Goal: Book appointment/travel/reservation

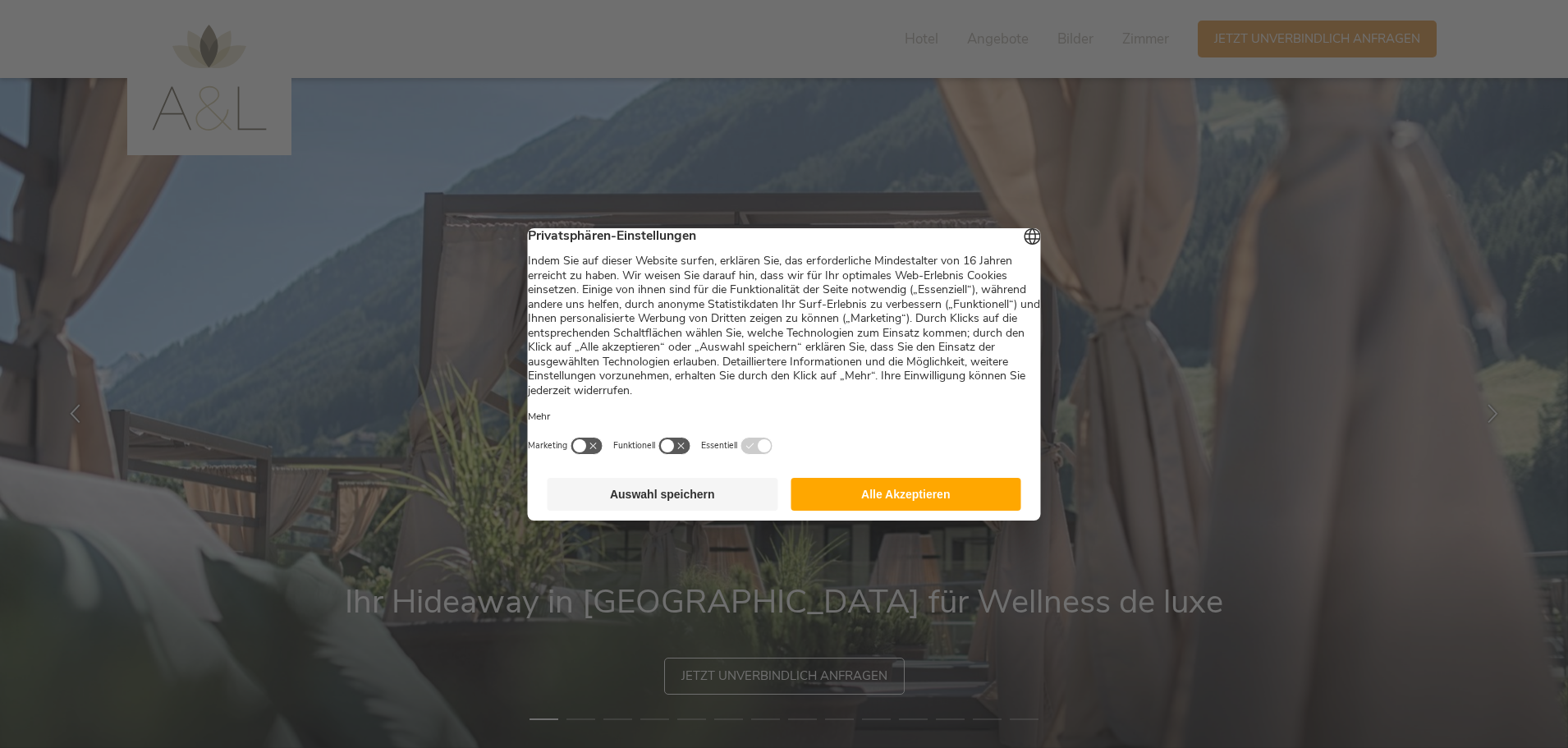
click at [923, 508] on button "Alle Akzeptieren" at bounding box center [906, 494] width 230 height 32
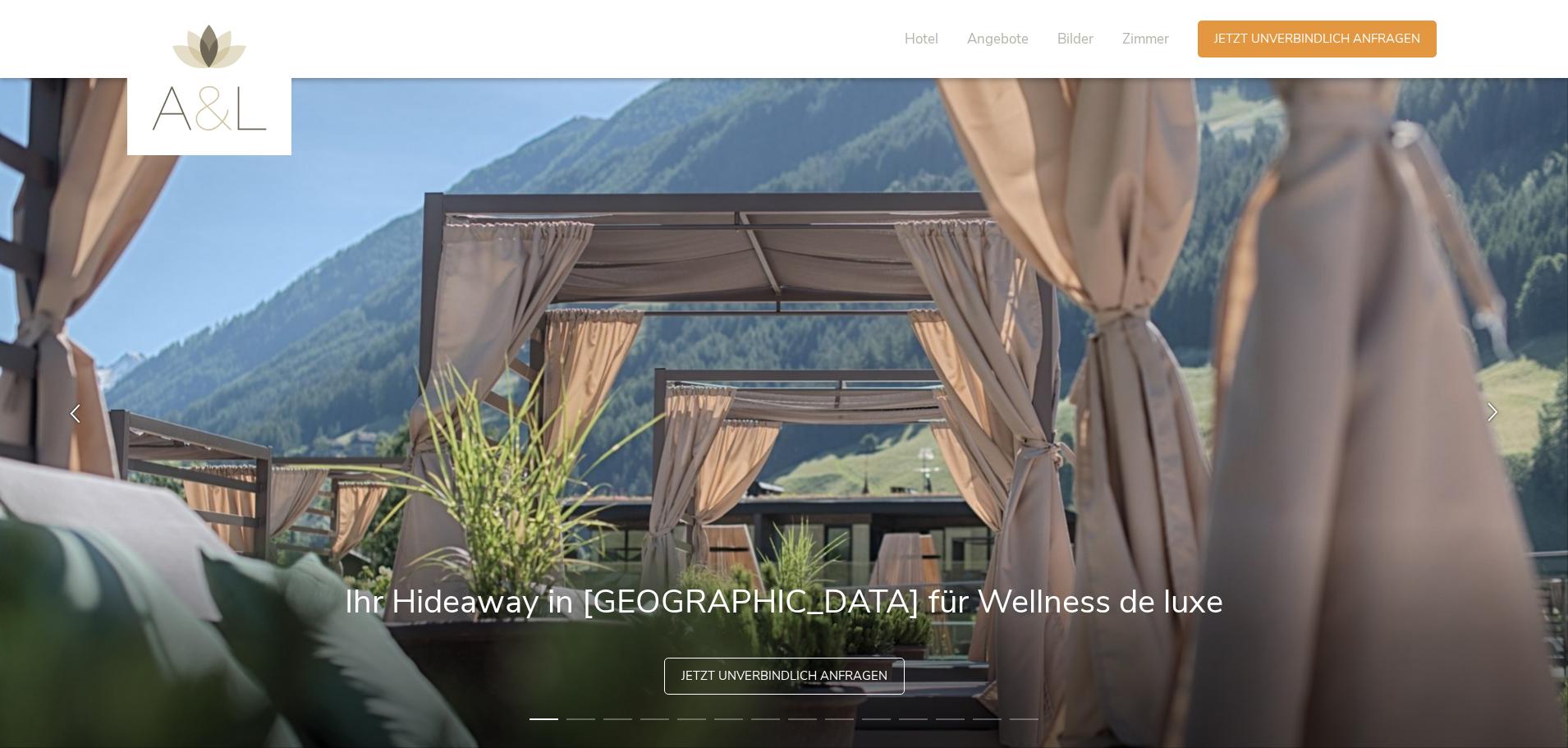
click at [1494, 408] on icon at bounding box center [1492, 411] width 19 height 19
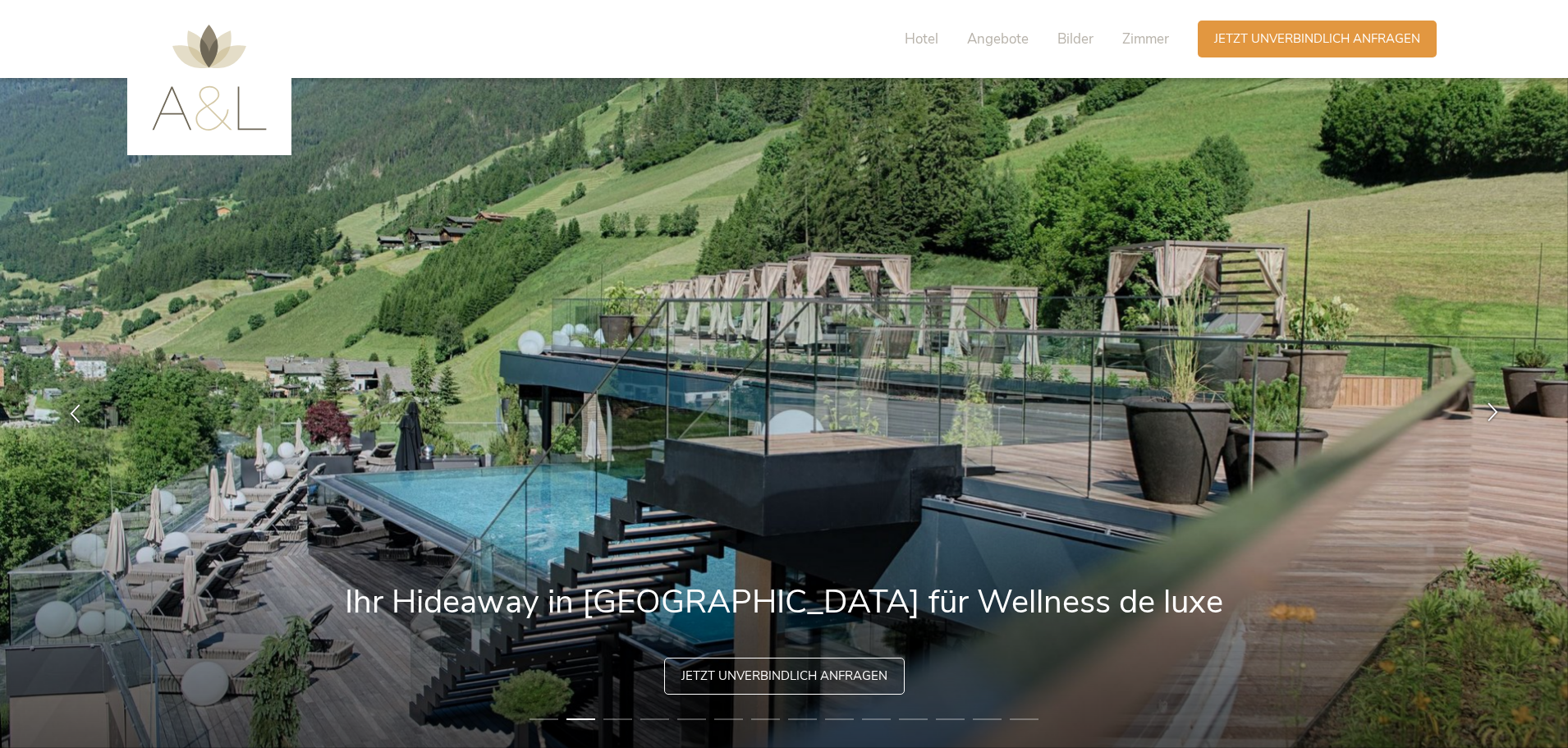
click at [1494, 407] on icon at bounding box center [1492, 411] width 19 height 19
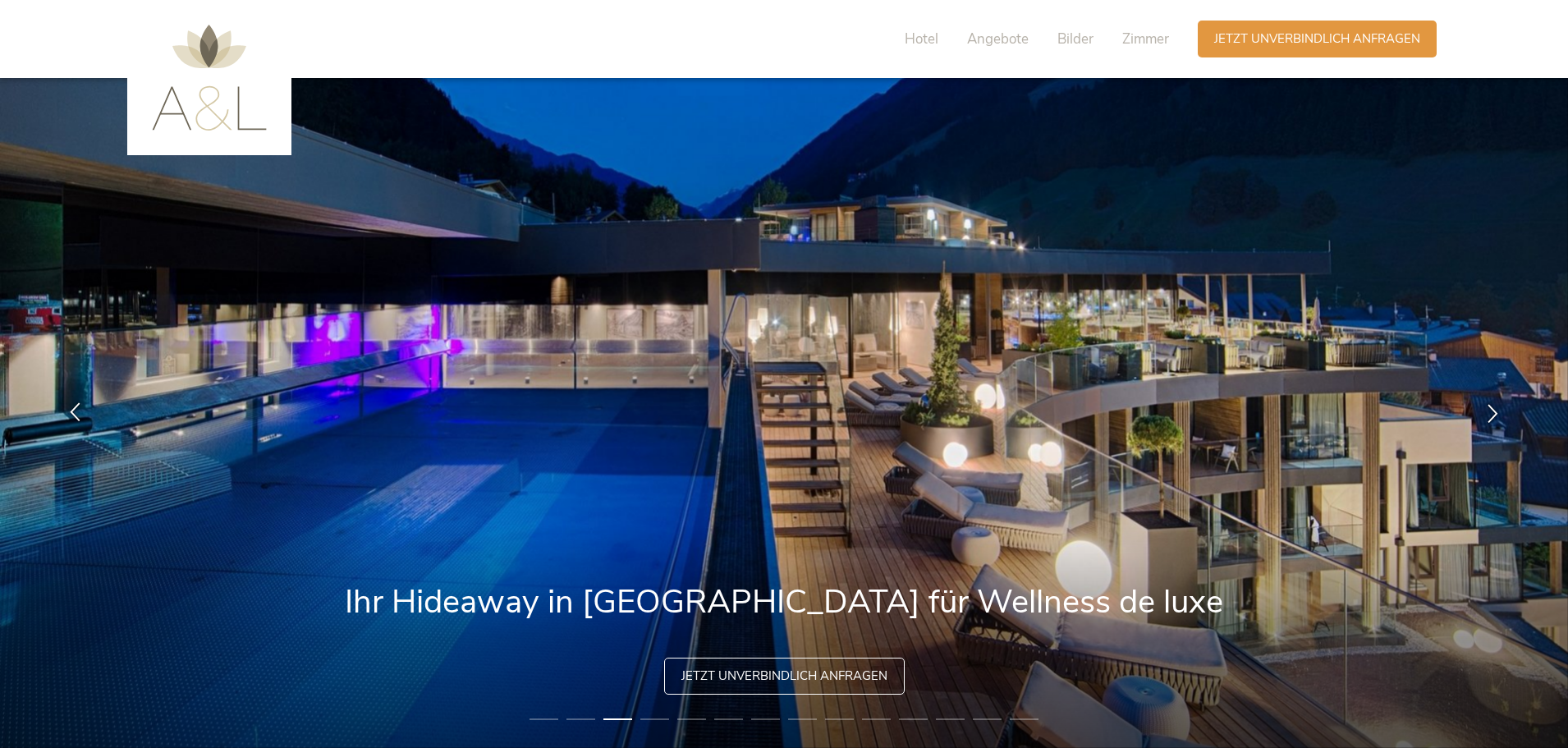
click at [65, 408] on div at bounding box center [75, 413] width 52 height 52
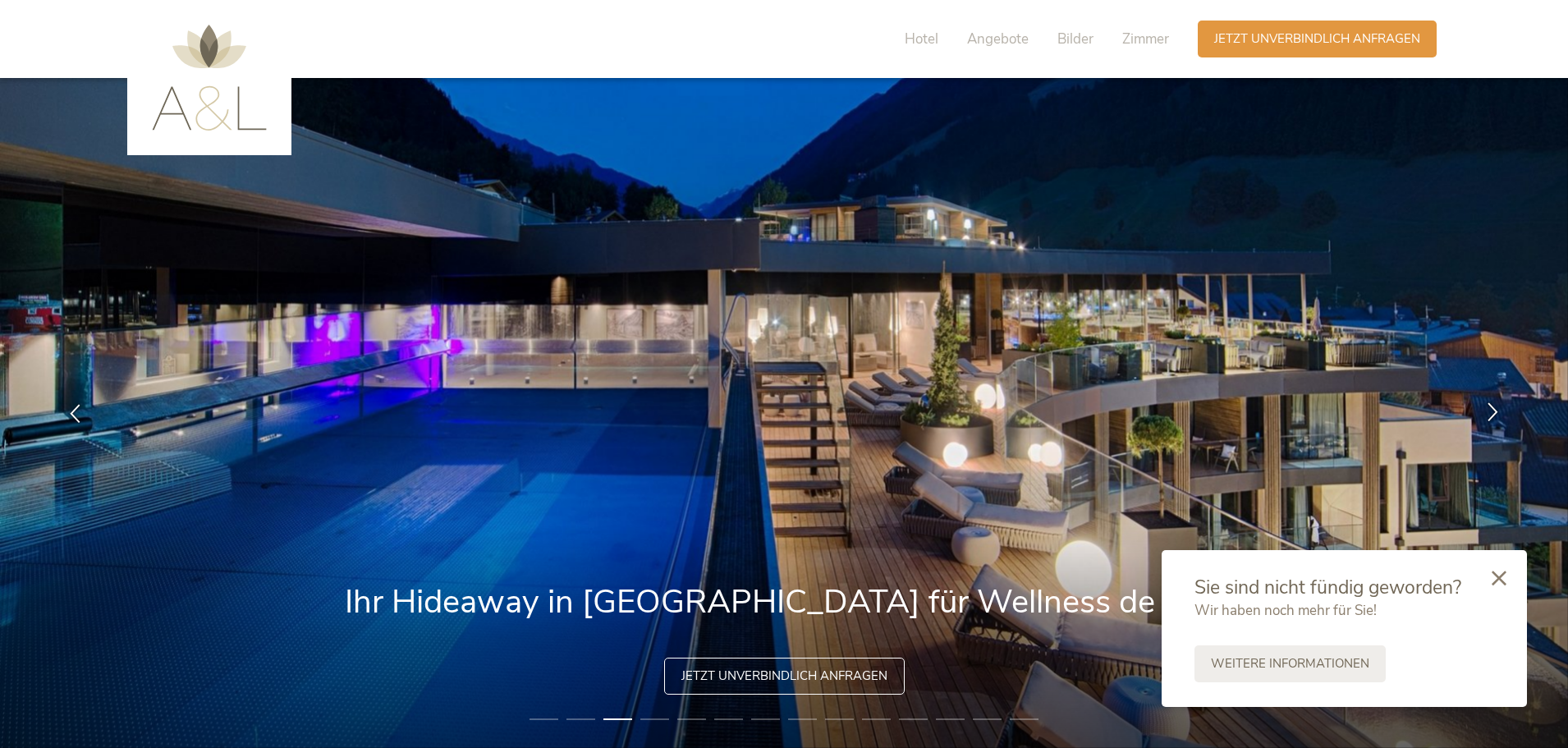
click at [1493, 406] on icon at bounding box center [1492, 411] width 19 height 19
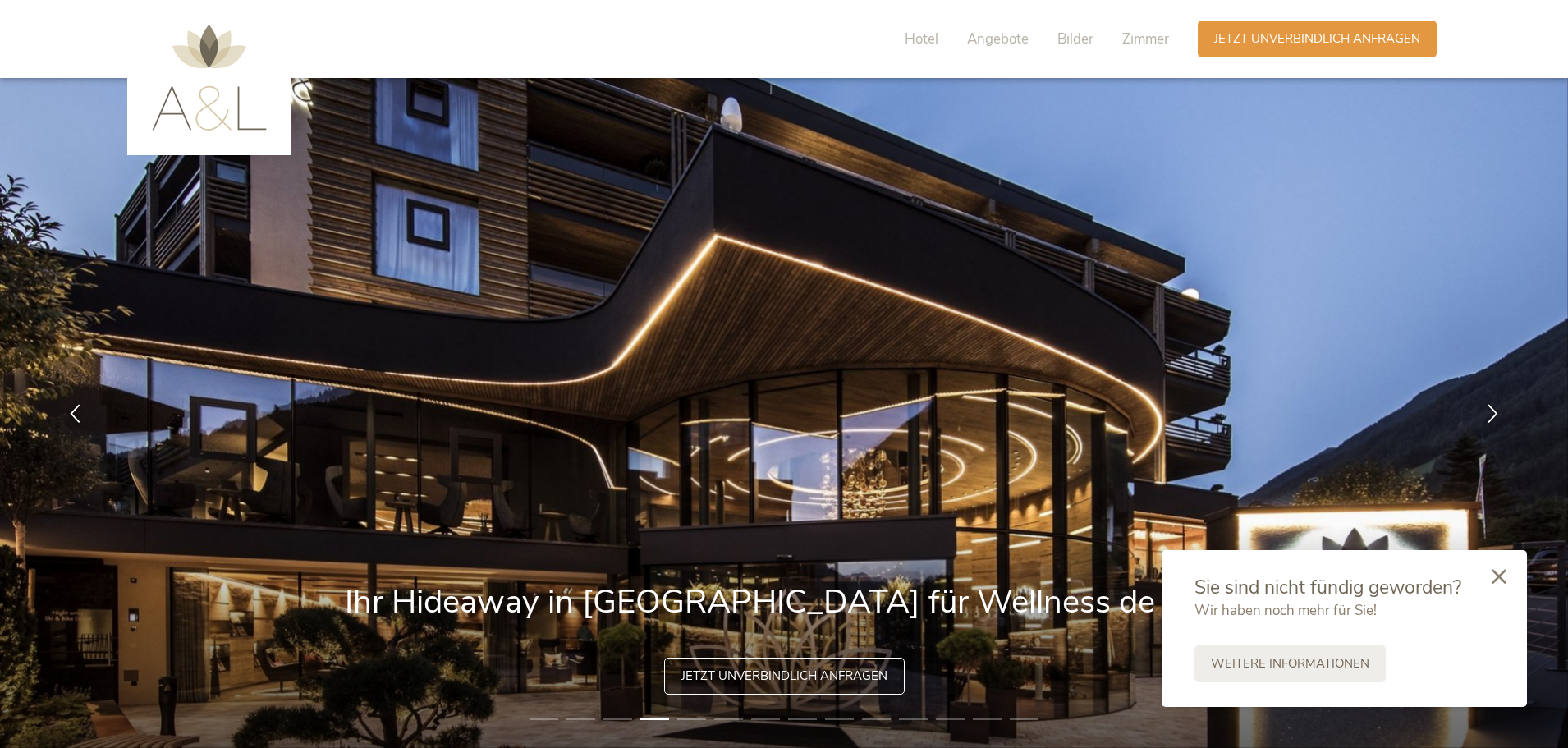
click at [1502, 573] on icon at bounding box center [1498, 576] width 15 height 15
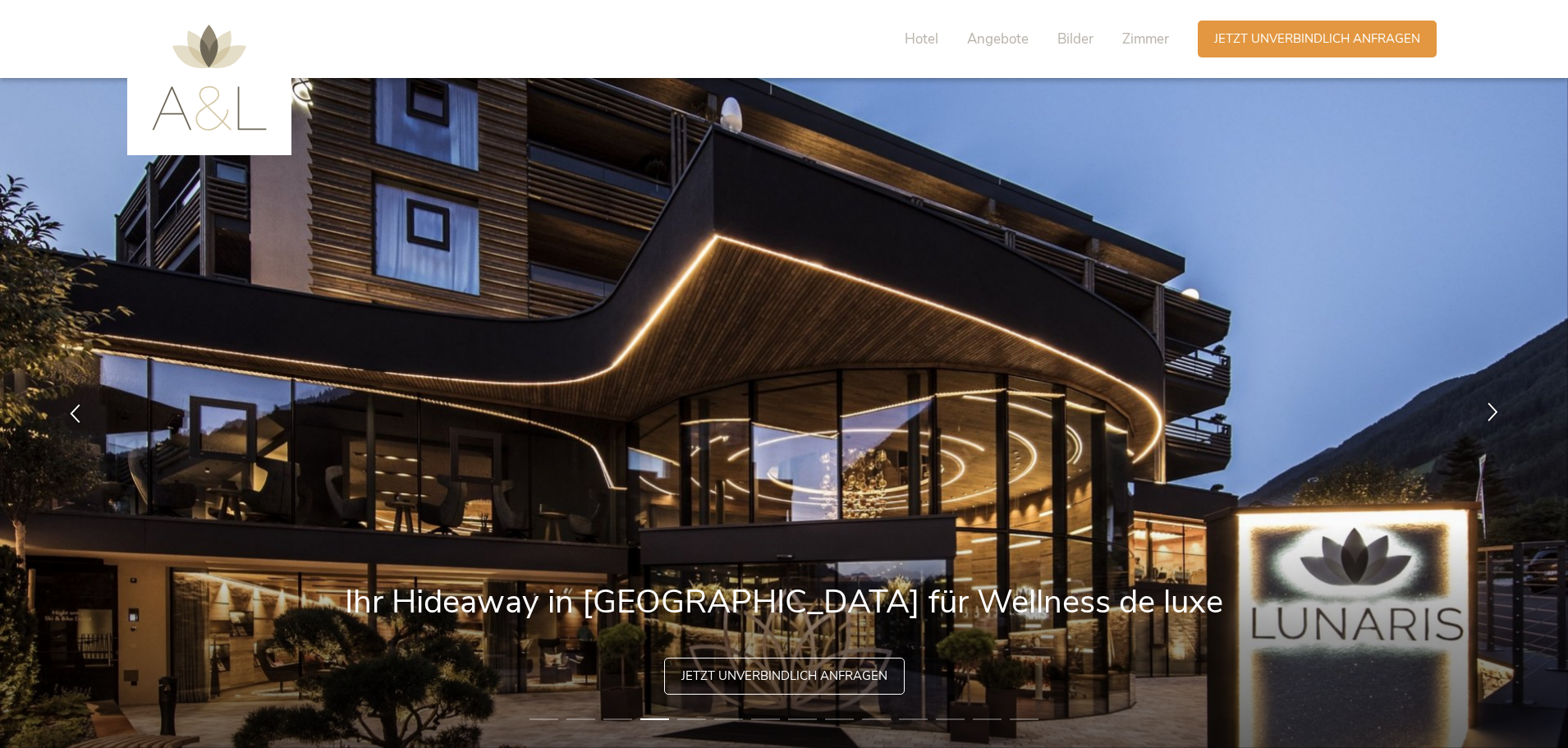
click at [1494, 409] on icon at bounding box center [1492, 411] width 19 height 19
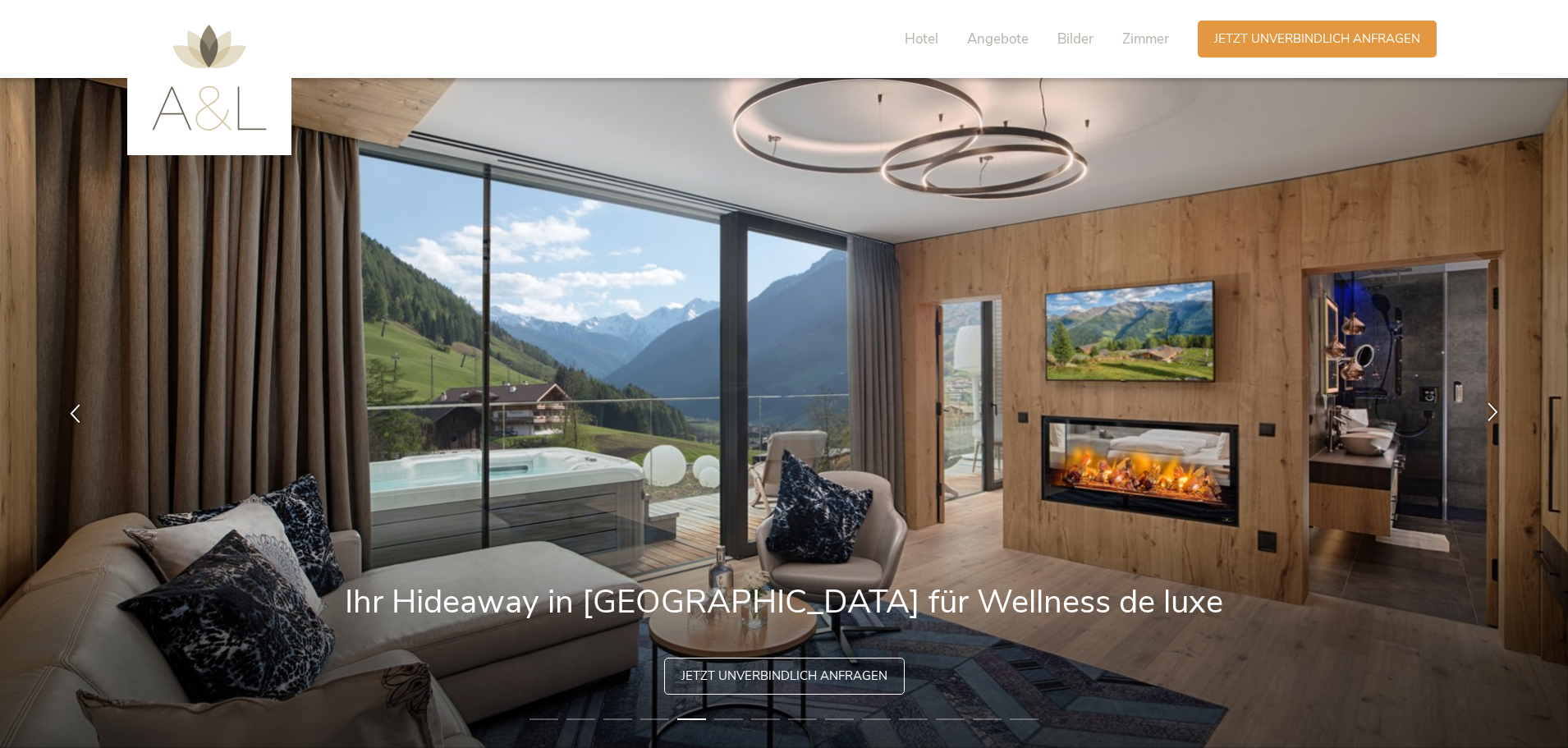
click at [1494, 409] on icon at bounding box center [1492, 411] width 19 height 19
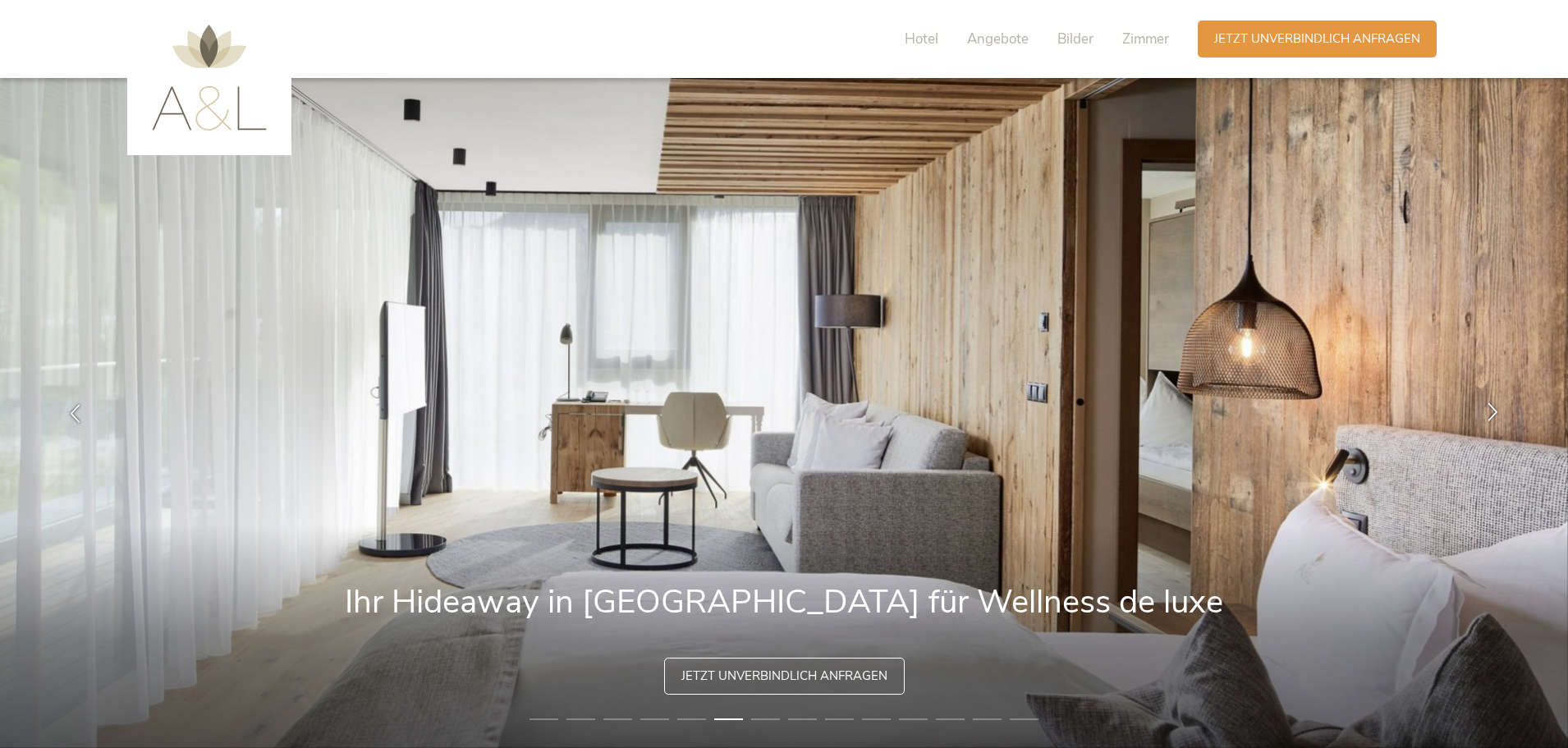
click at [1494, 409] on icon at bounding box center [1492, 411] width 19 height 19
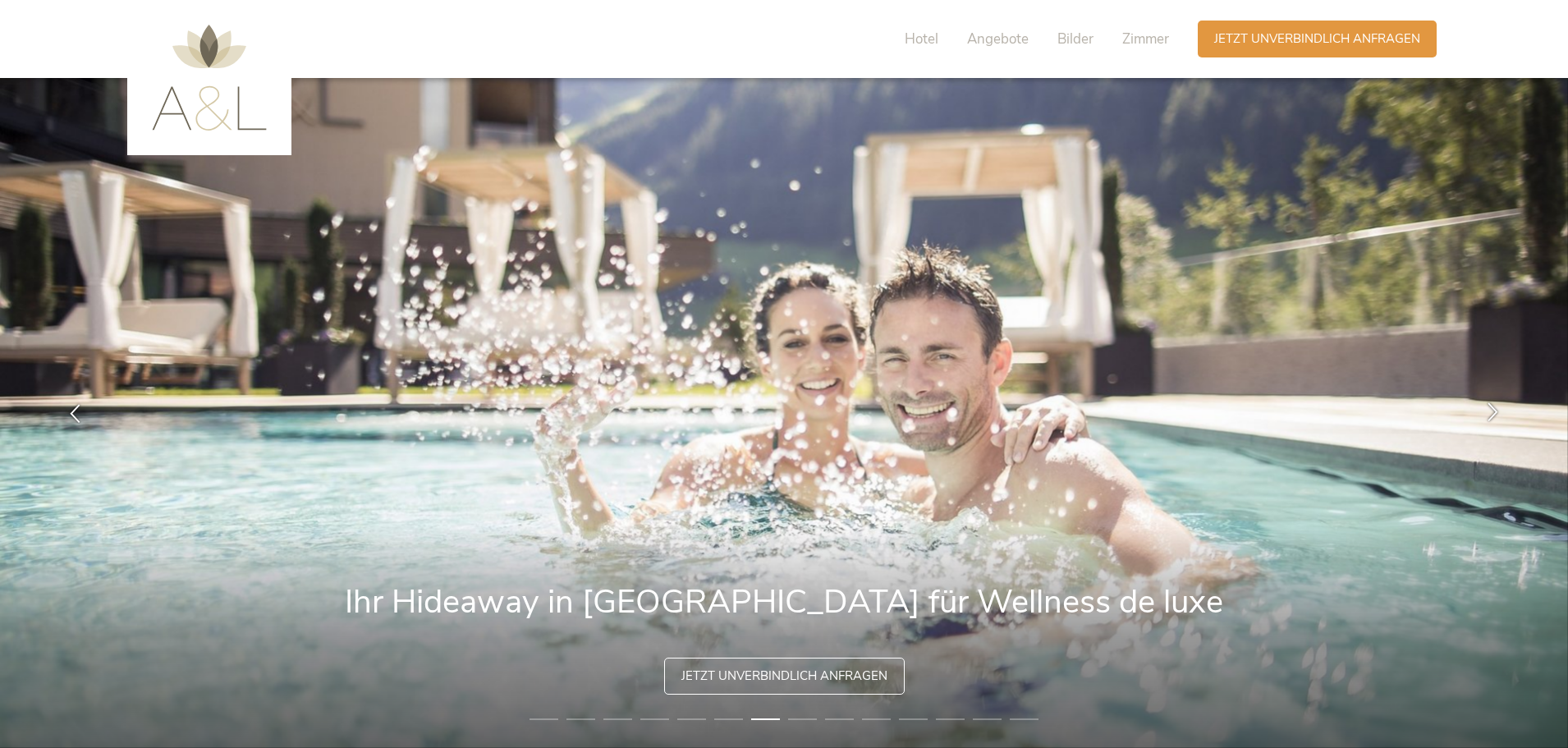
click at [1494, 409] on icon at bounding box center [1492, 411] width 19 height 19
click at [1495, 408] on icon at bounding box center [1492, 411] width 19 height 19
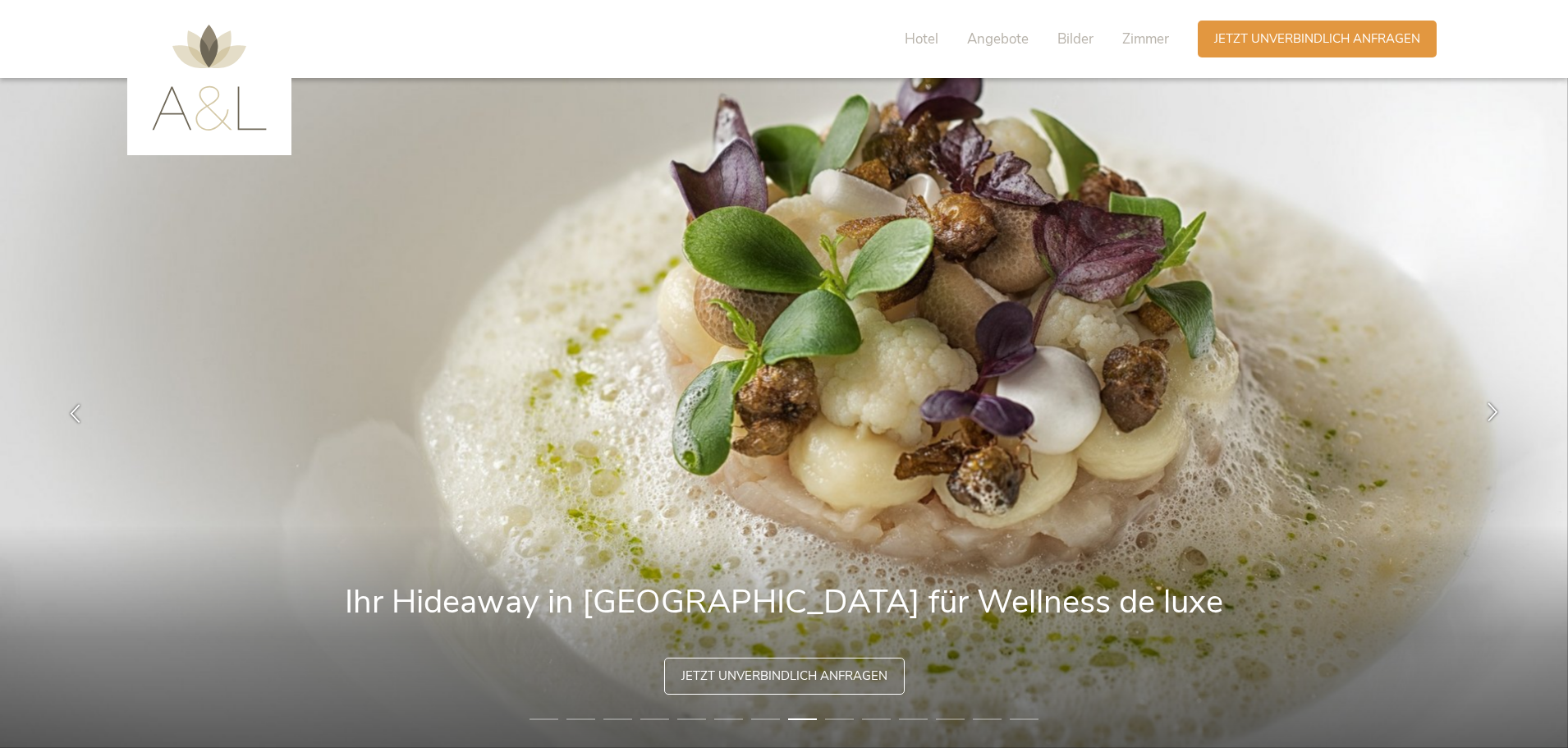
click at [1491, 414] on icon at bounding box center [1492, 411] width 19 height 19
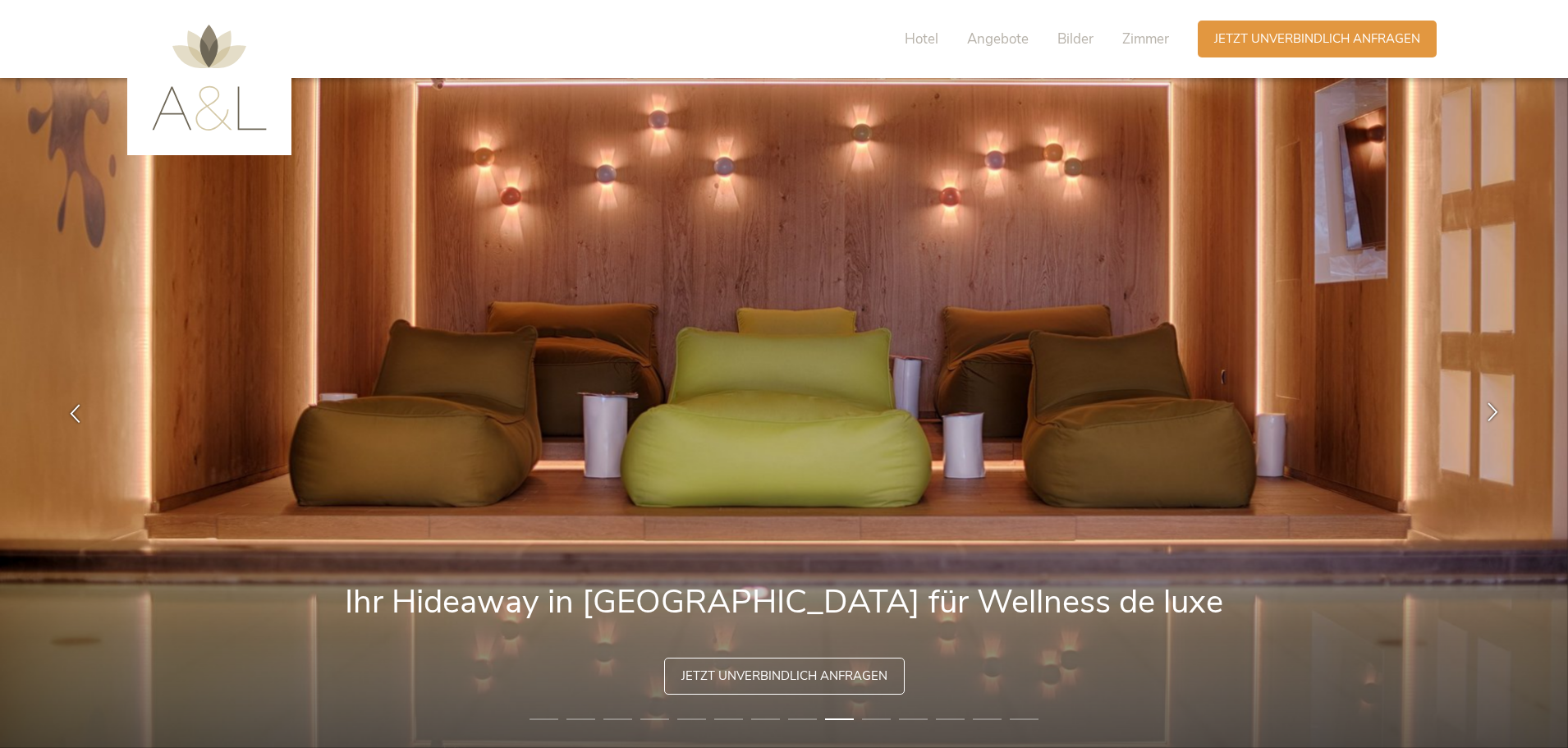
click at [1491, 411] on icon at bounding box center [1492, 411] width 19 height 19
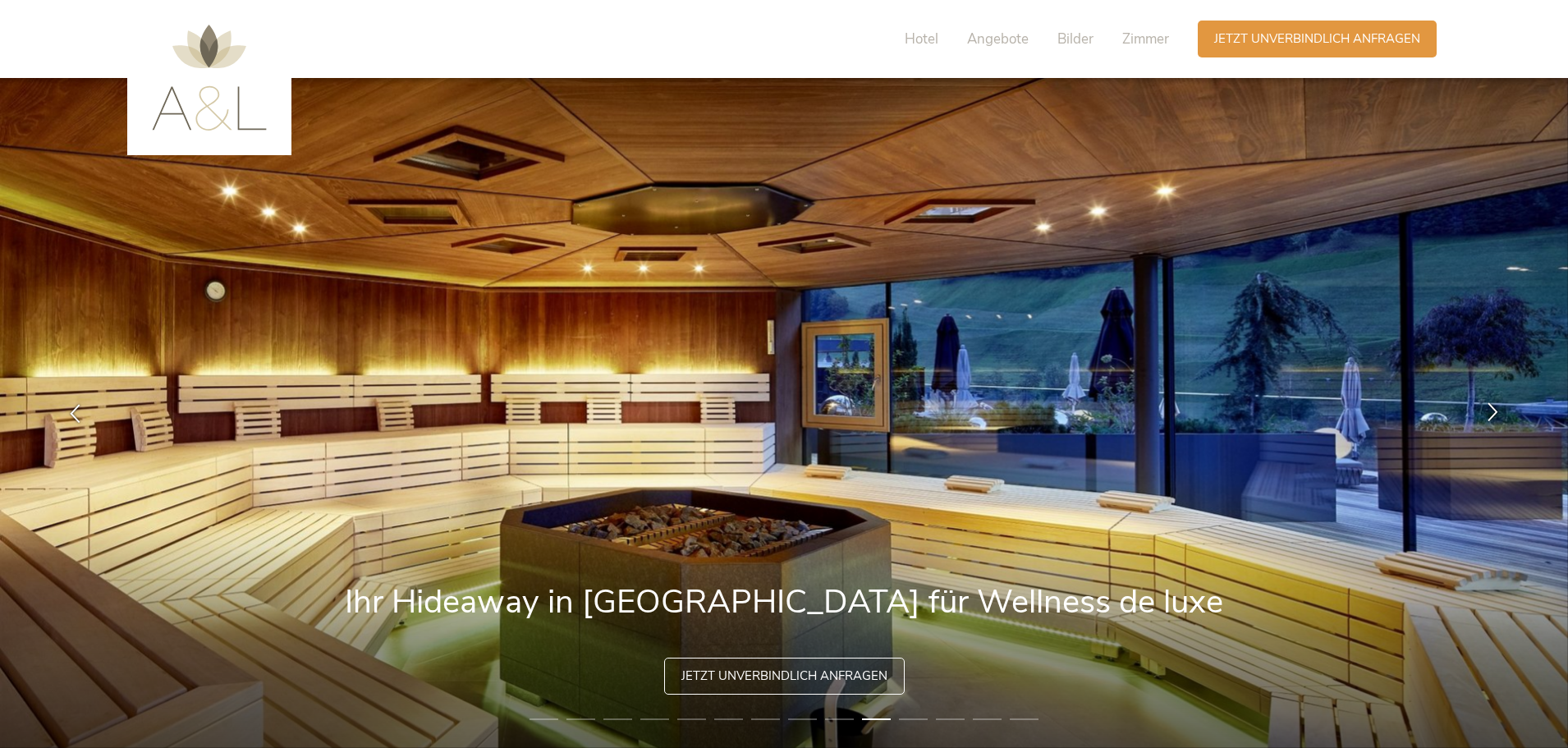
click at [1491, 411] on icon at bounding box center [1492, 411] width 19 height 19
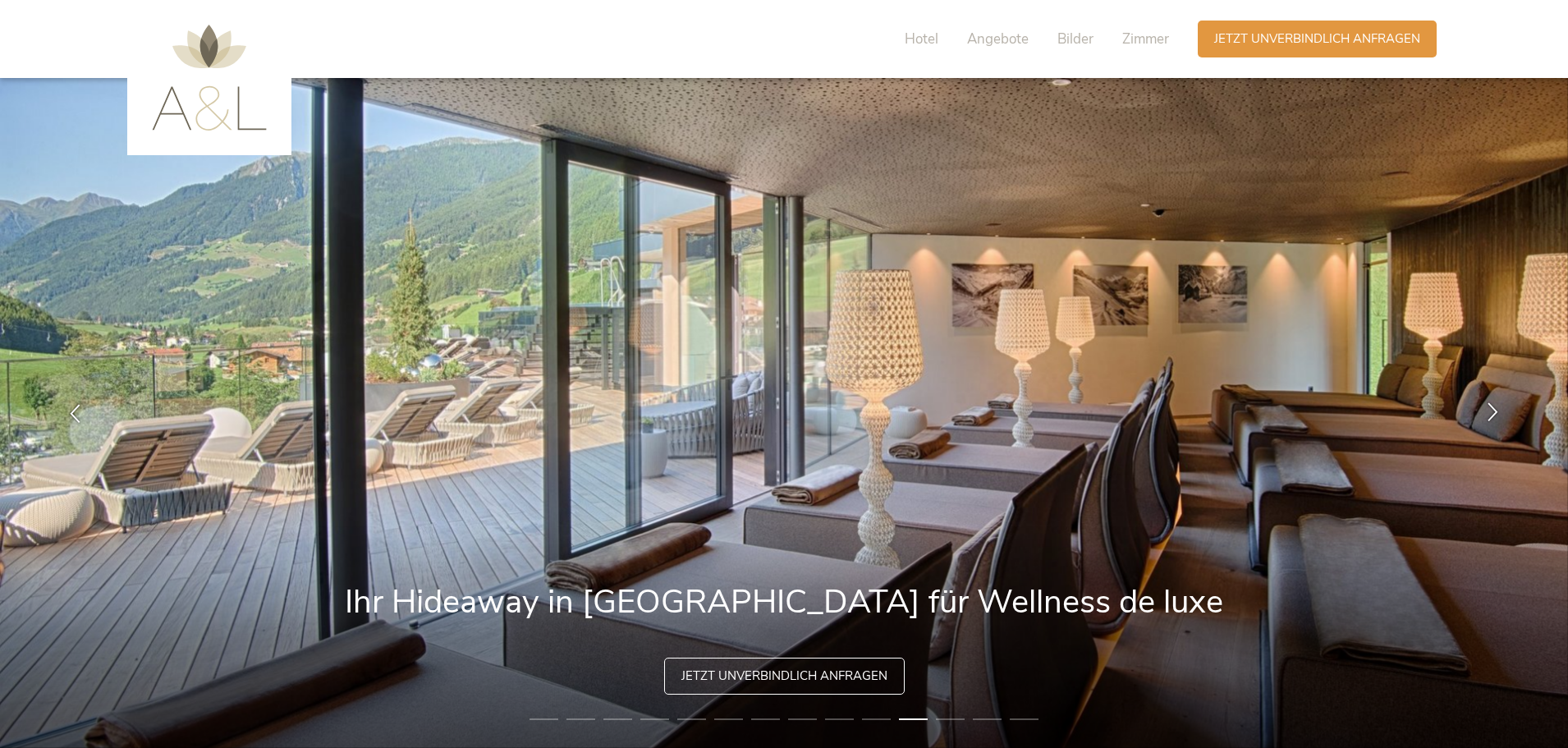
click at [1491, 411] on icon at bounding box center [1492, 411] width 19 height 19
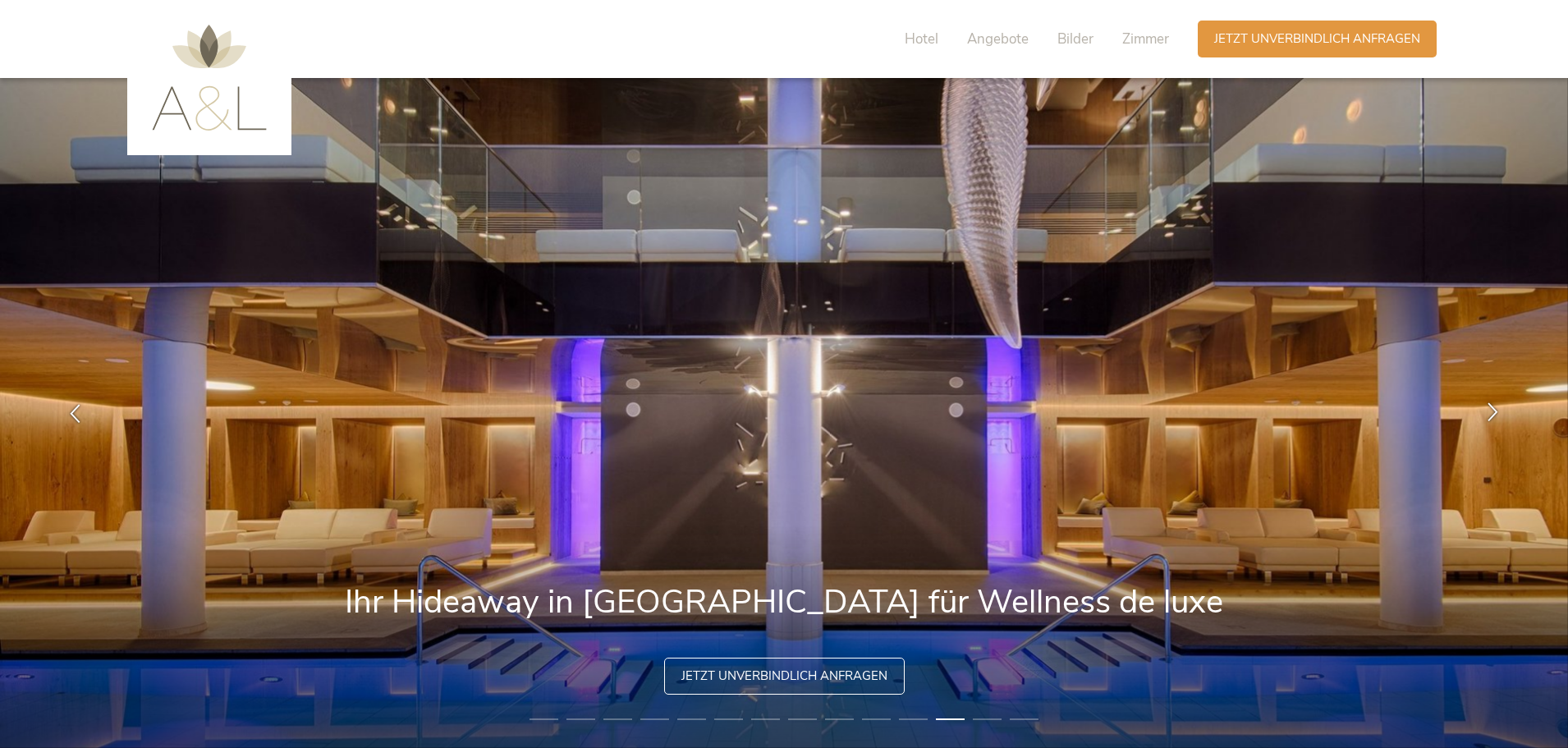
click at [1491, 411] on icon at bounding box center [1492, 411] width 19 height 19
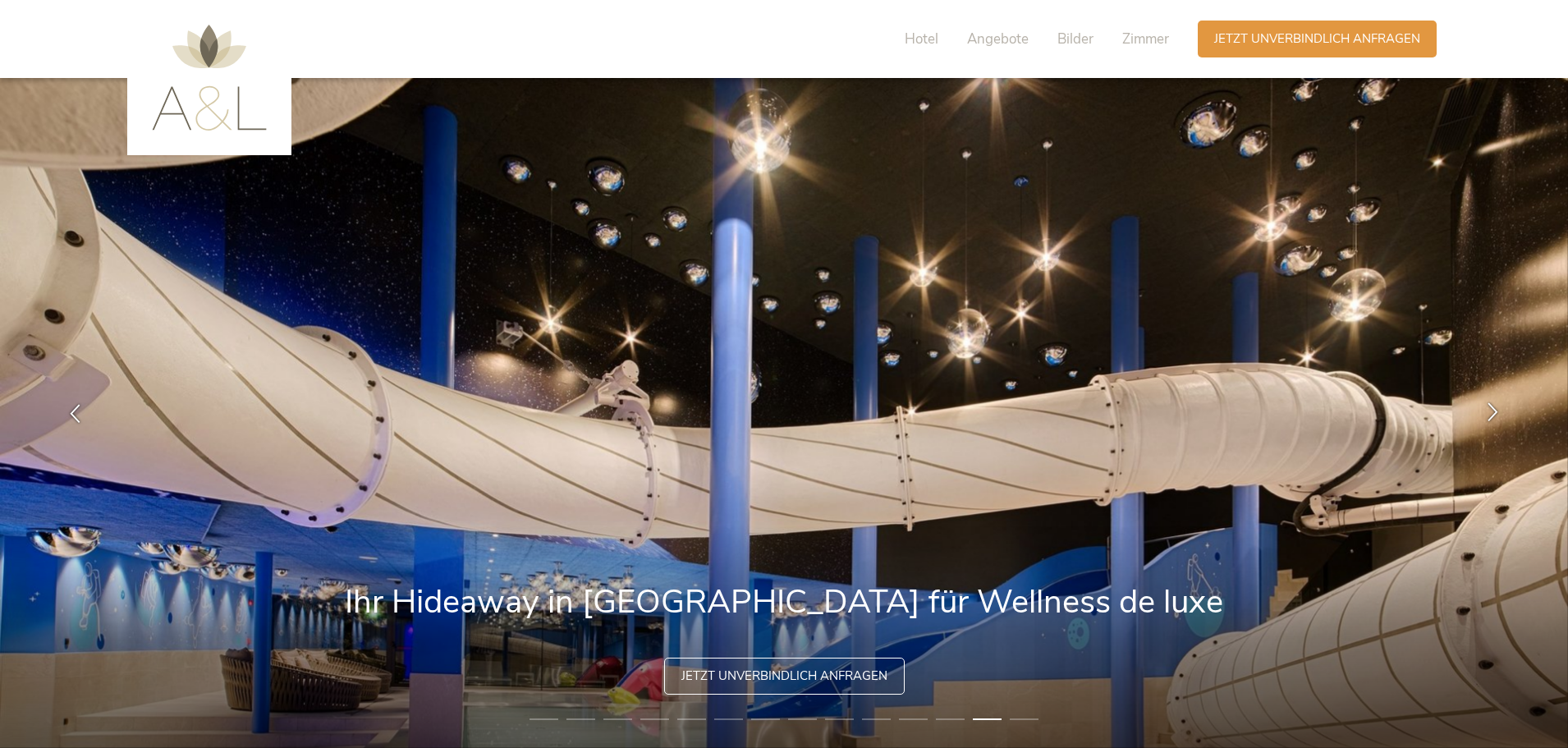
click at [1491, 411] on icon at bounding box center [1492, 411] width 19 height 19
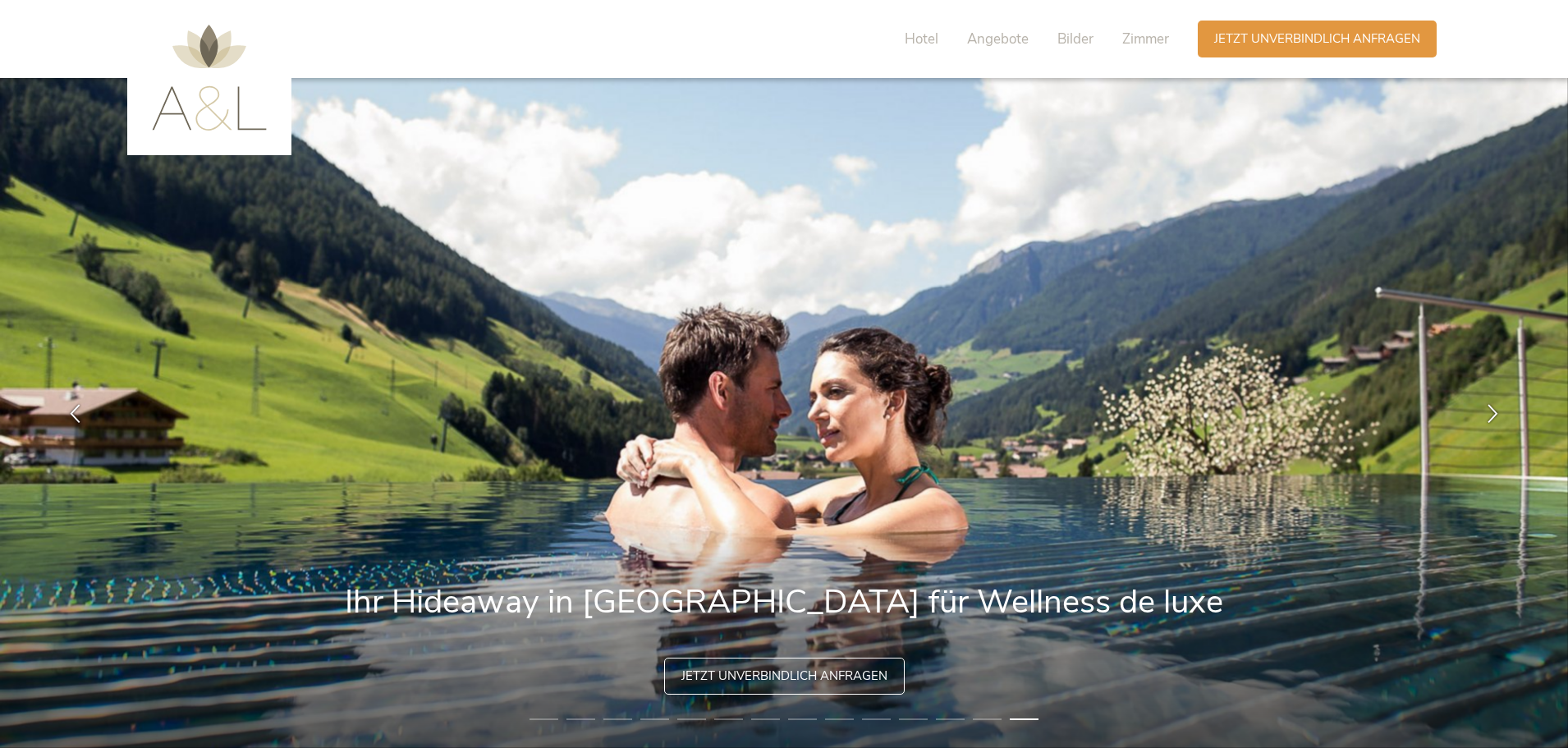
click at [230, 103] on img at bounding box center [209, 78] width 115 height 106
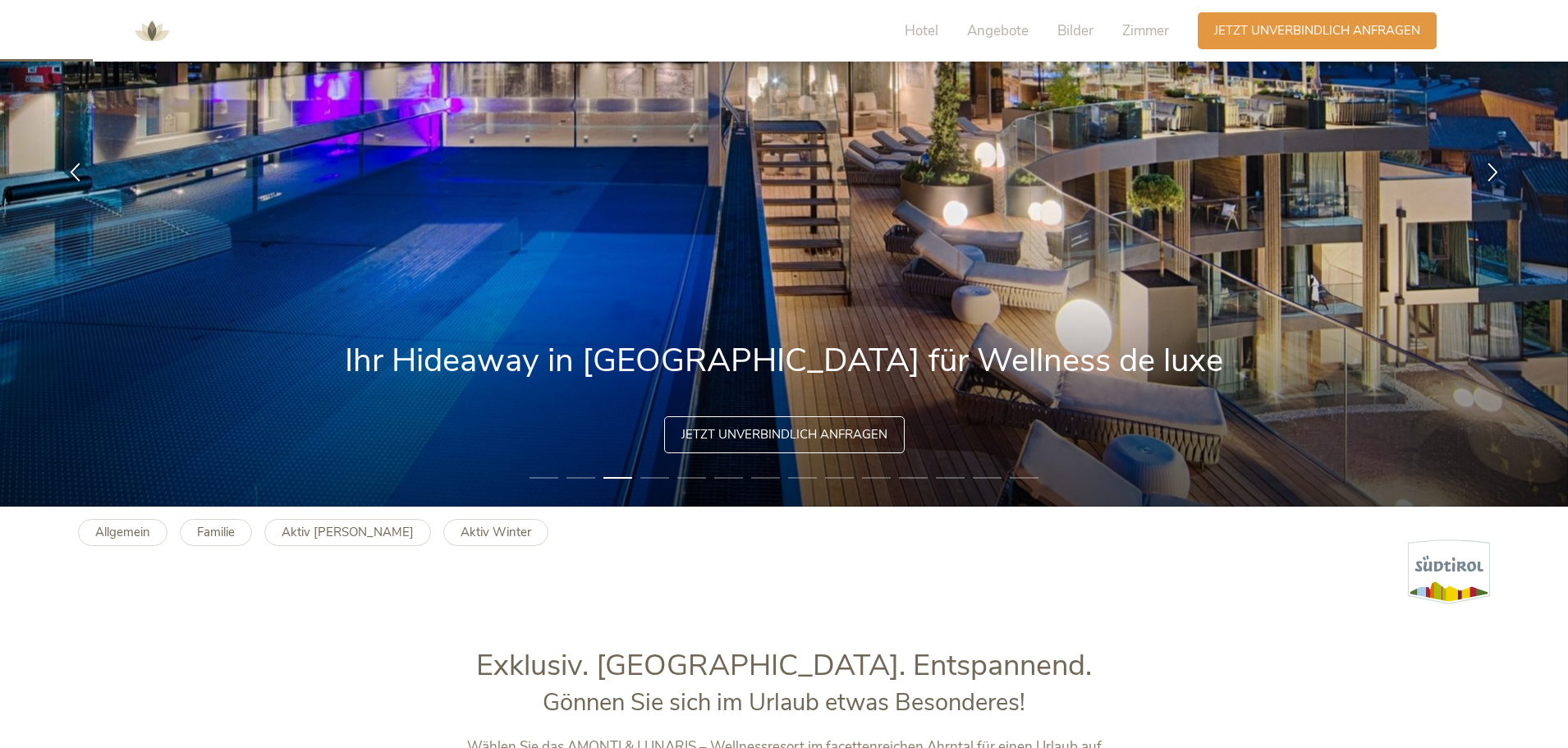
scroll to position [177, 0]
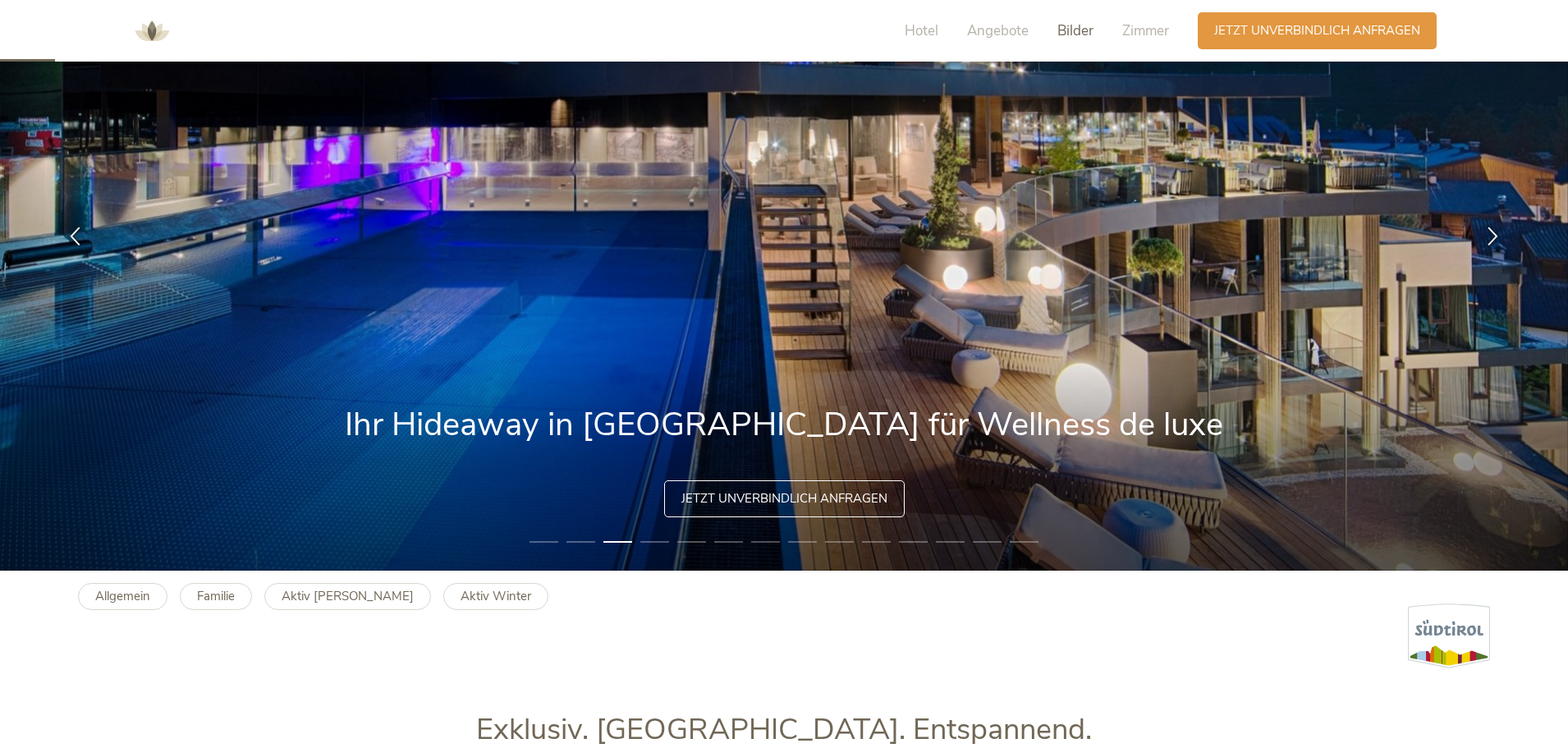
click at [1067, 29] on span "Bilder" at bounding box center [1075, 31] width 36 height 19
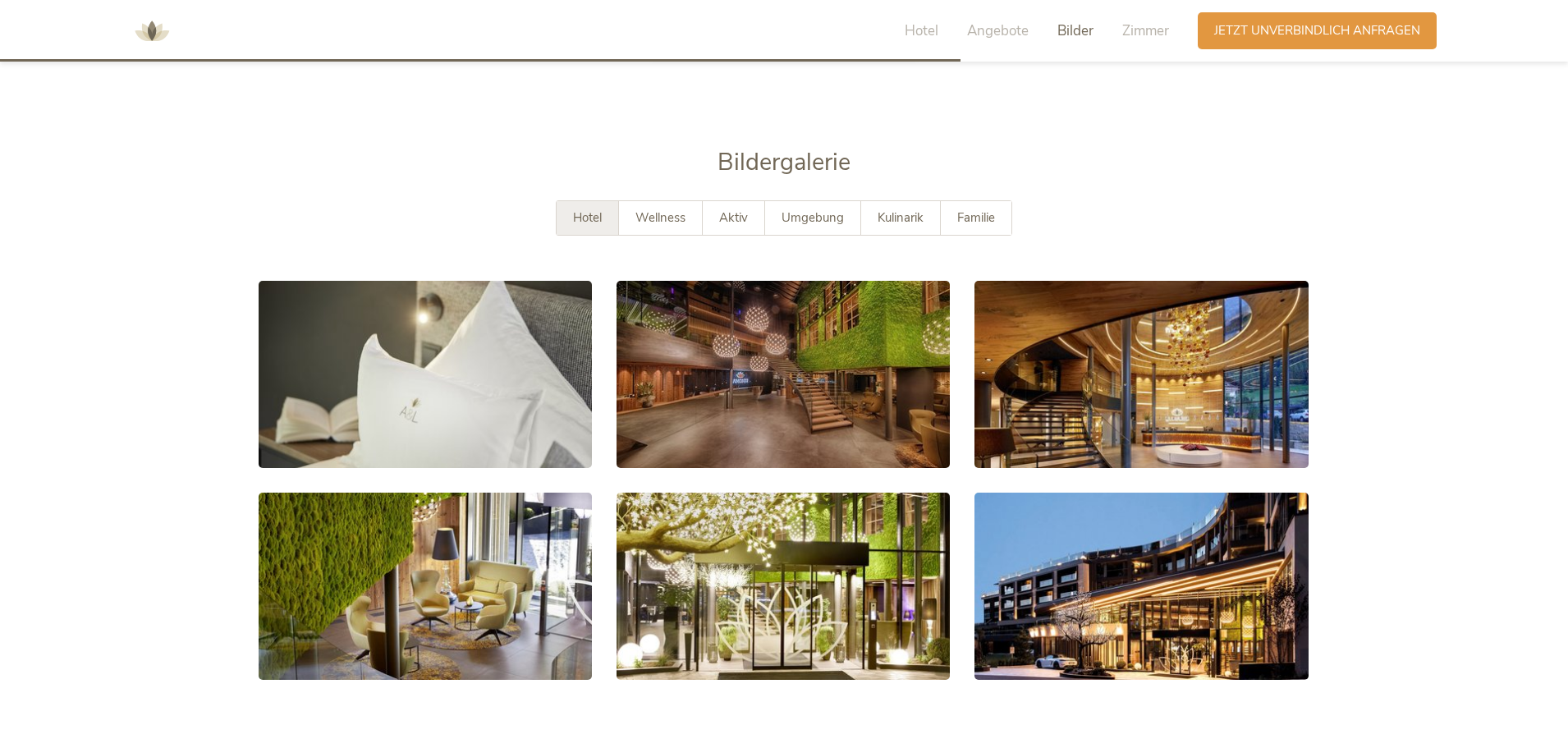
scroll to position [3093, 0]
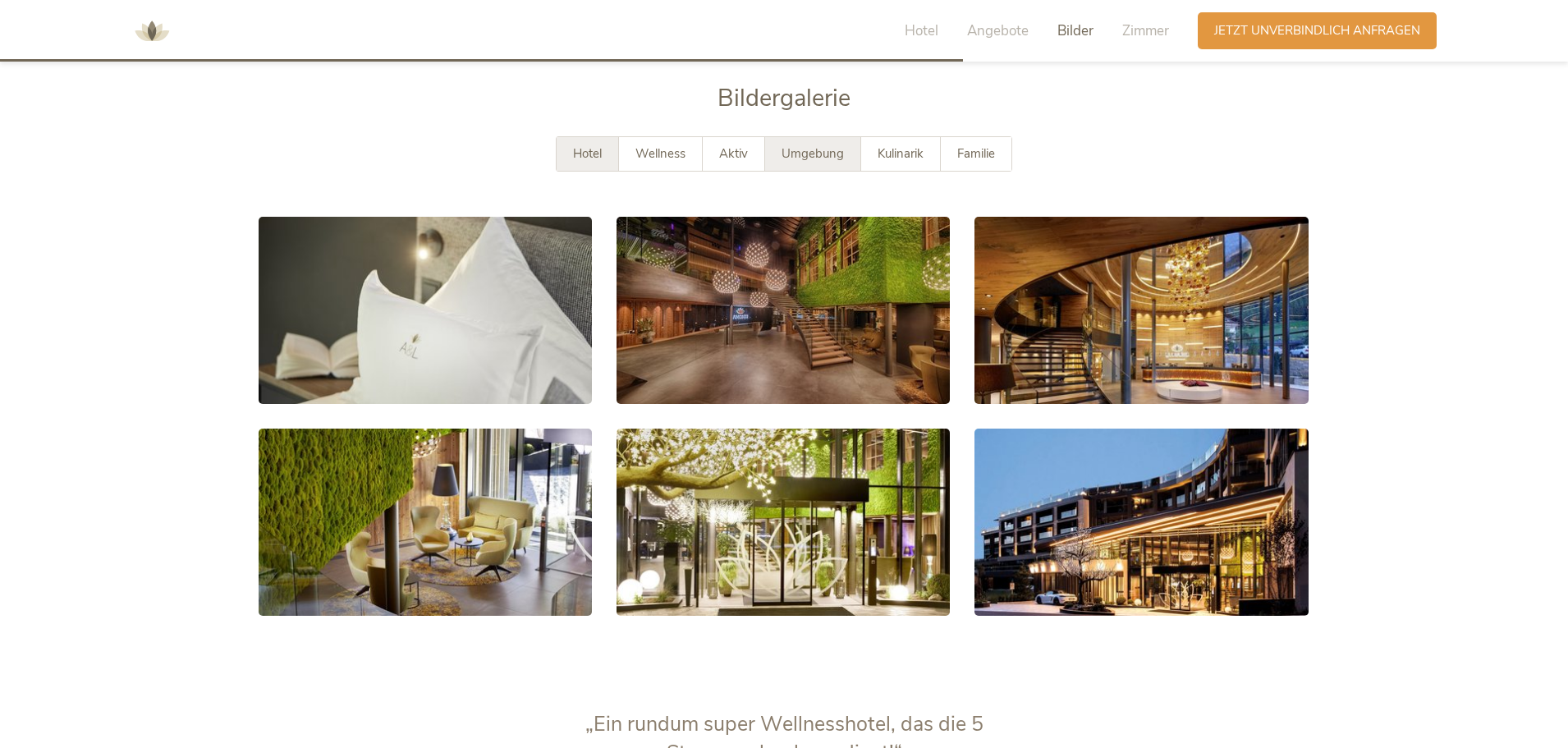
click at [829, 150] on span "Umgebung" at bounding box center [812, 154] width 62 height 17
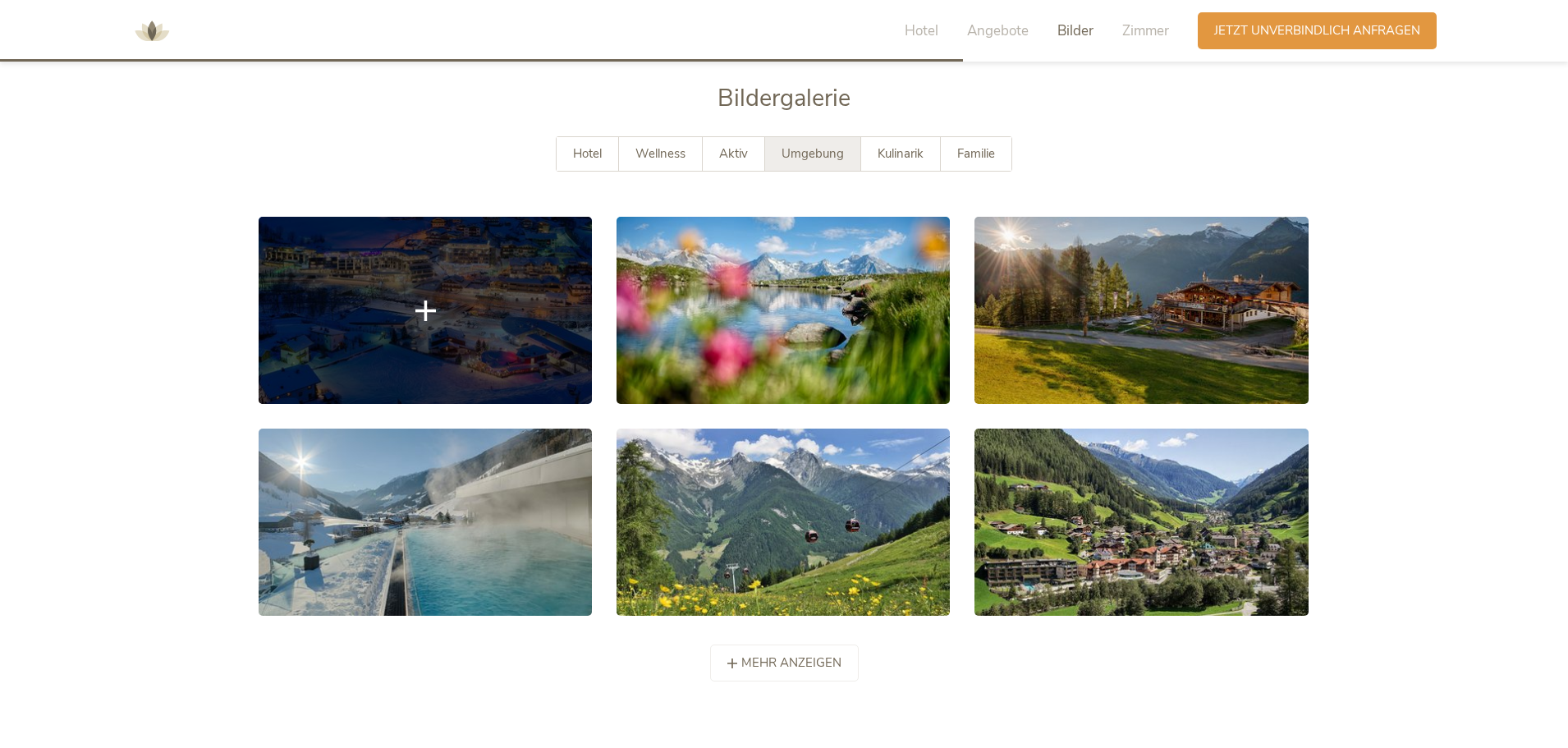
click at [421, 300] on icon at bounding box center [425, 310] width 21 height 21
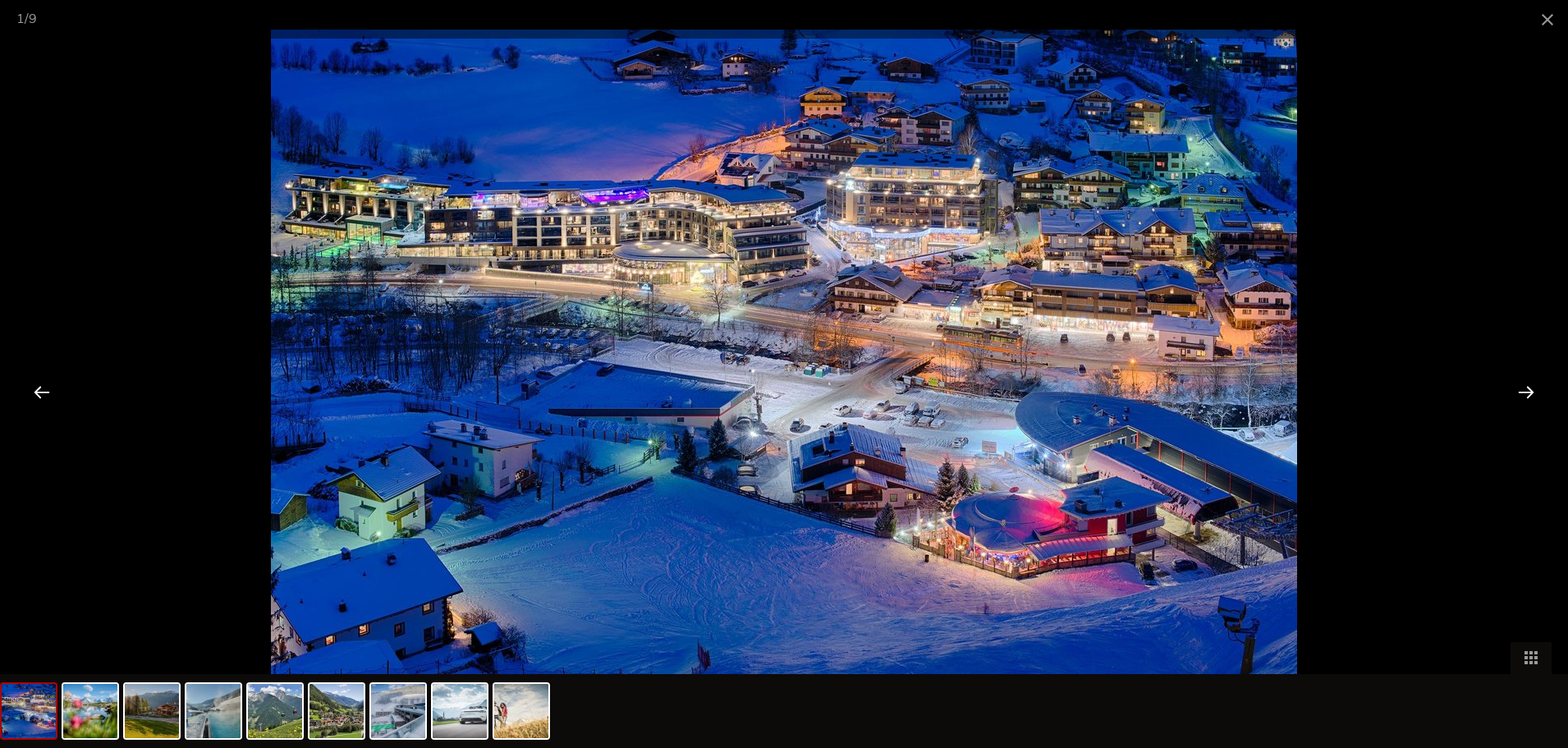
click at [1520, 389] on div at bounding box center [1526, 392] width 51 height 51
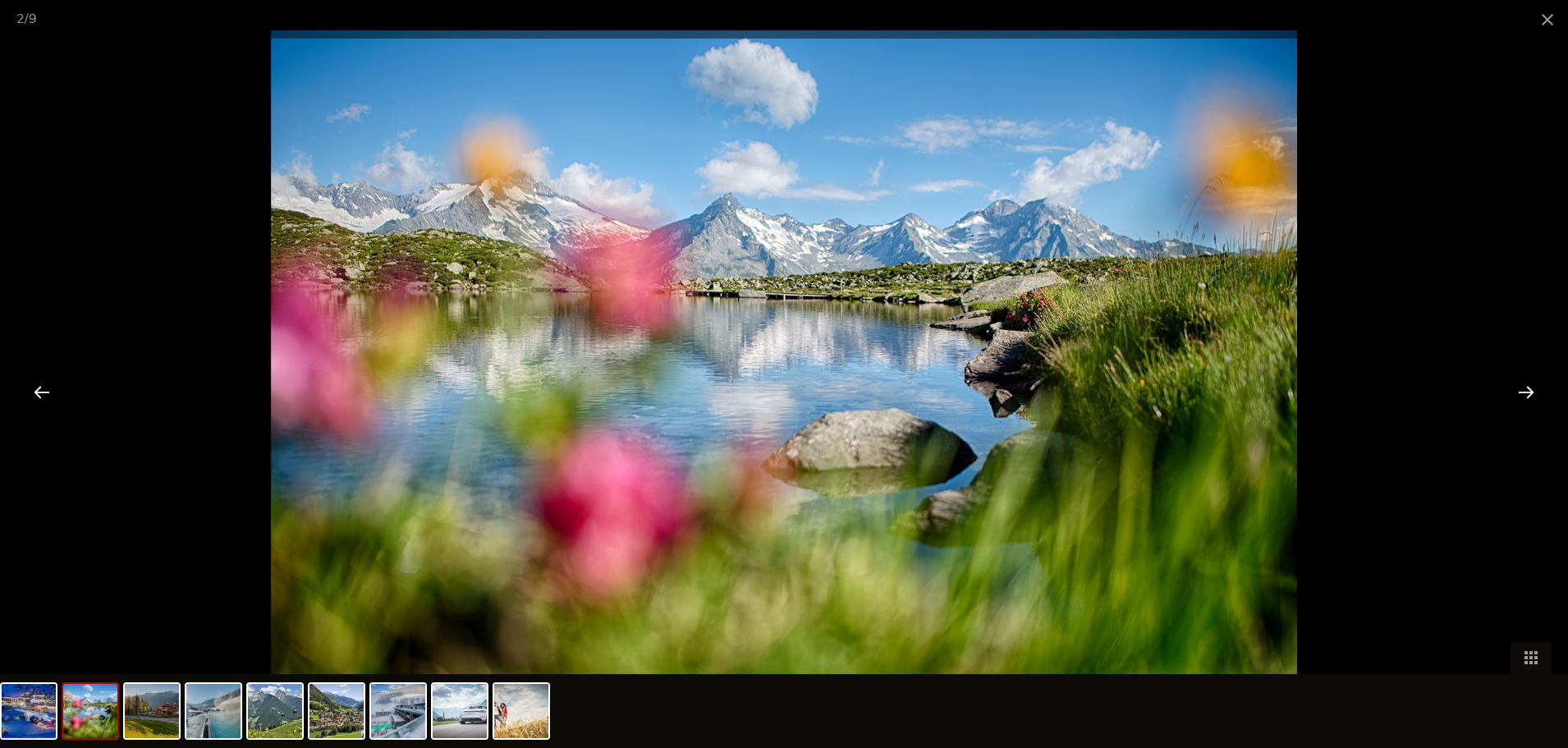
click at [1520, 389] on div at bounding box center [1526, 392] width 51 height 51
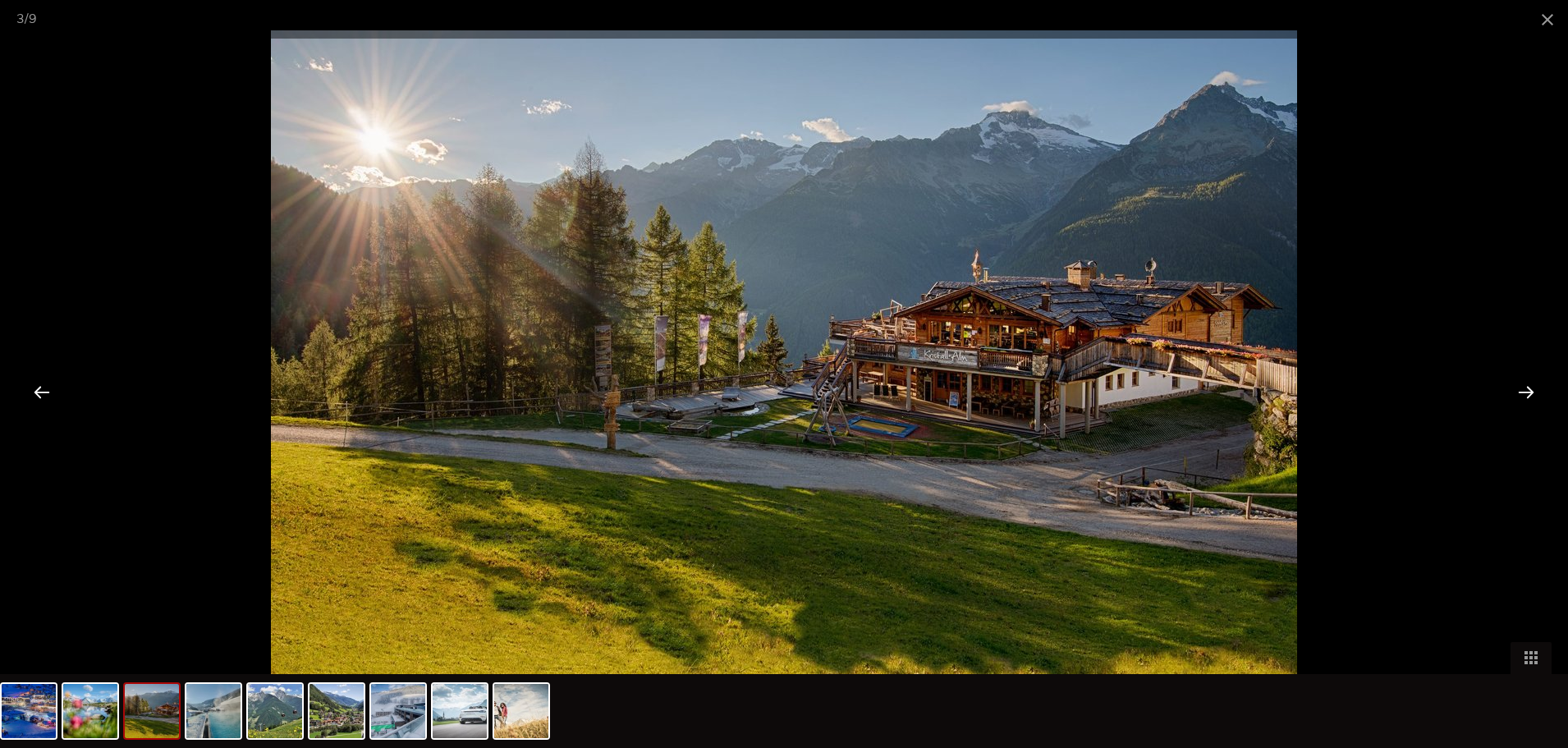
click at [1520, 389] on div at bounding box center [1526, 392] width 51 height 51
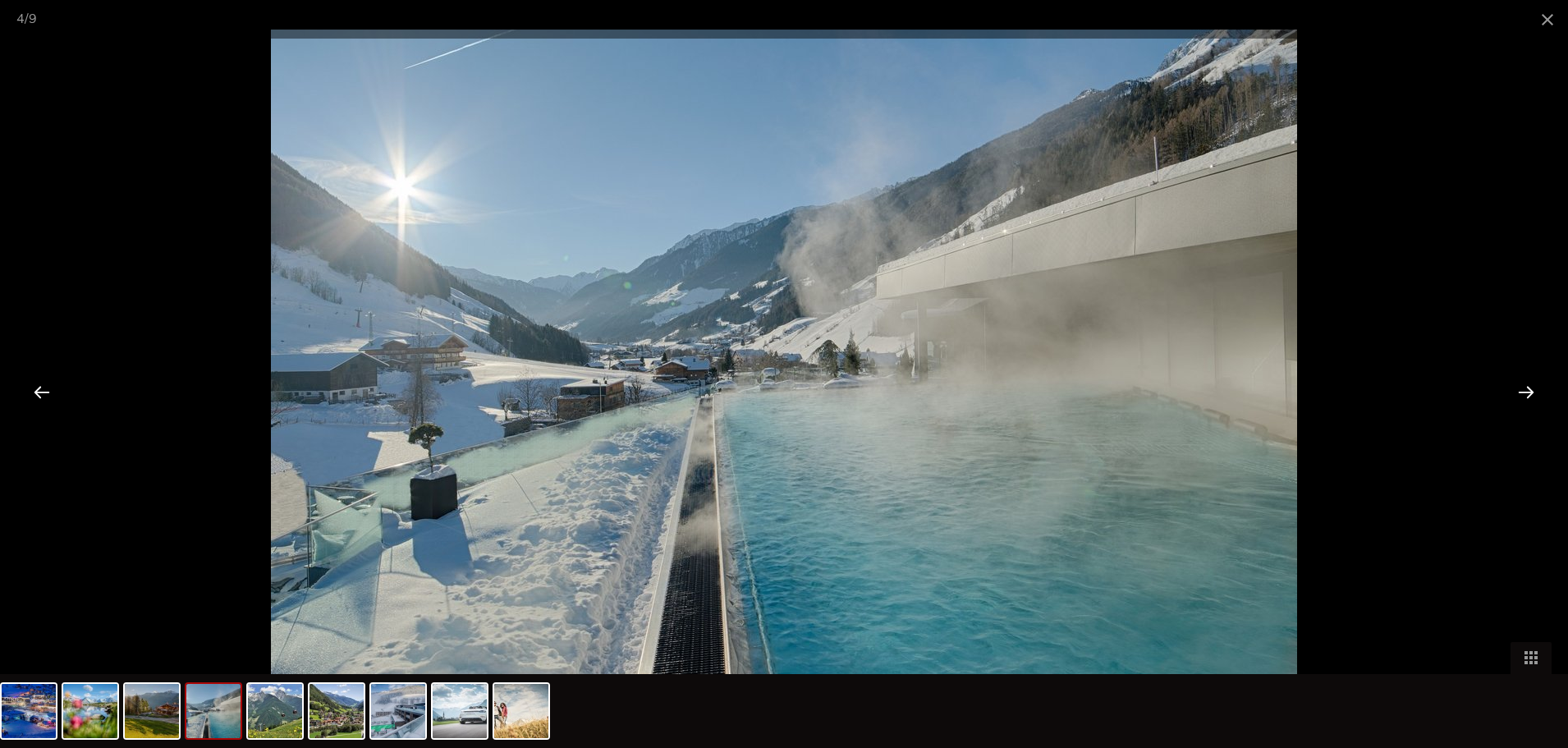
click at [1520, 389] on div at bounding box center [1526, 392] width 51 height 51
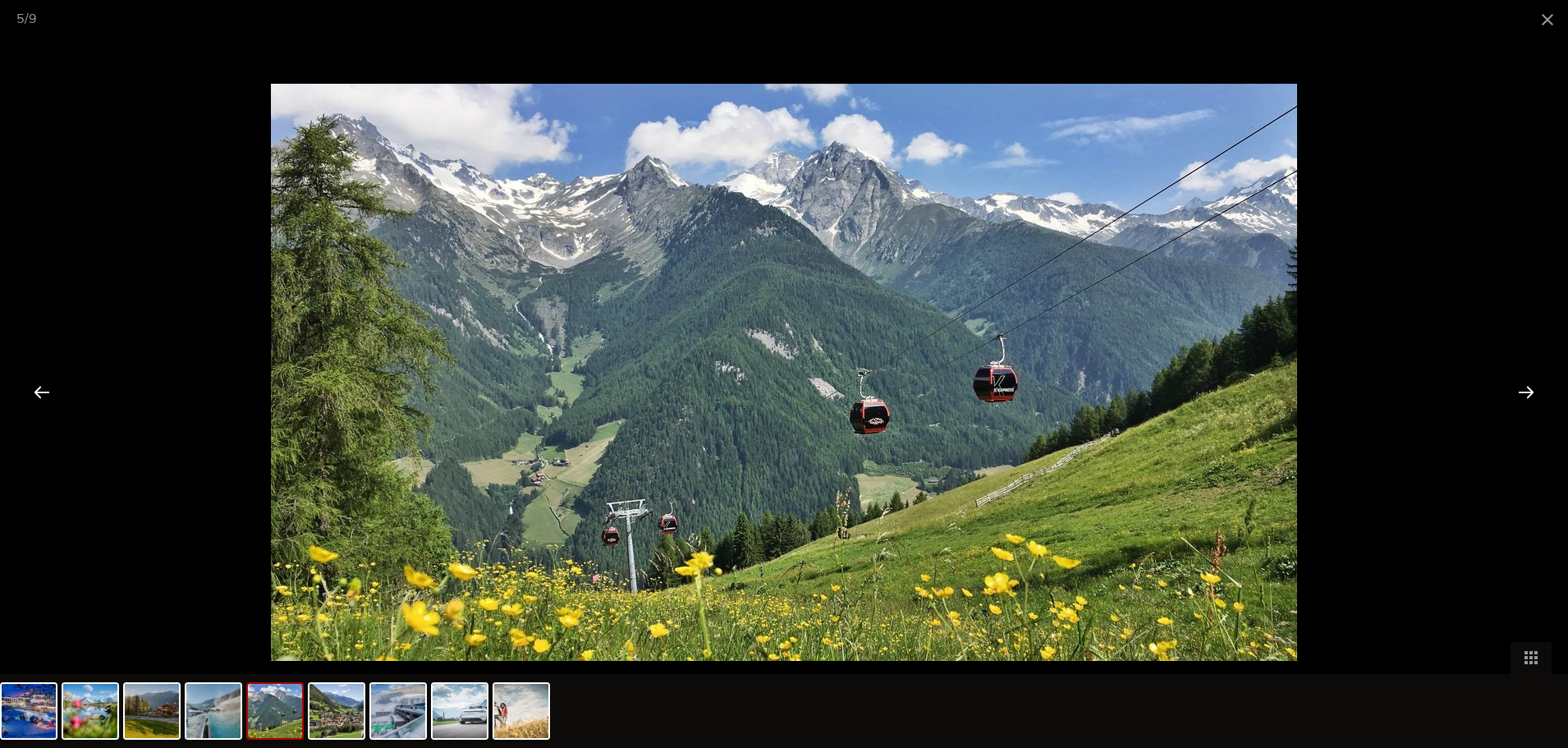
click at [1520, 389] on div at bounding box center [1526, 392] width 51 height 51
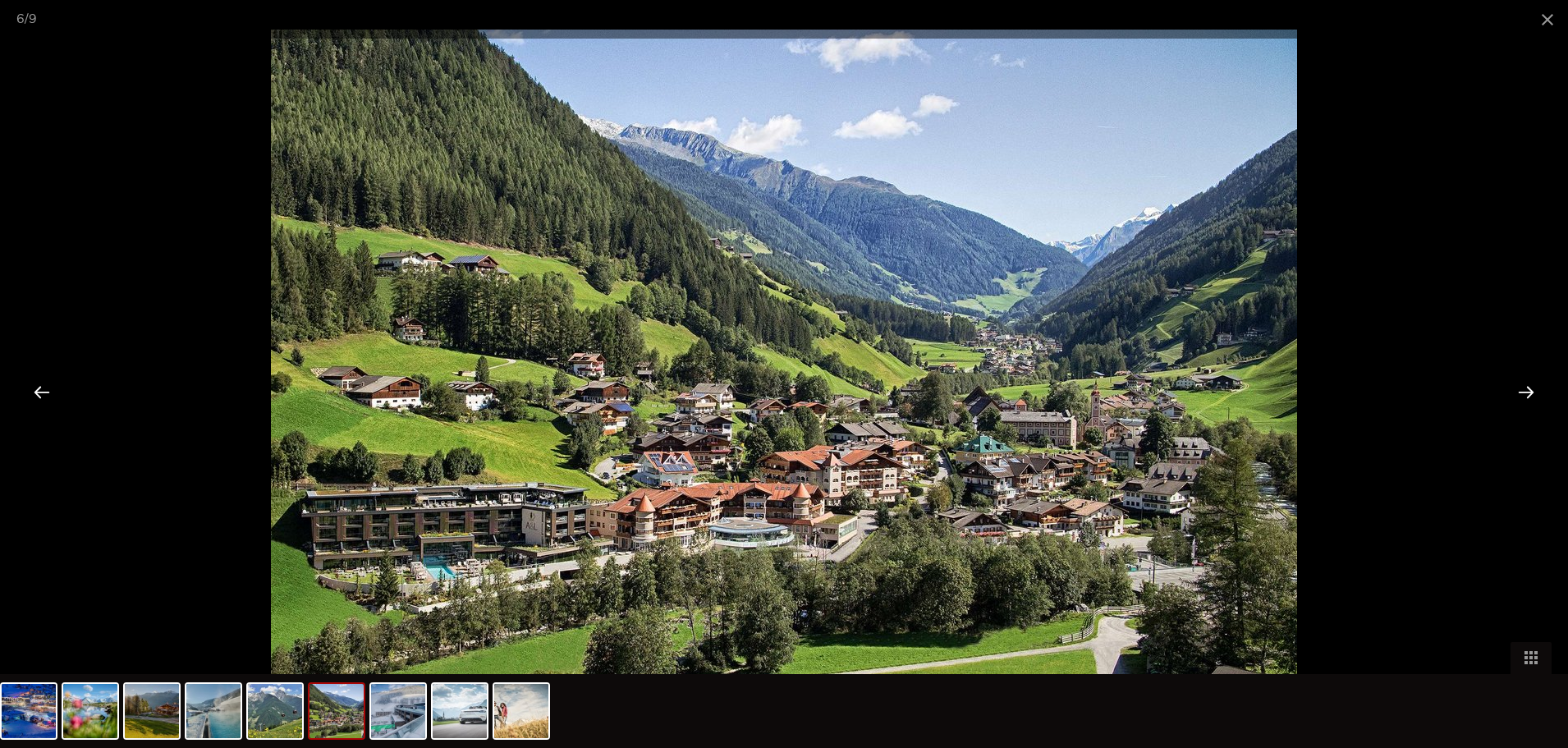
click at [1529, 393] on div at bounding box center [1526, 392] width 51 height 51
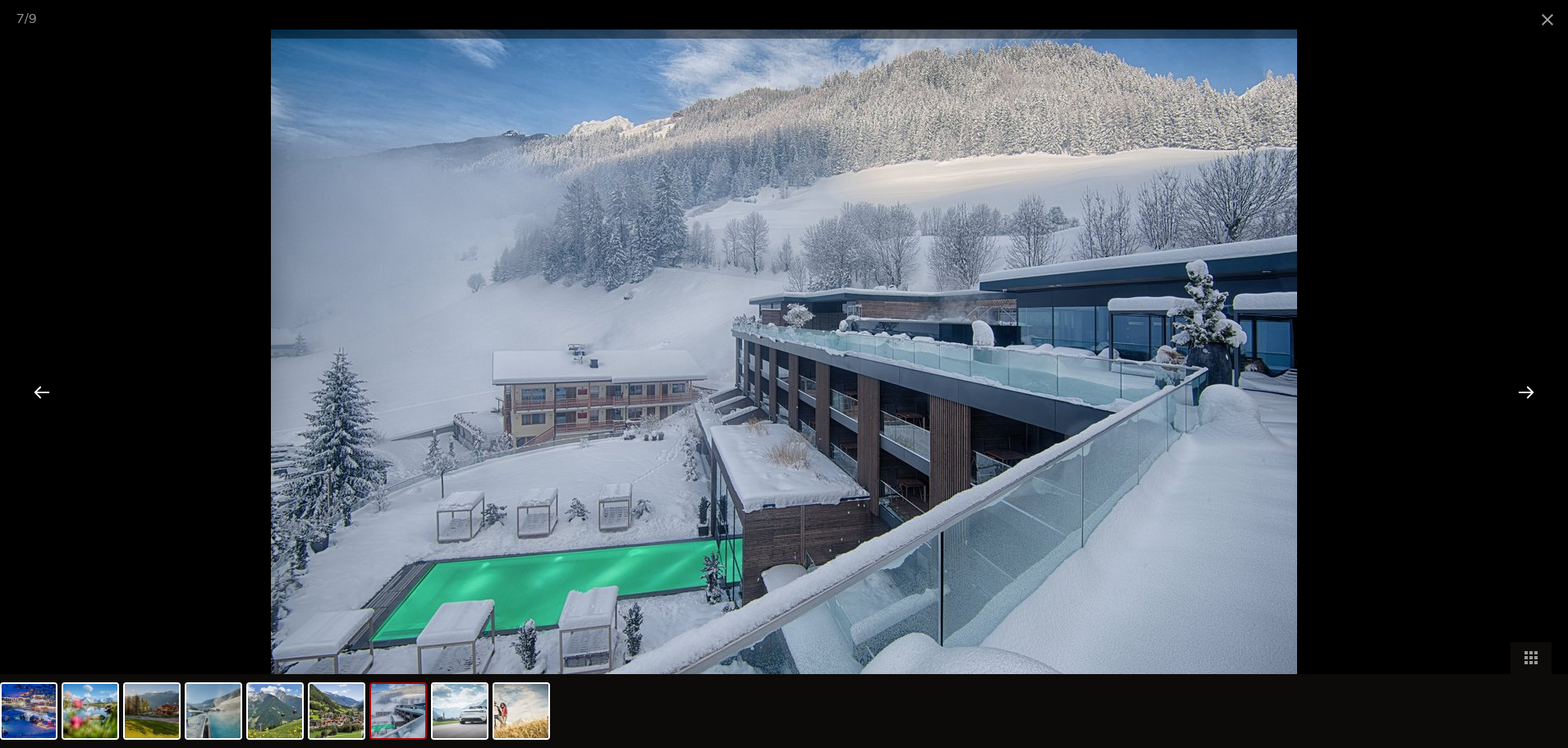
click at [1529, 393] on div at bounding box center [1526, 392] width 51 height 51
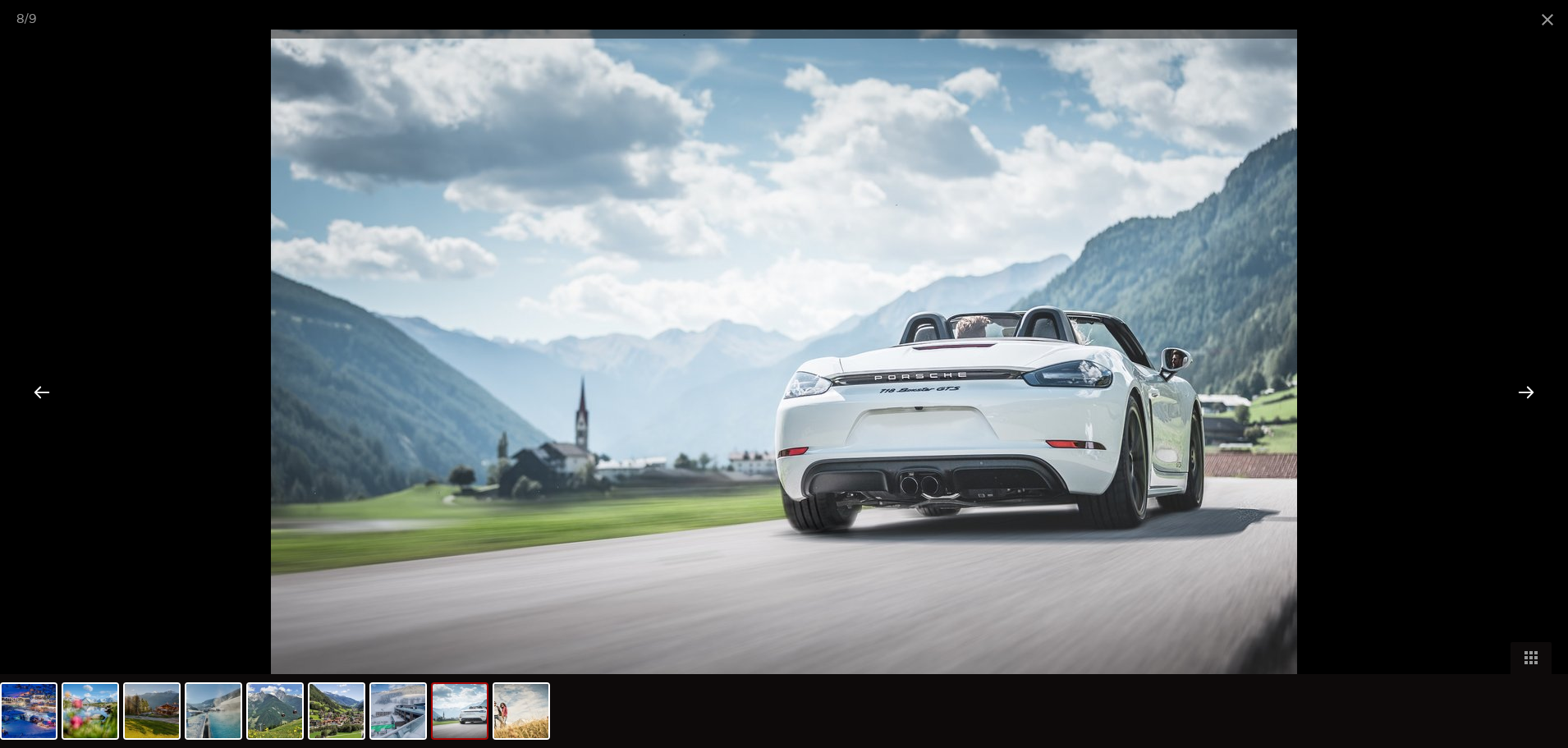
click at [1529, 393] on div at bounding box center [1526, 392] width 51 height 51
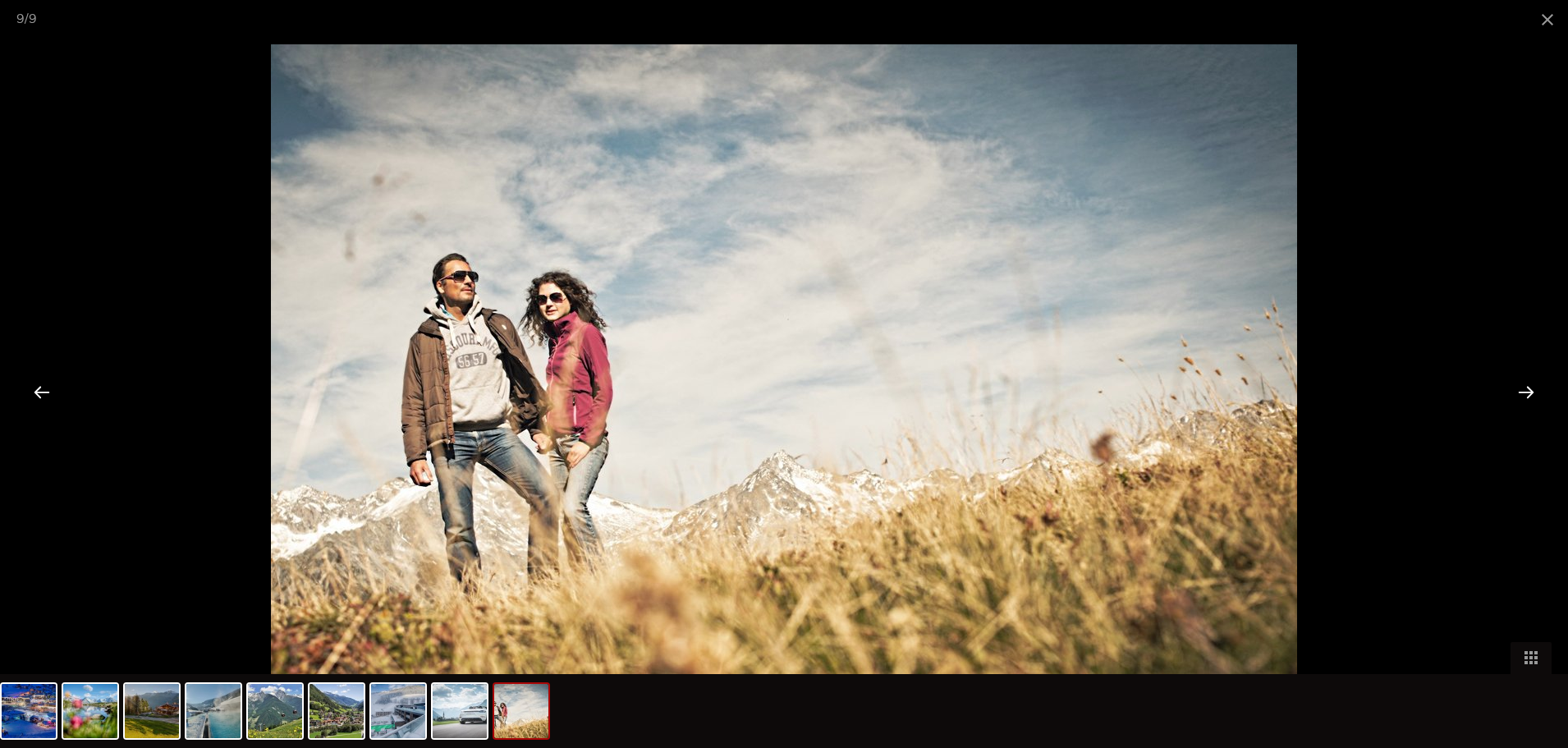
click at [1529, 393] on div at bounding box center [1526, 392] width 51 height 51
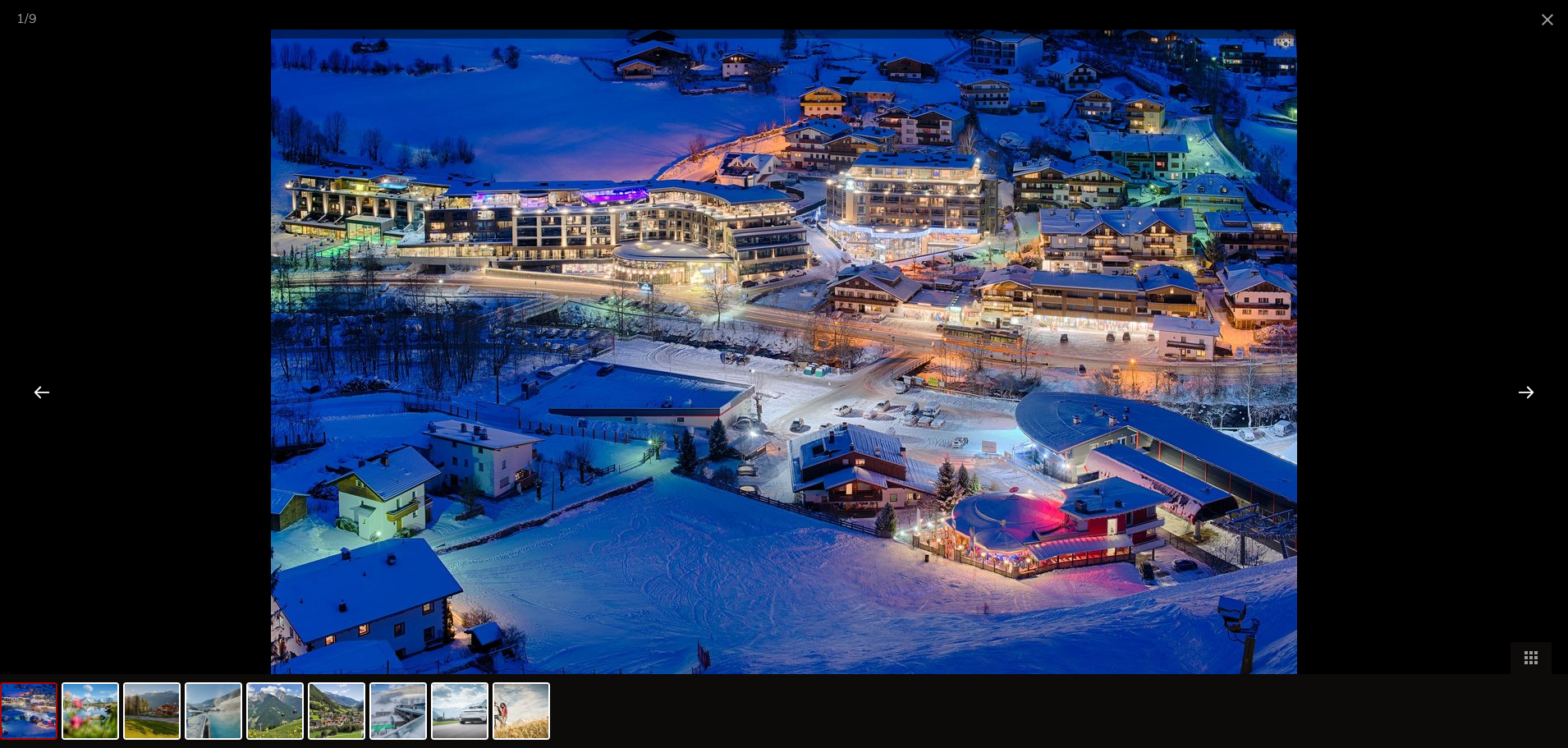
click at [1527, 389] on div at bounding box center [1526, 392] width 51 height 51
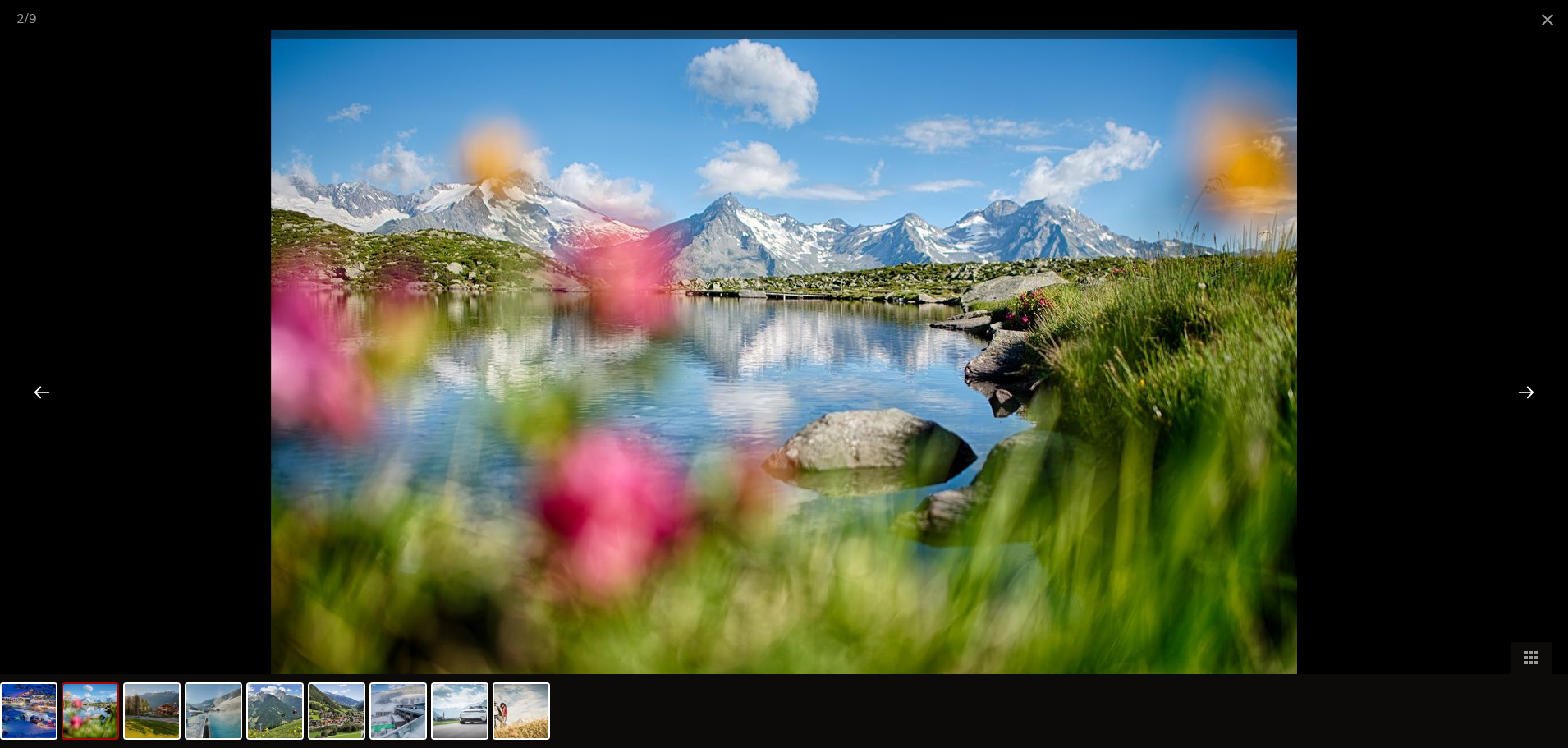
click at [1527, 389] on div at bounding box center [1526, 392] width 51 height 51
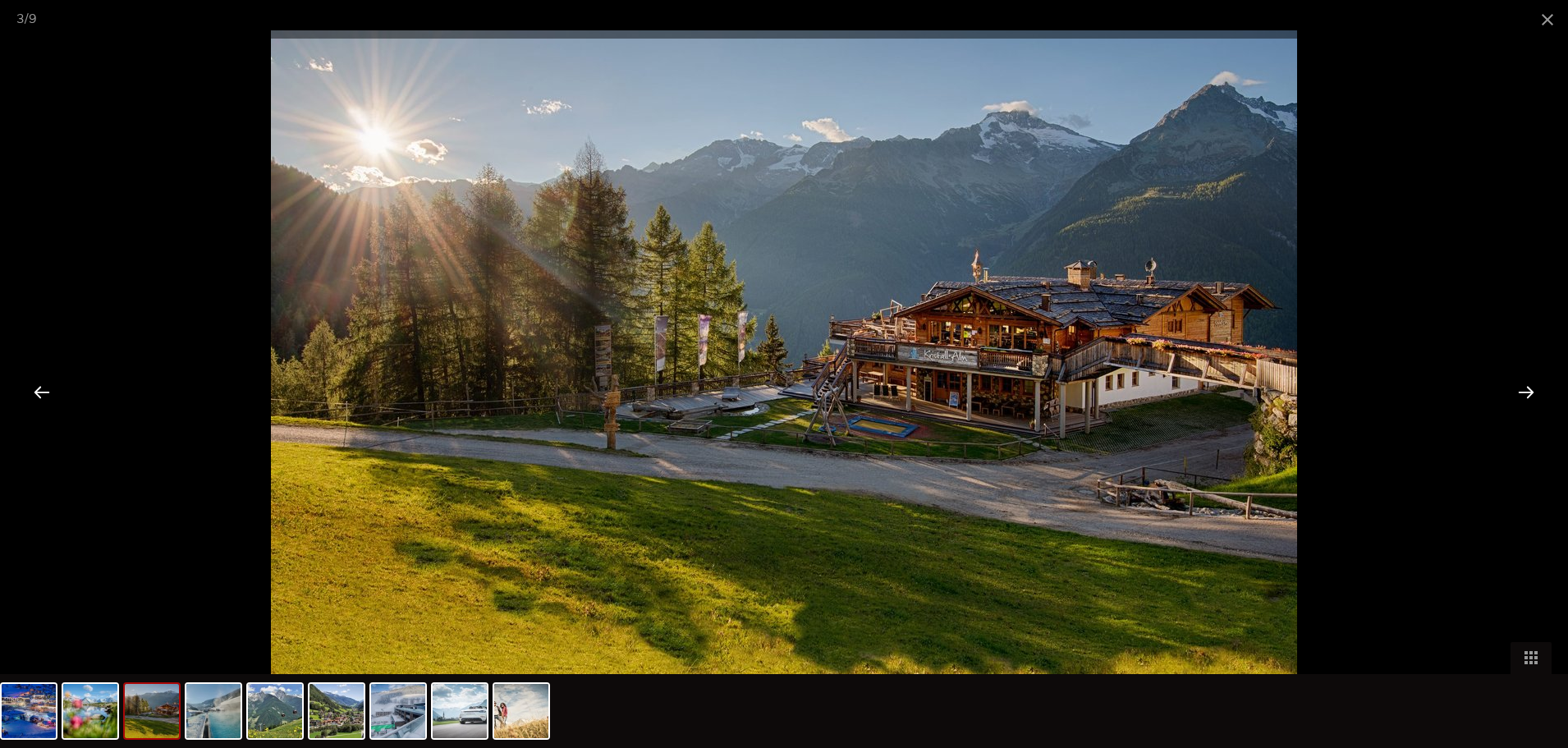
click at [1527, 389] on div at bounding box center [1526, 392] width 51 height 51
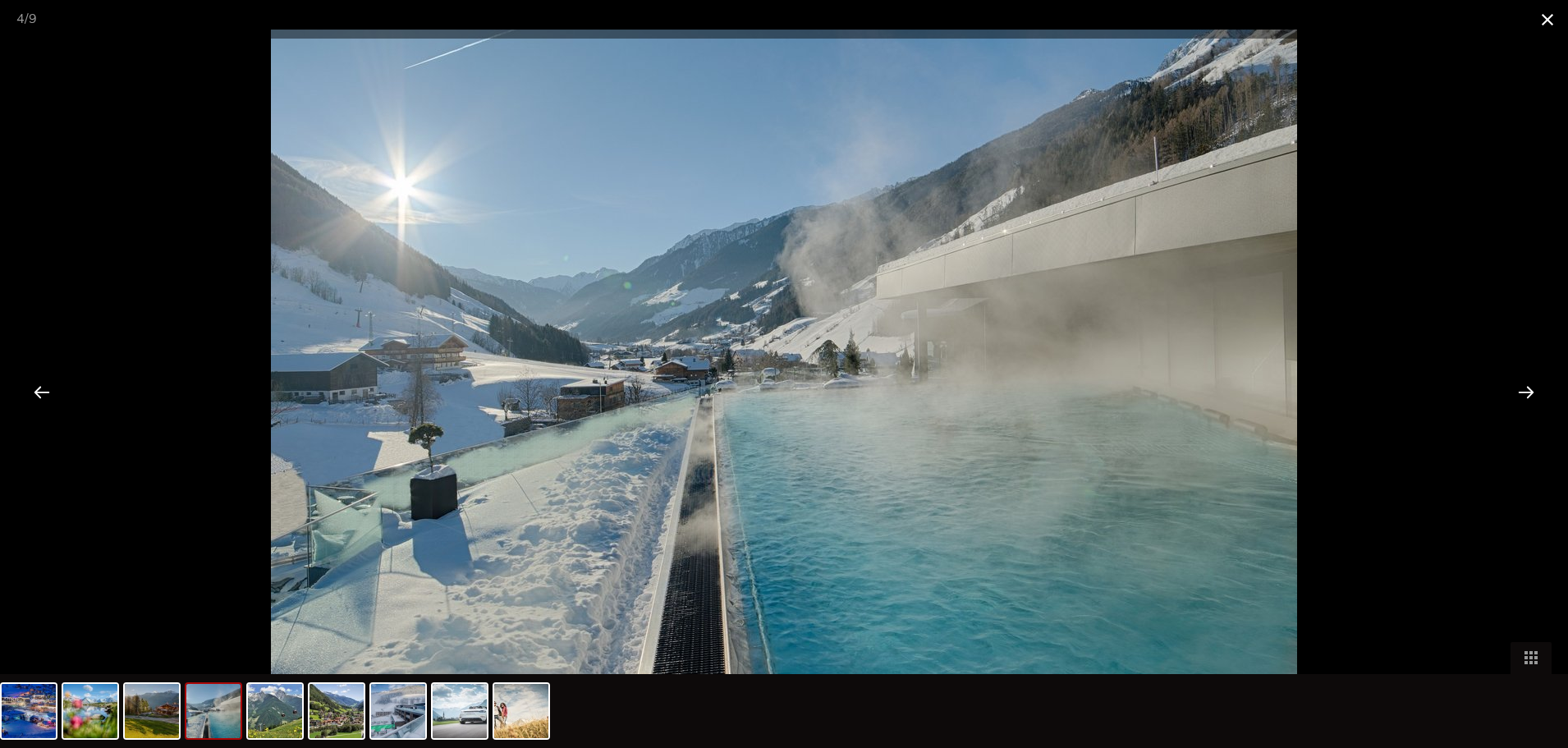
click at [1544, 17] on span at bounding box center [1547, 19] width 41 height 38
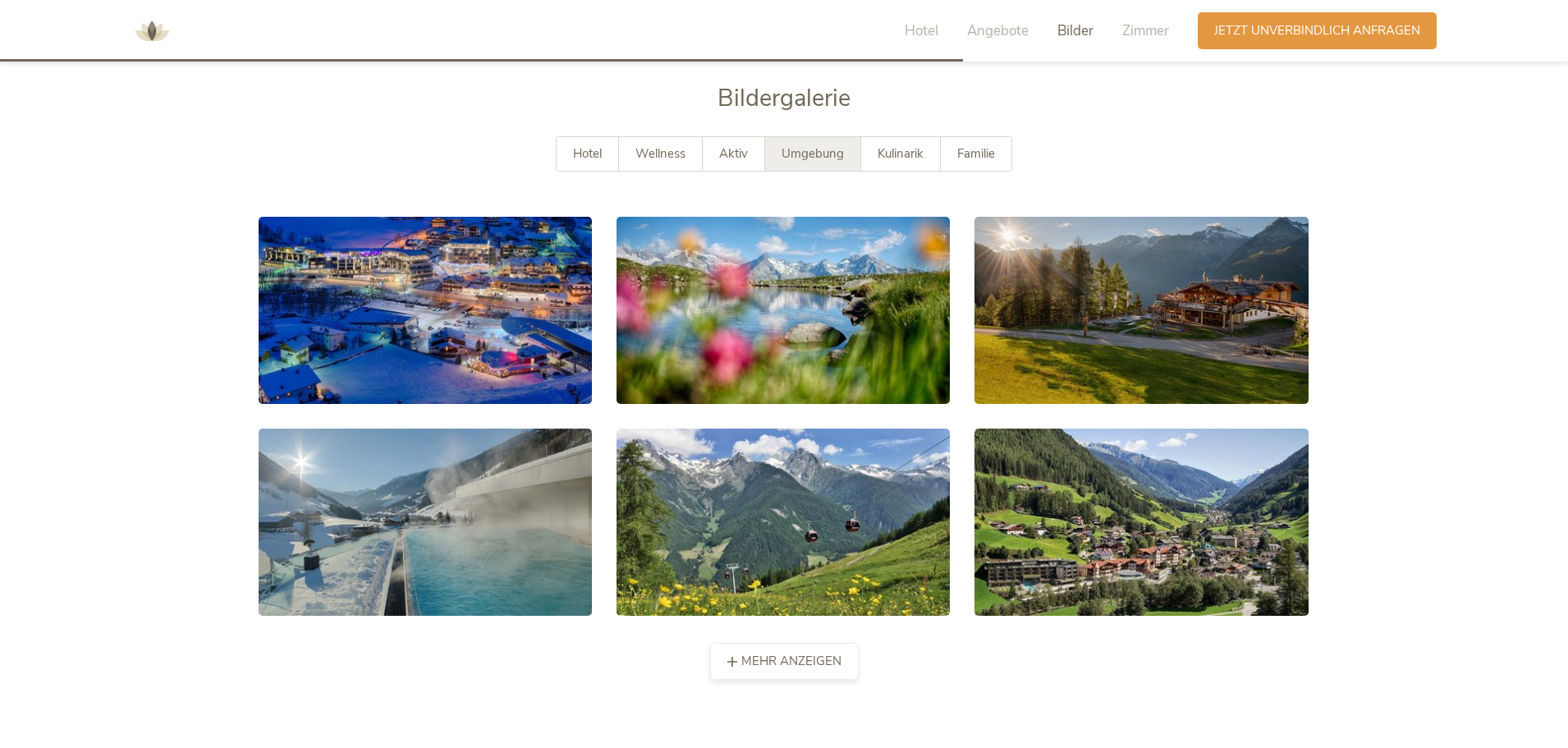
click at [820, 667] on span "mehr anzeigen" at bounding box center [791, 661] width 100 height 18
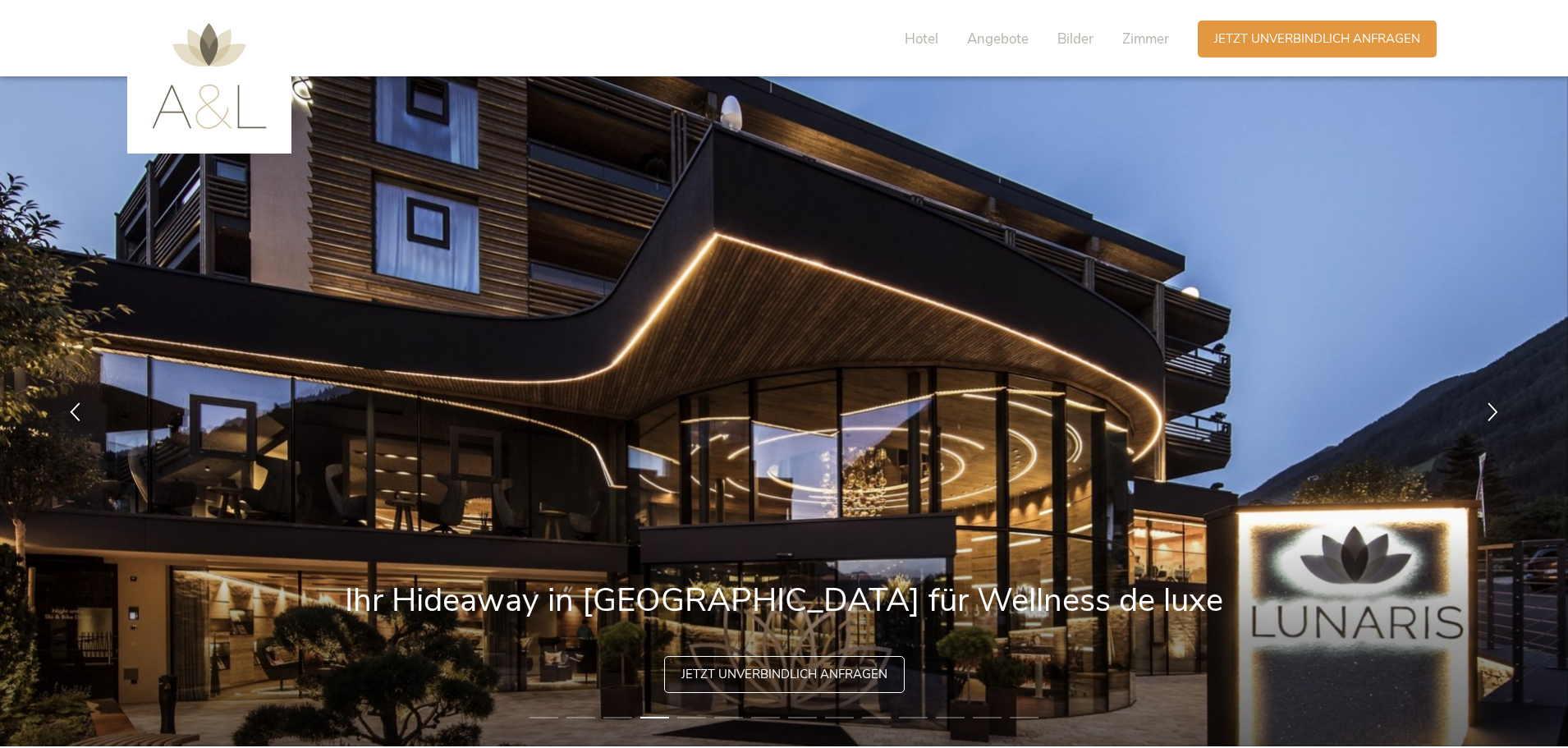
scroll to position [0, 0]
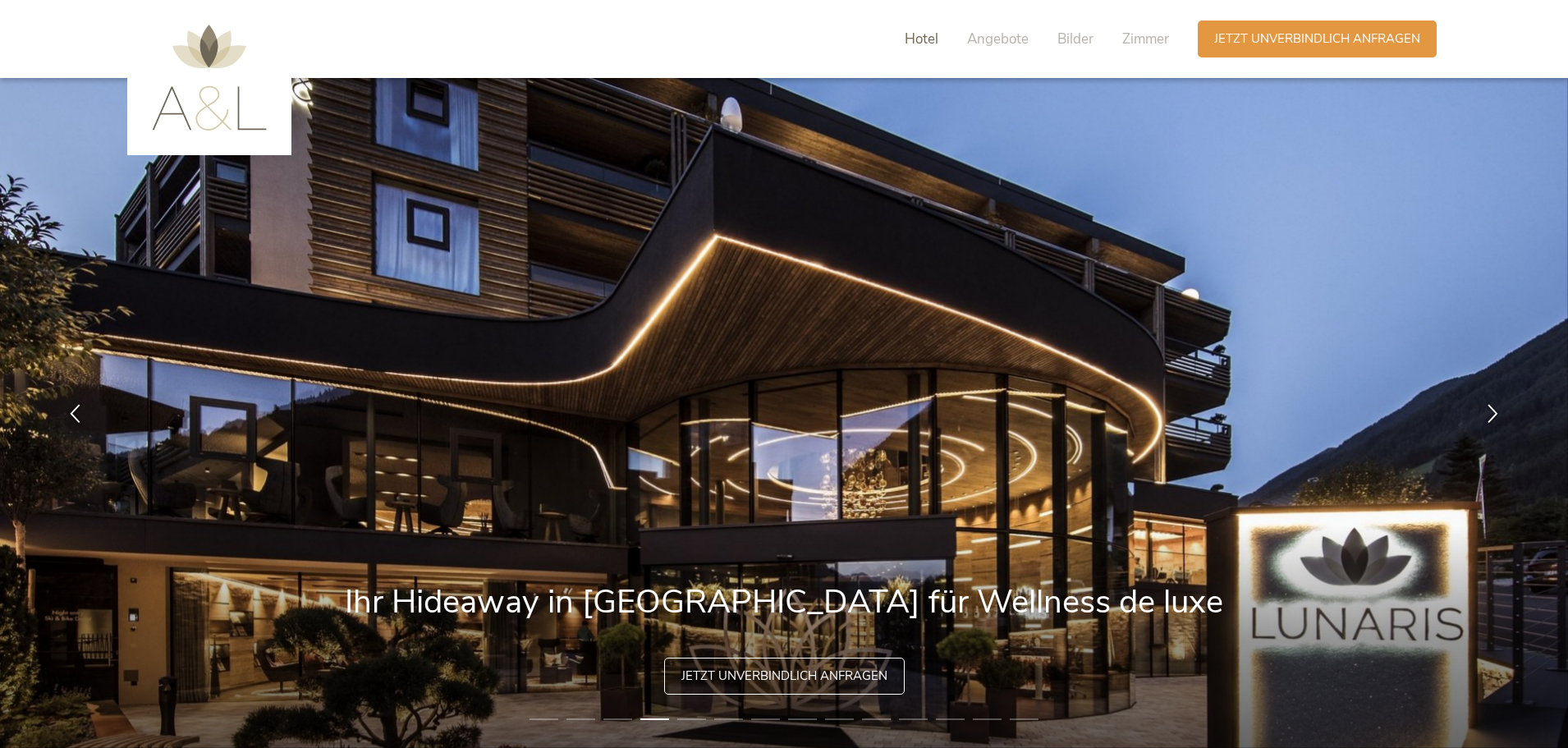
click at [921, 33] on span "Hotel" at bounding box center [922, 38] width 33 height 19
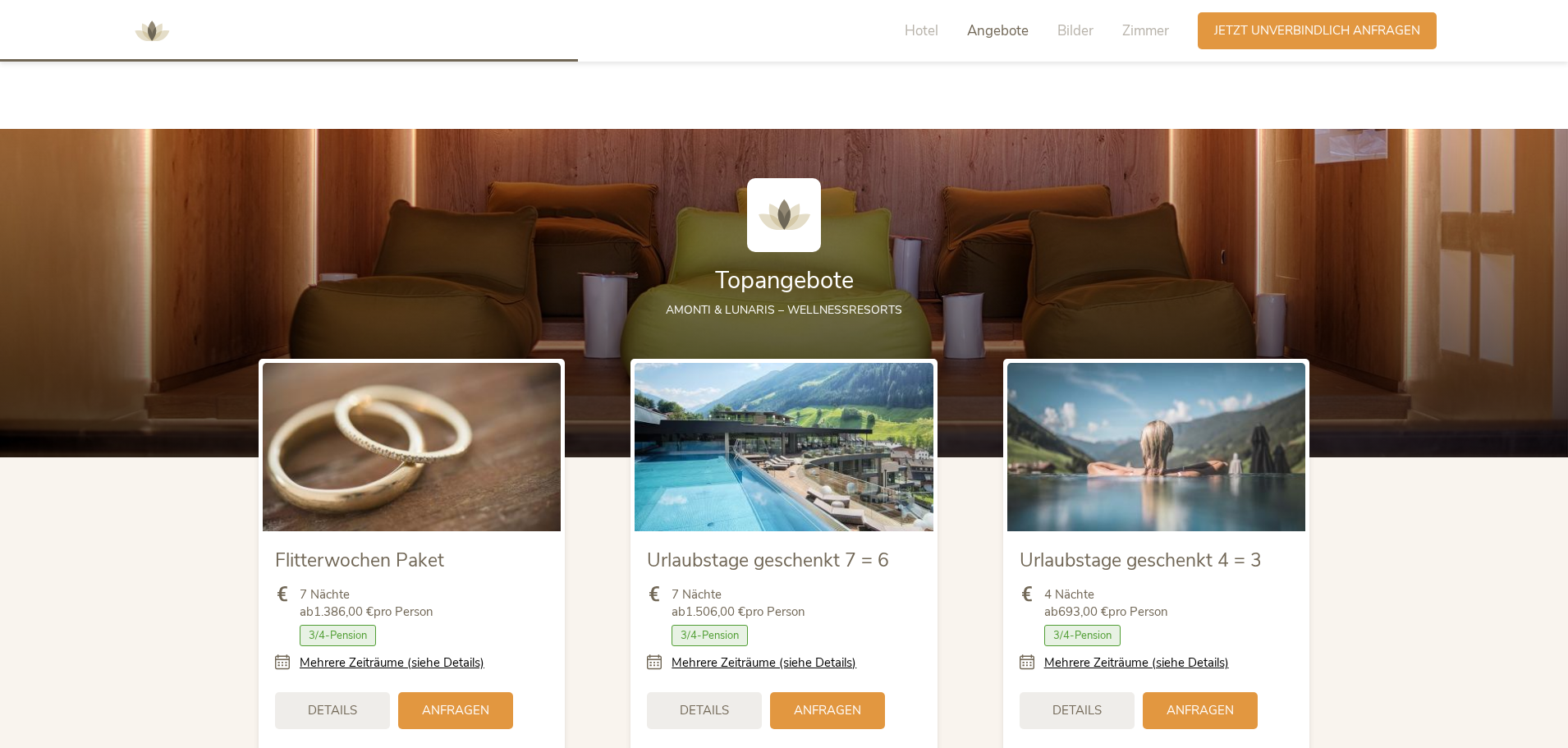
scroll to position [1955, 0]
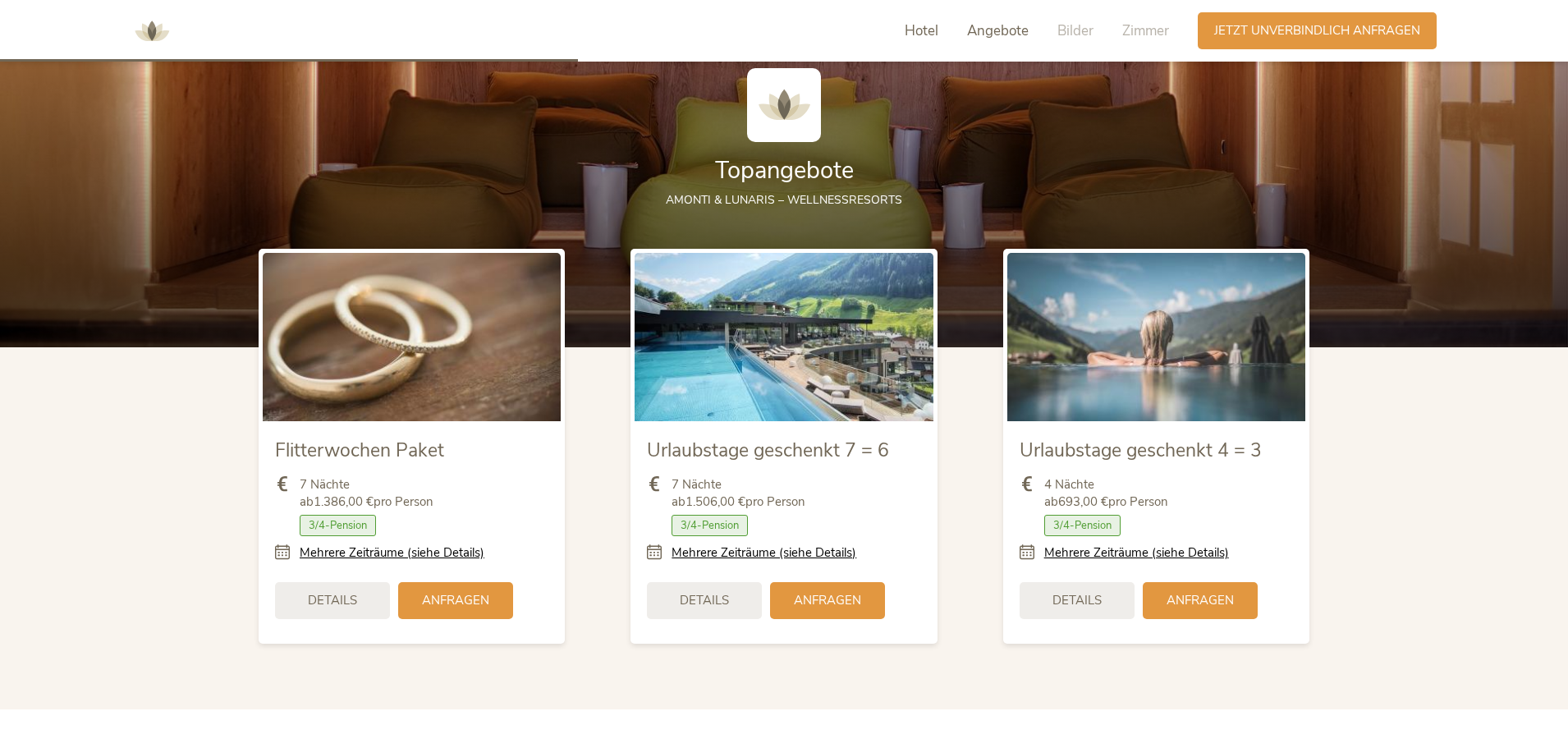
click at [913, 28] on span "Hotel" at bounding box center [922, 31] width 33 height 19
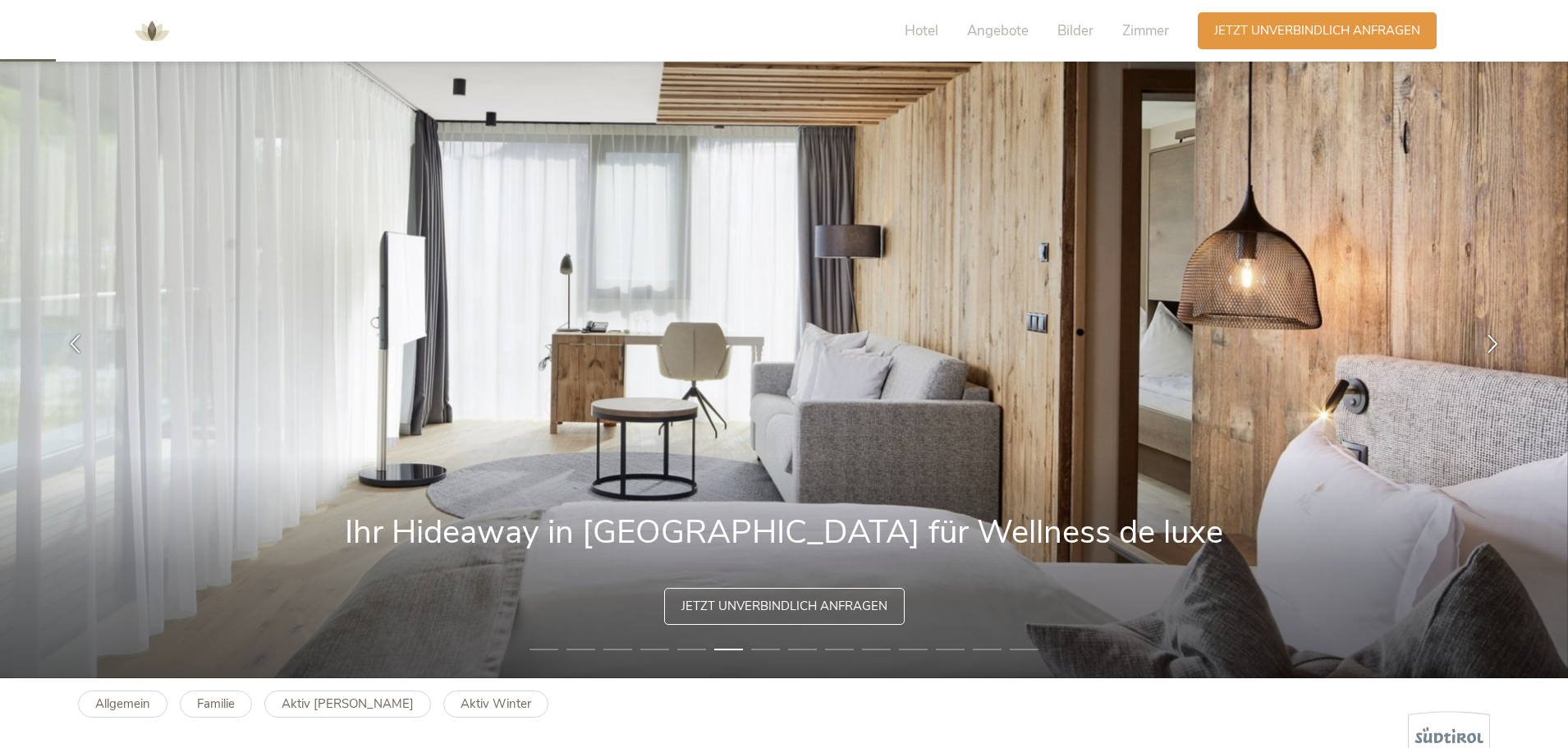
scroll to position [0, 0]
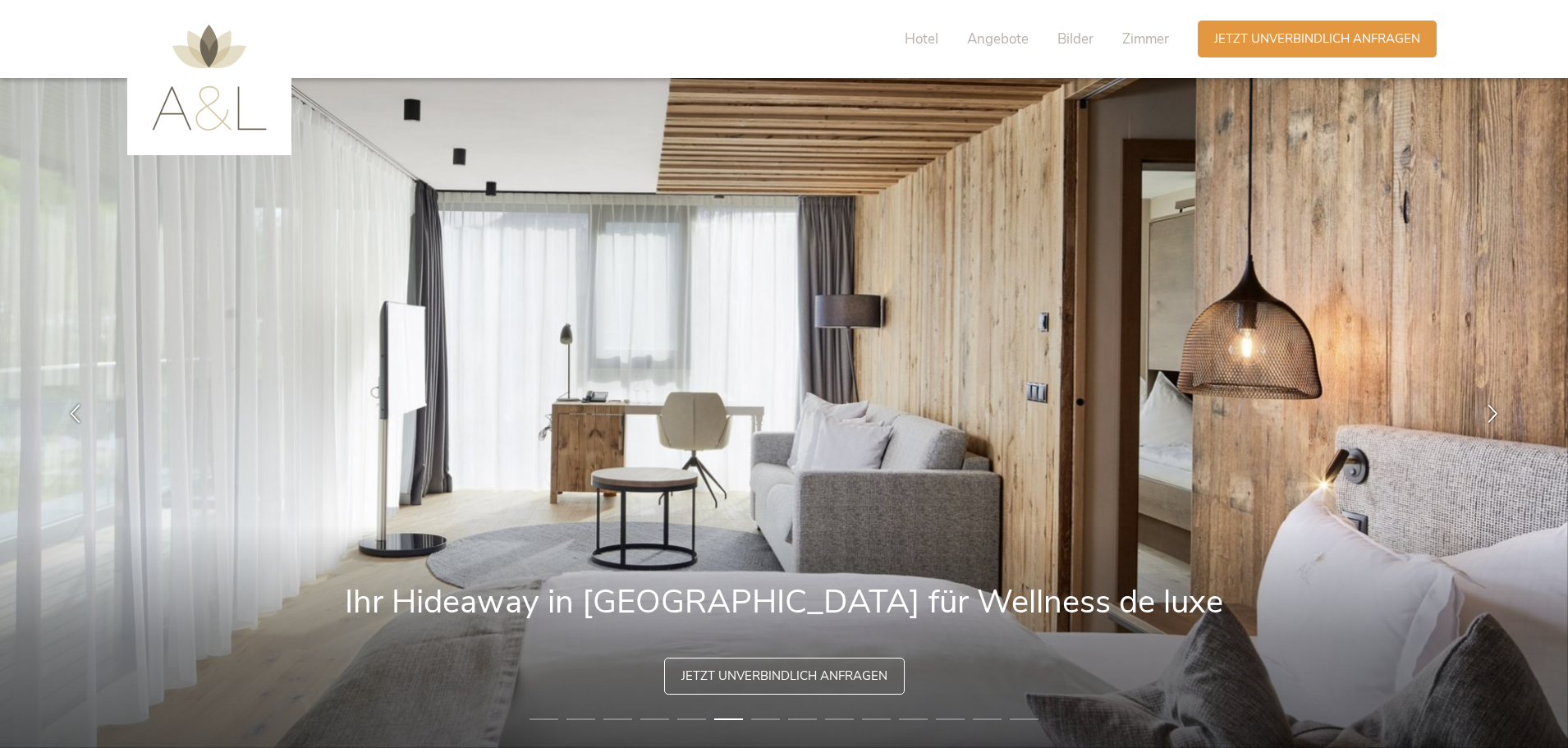
click at [198, 110] on img at bounding box center [209, 78] width 115 height 106
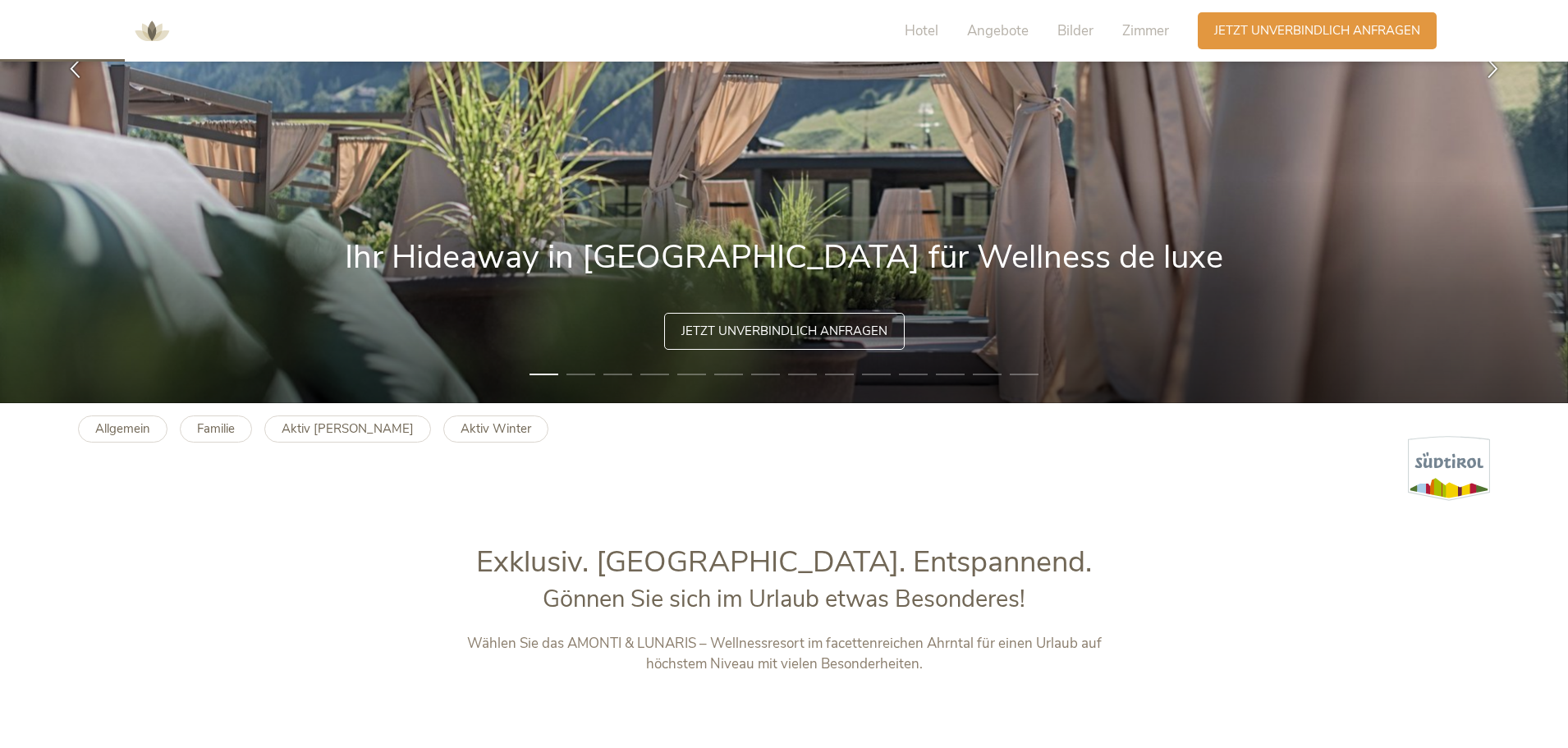
scroll to position [410, 0]
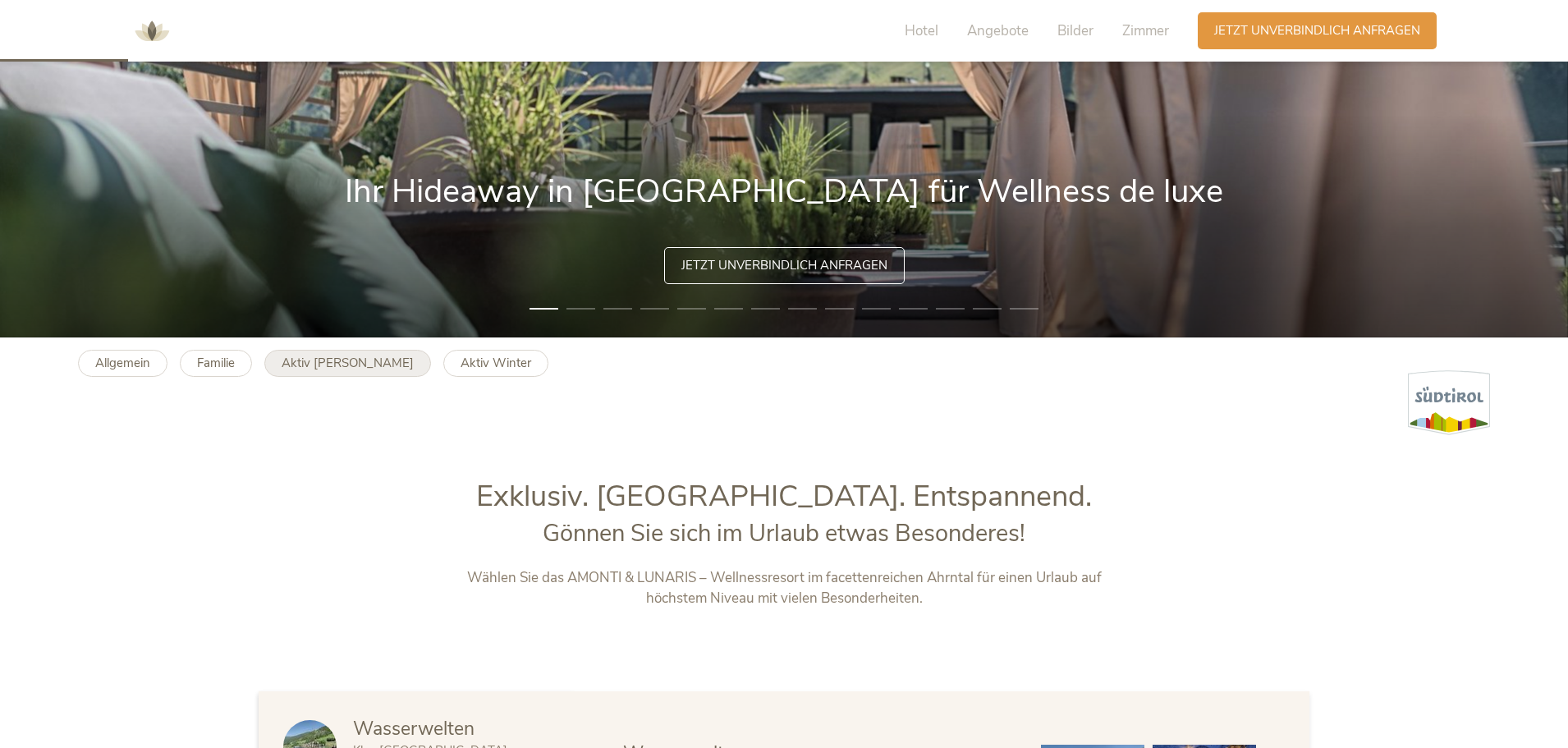
click at [307, 361] on b "Aktiv [PERSON_NAME]" at bounding box center [347, 362] width 132 height 17
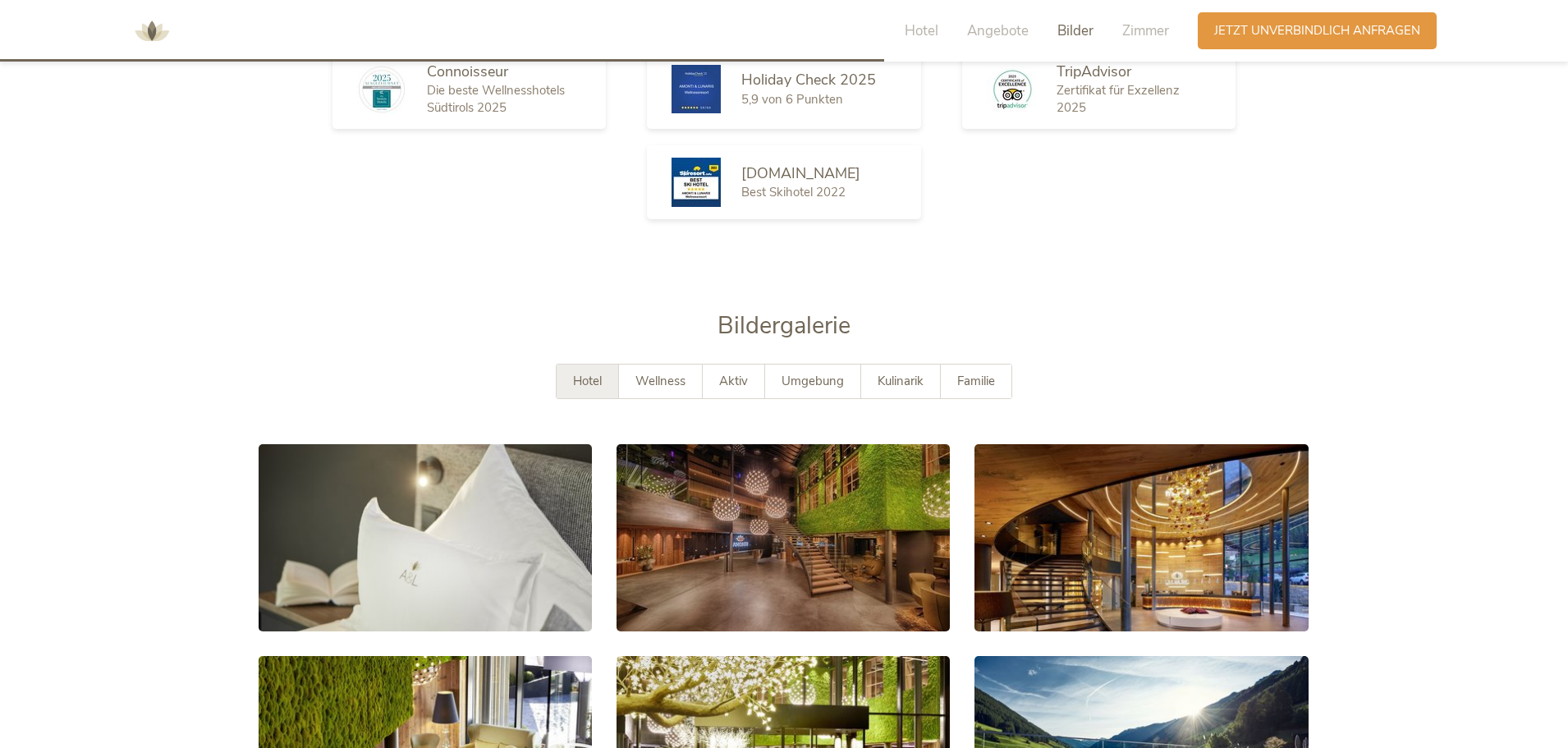
scroll to position [2882, 0]
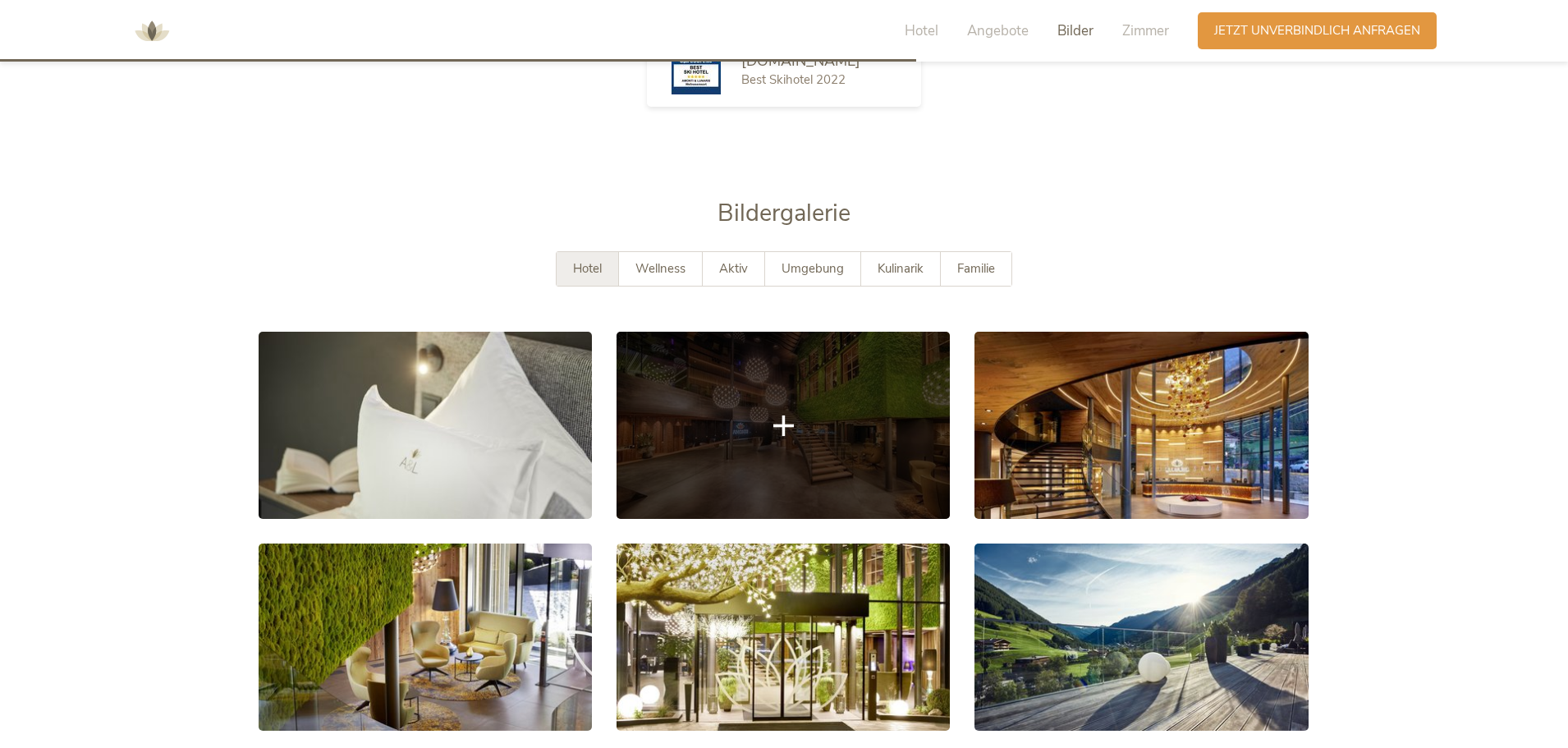
click at [804, 373] on link at bounding box center [783, 425] width 333 height 187
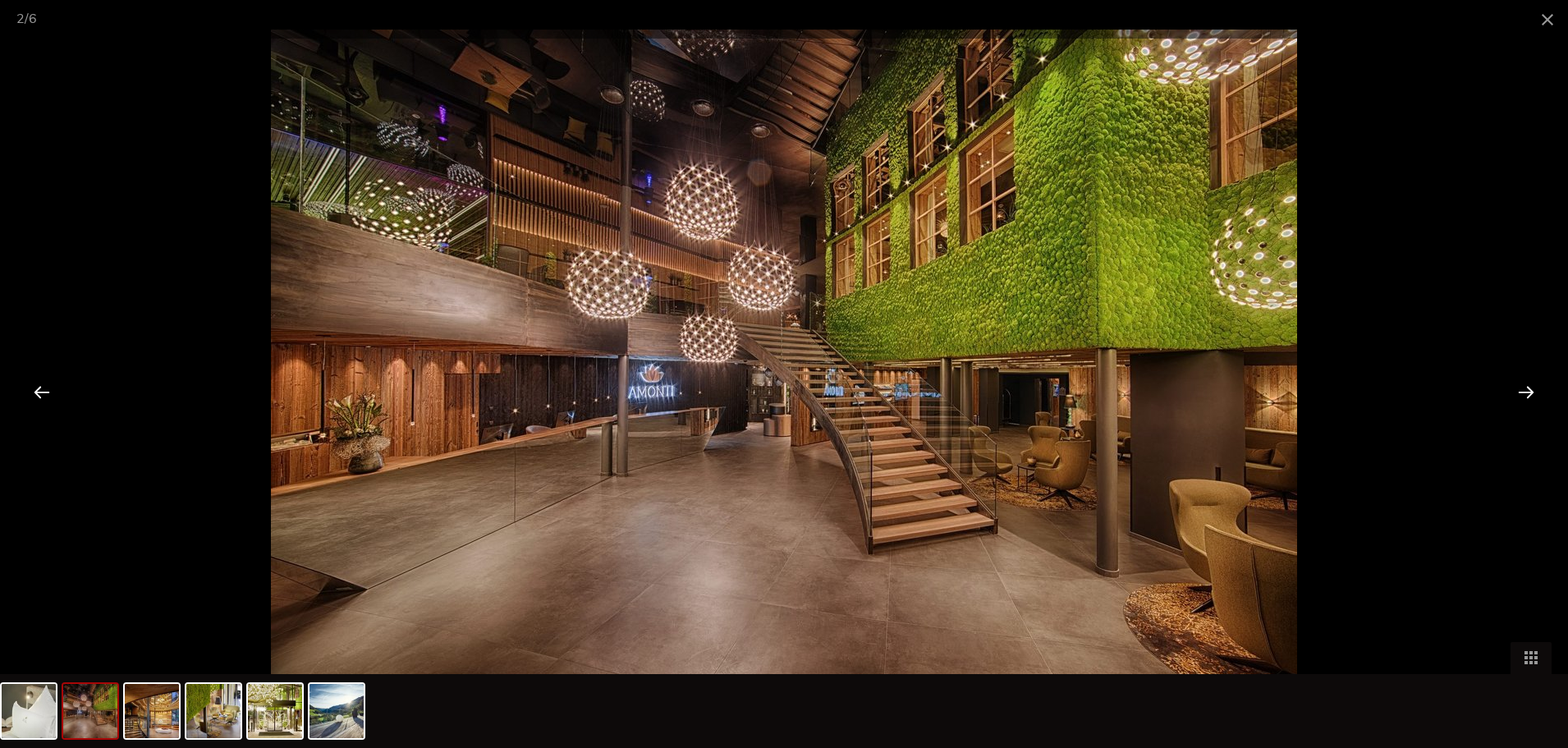
click at [1531, 388] on div at bounding box center [1526, 392] width 51 height 51
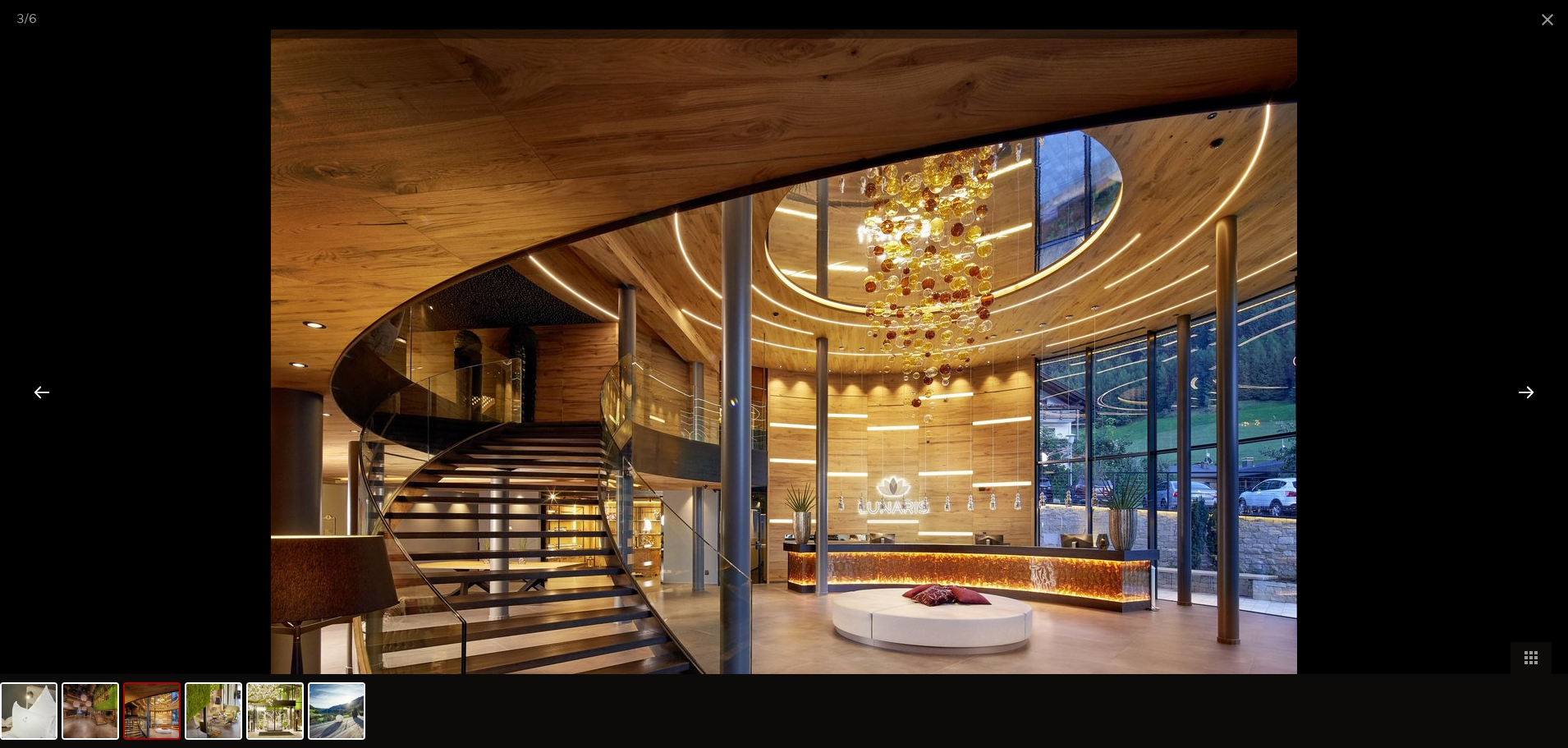
click at [1529, 395] on div at bounding box center [1526, 392] width 51 height 51
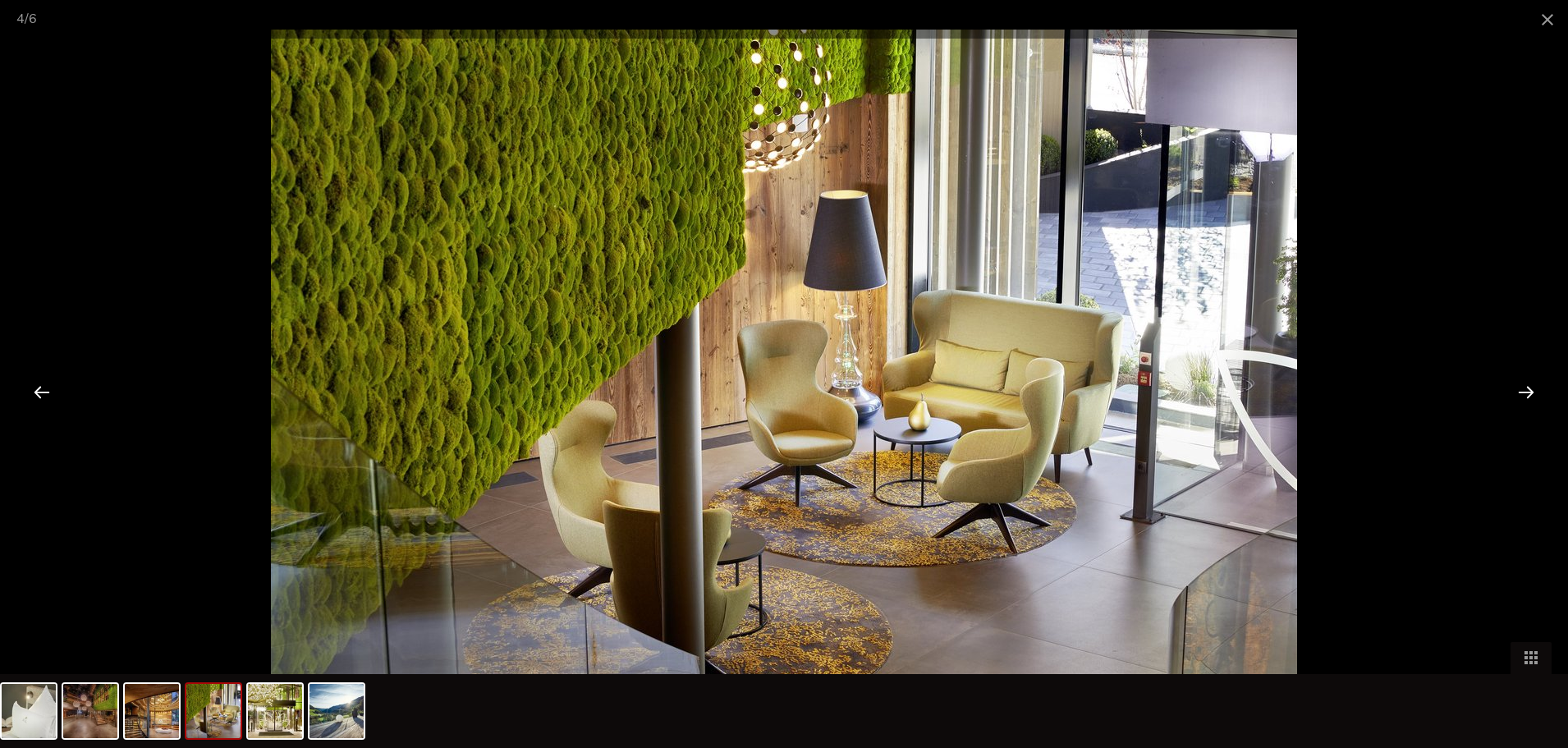
click at [1529, 395] on div at bounding box center [1526, 392] width 51 height 51
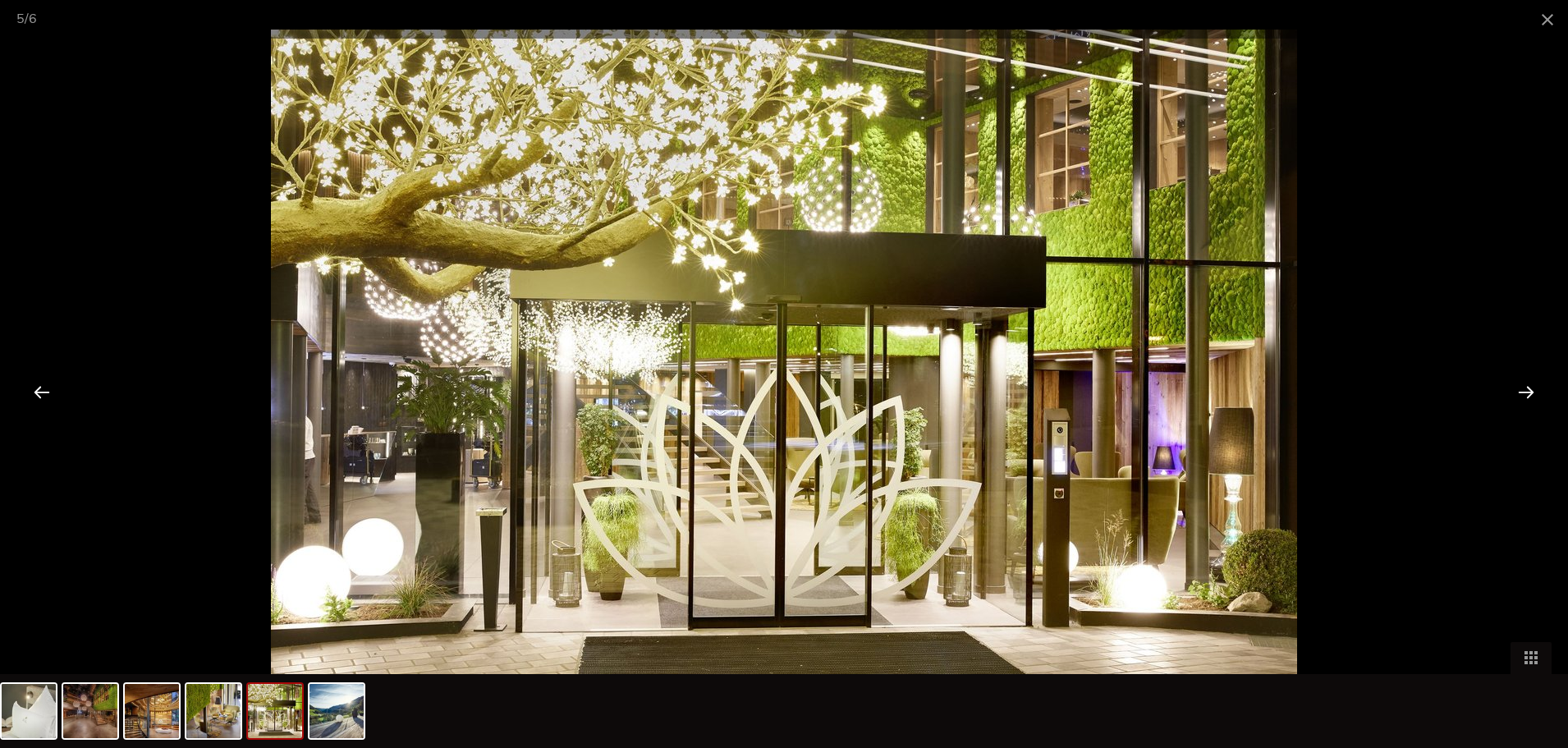
click at [1529, 395] on div at bounding box center [1526, 392] width 51 height 51
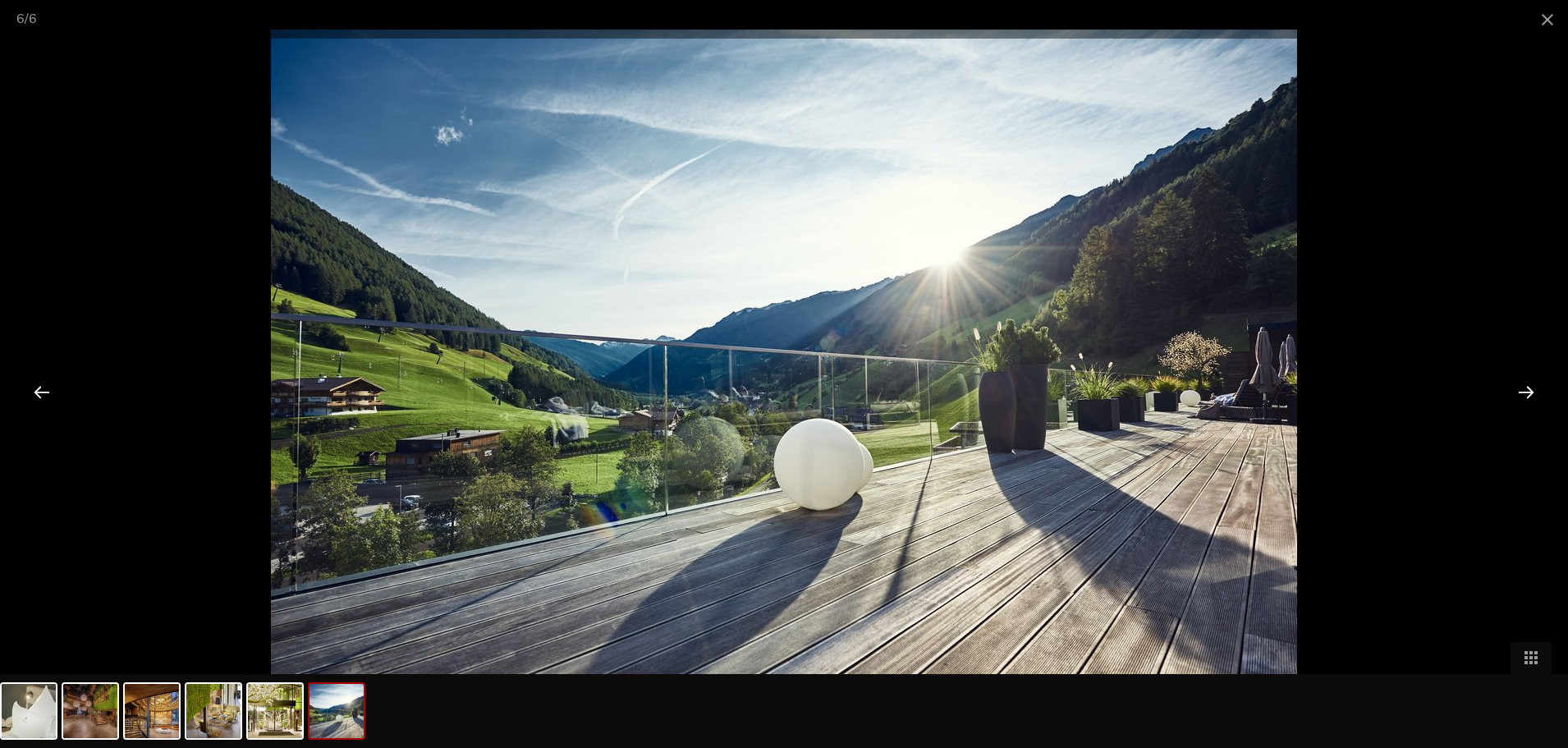
click at [1529, 395] on div at bounding box center [1526, 392] width 51 height 51
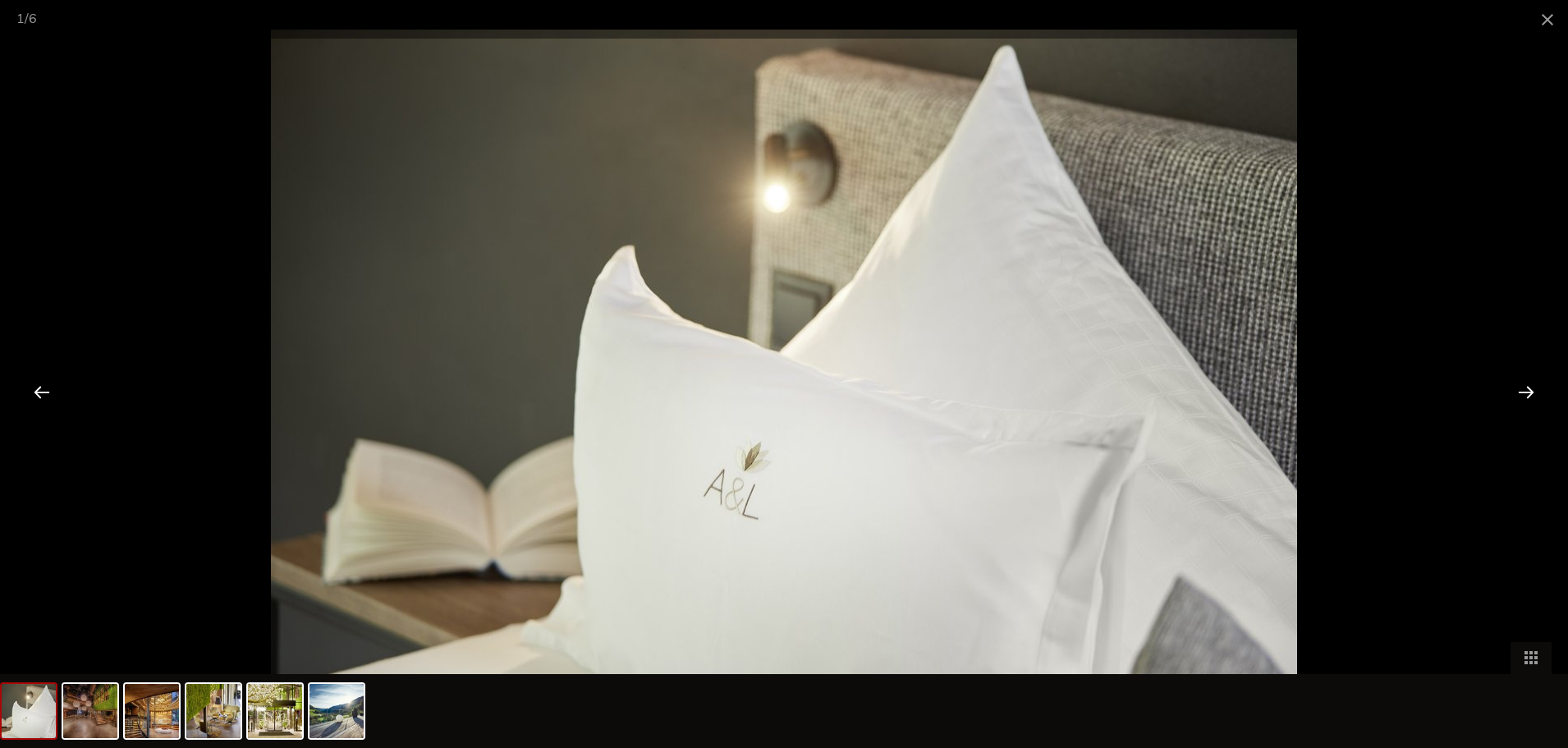
click at [37, 390] on div at bounding box center [42, 392] width 51 height 51
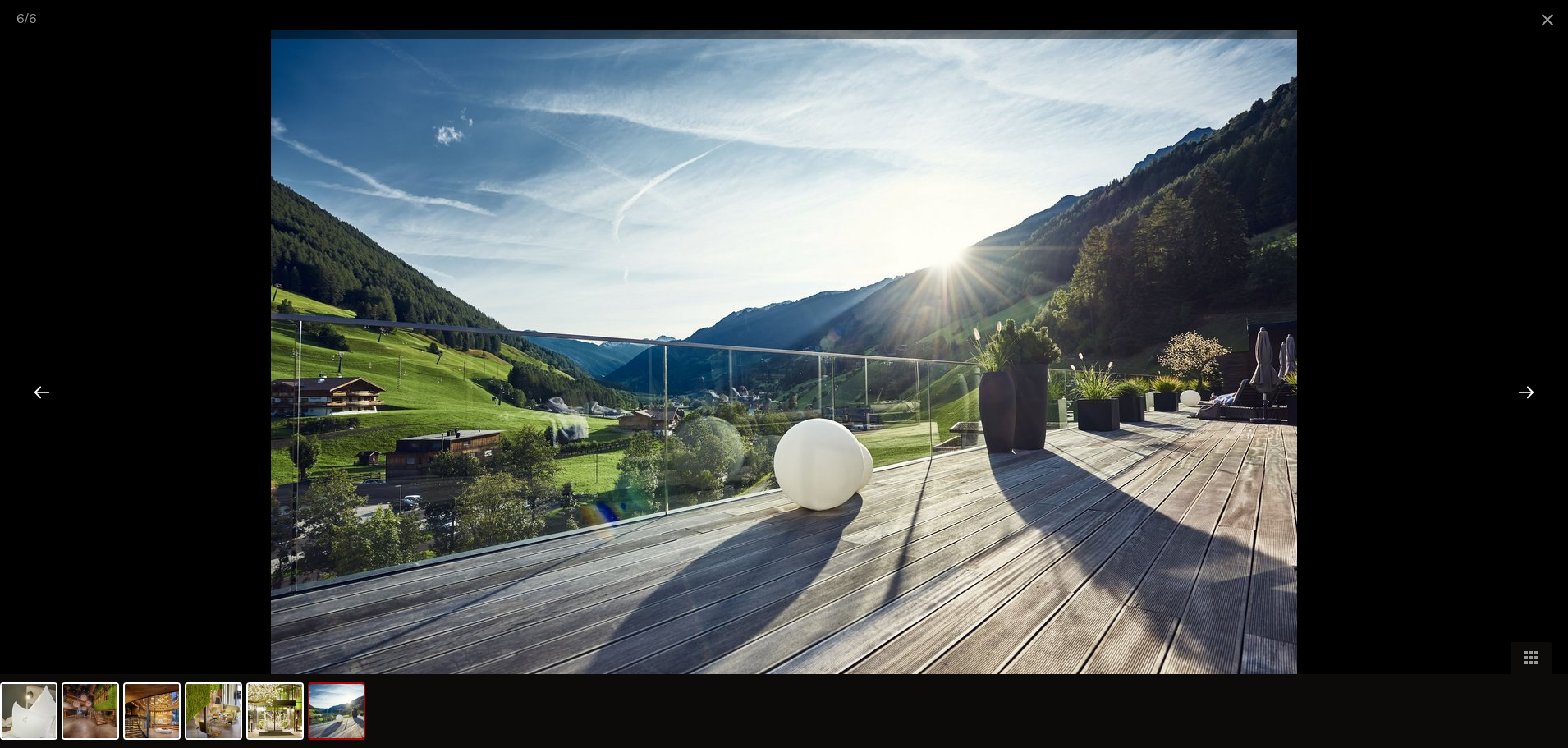
click at [1529, 389] on div at bounding box center [1526, 392] width 51 height 51
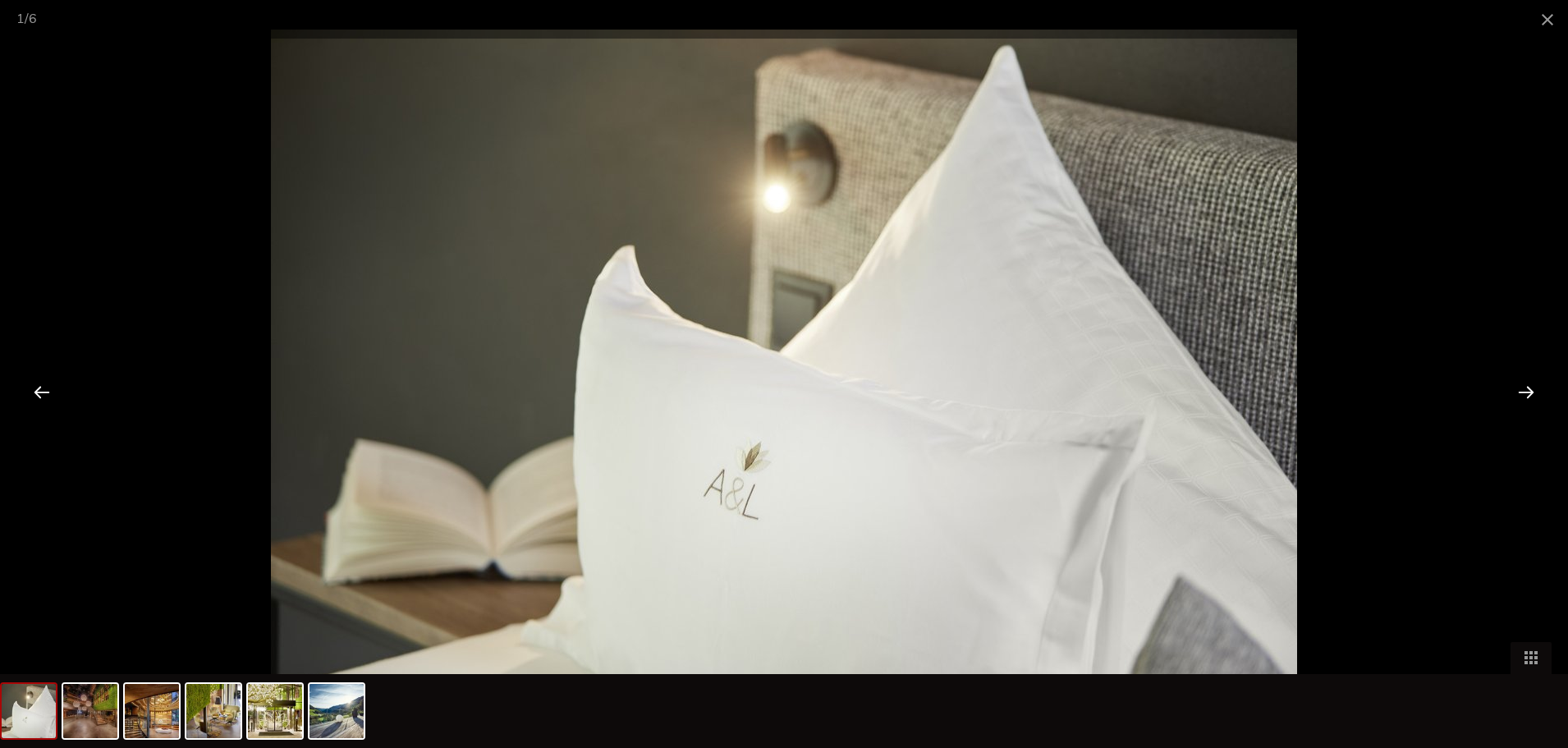
click at [1529, 389] on div at bounding box center [1526, 392] width 51 height 51
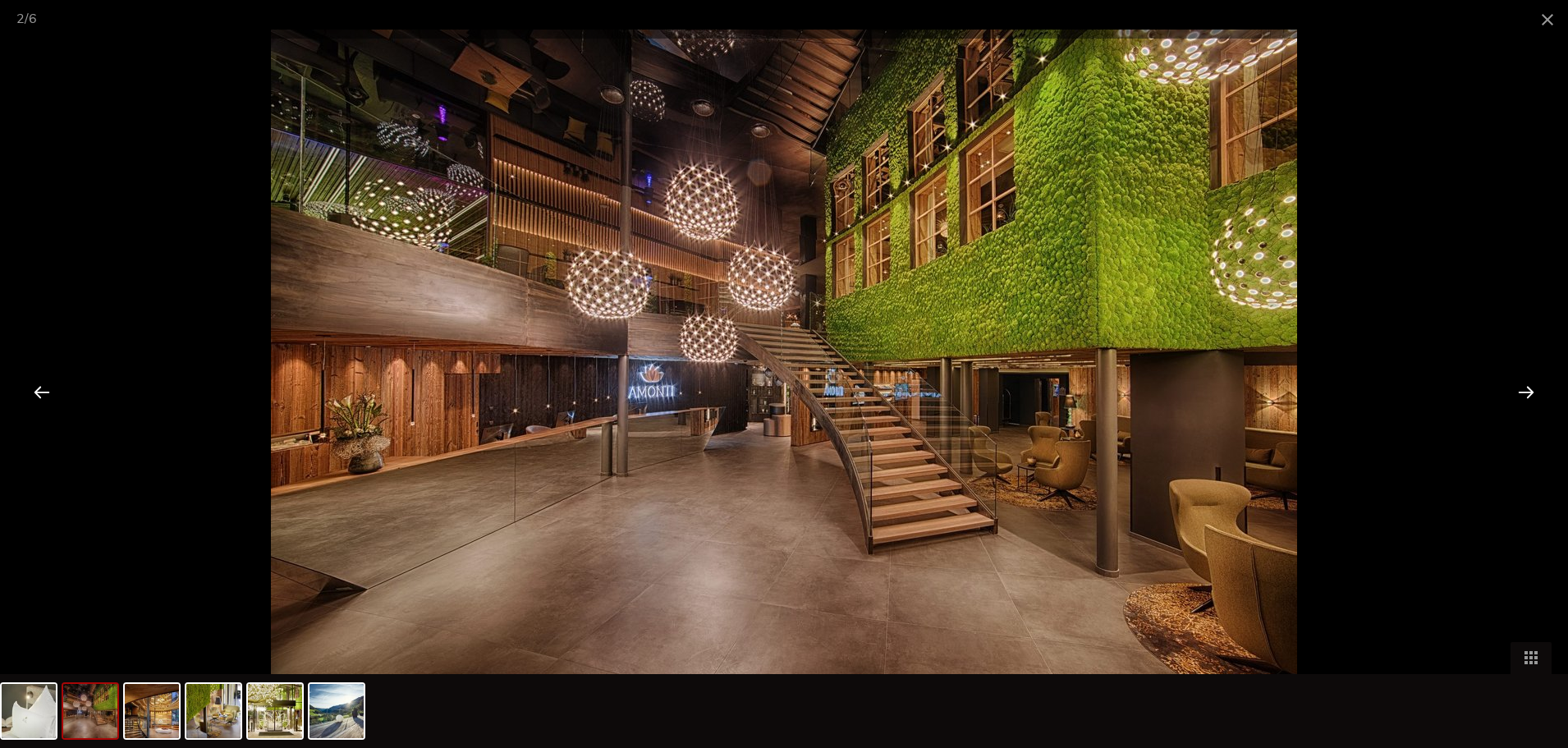
click at [1523, 395] on div at bounding box center [1526, 392] width 51 height 51
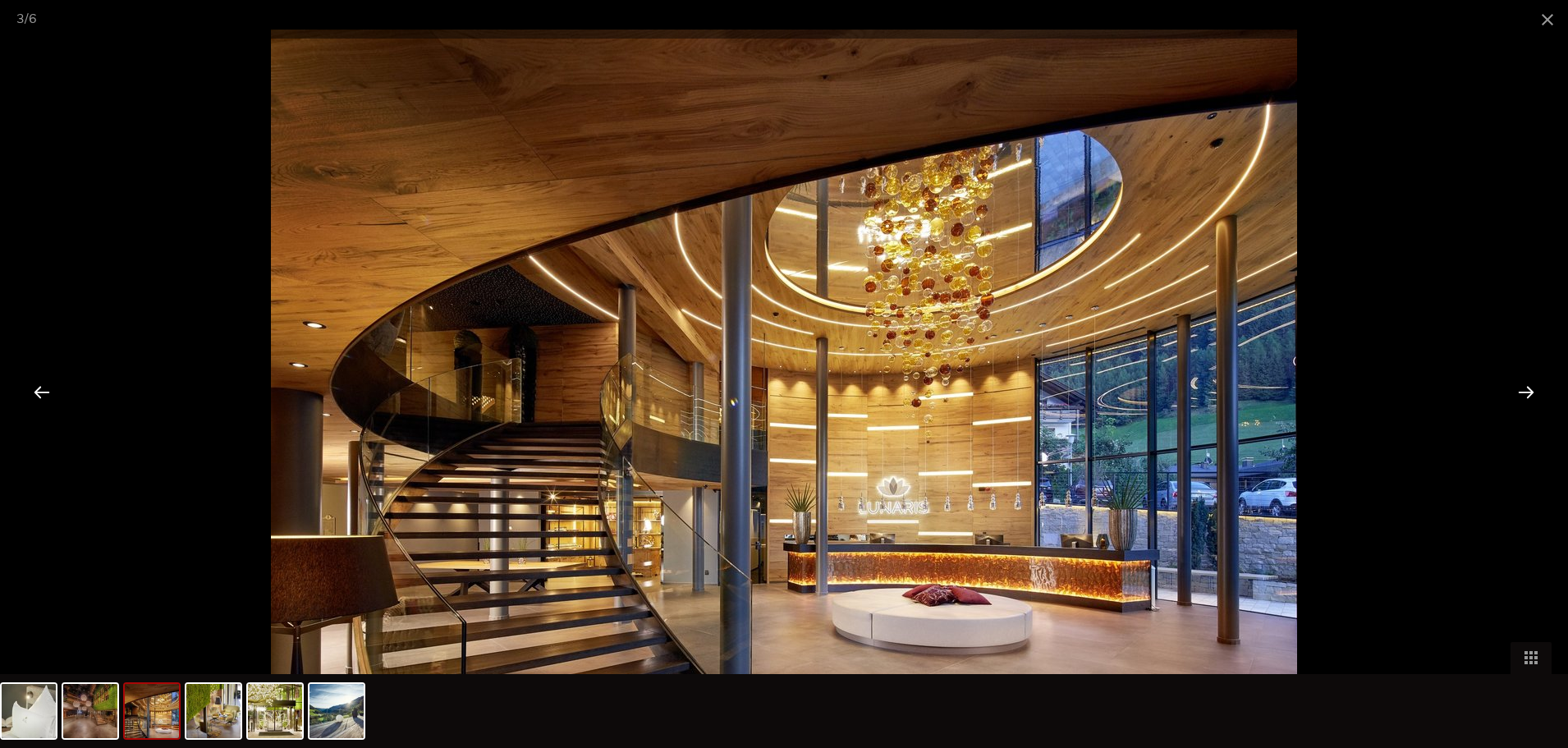
click at [1523, 395] on div at bounding box center [1526, 392] width 51 height 51
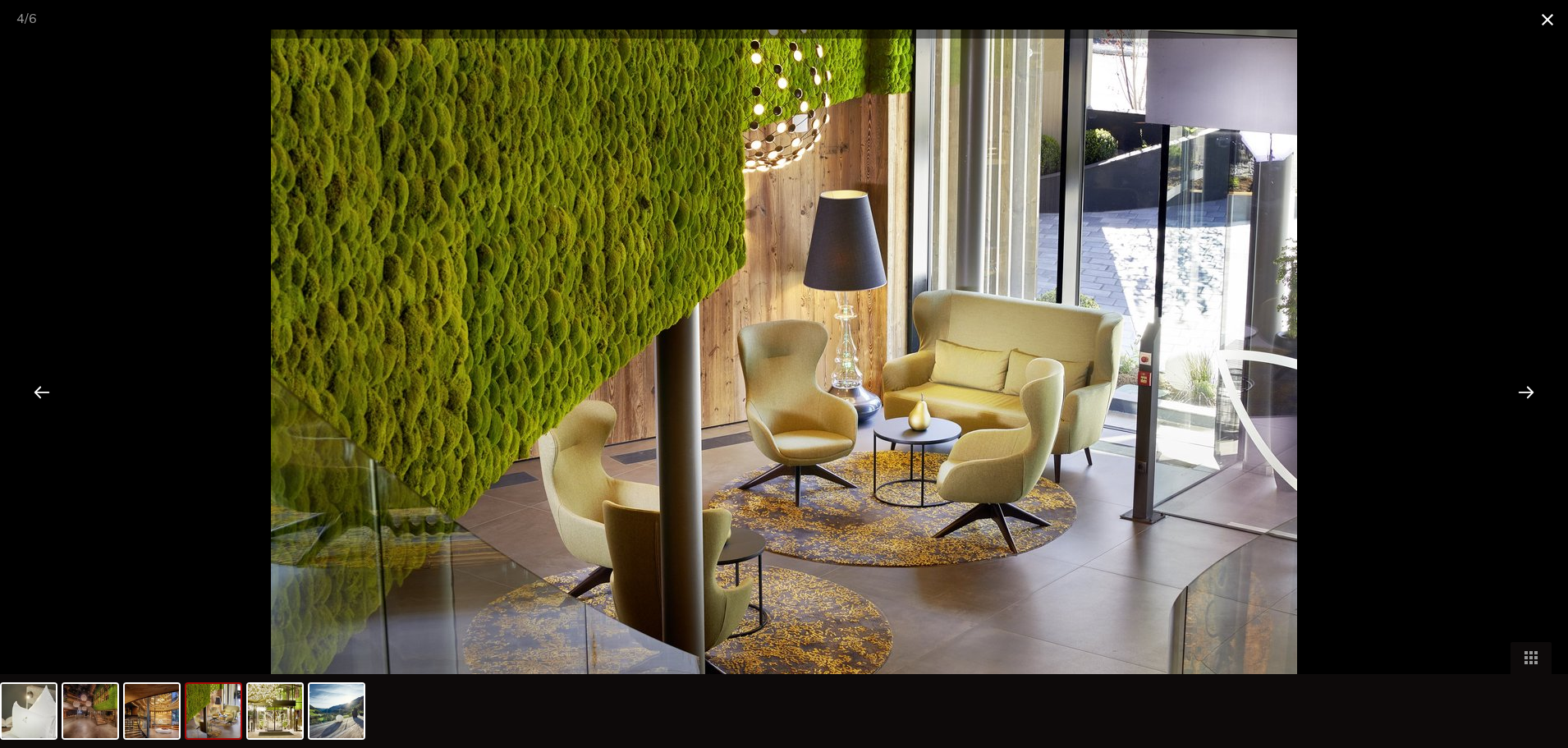
click at [1548, 18] on span at bounding box center [1547, 19] width 41 height 38
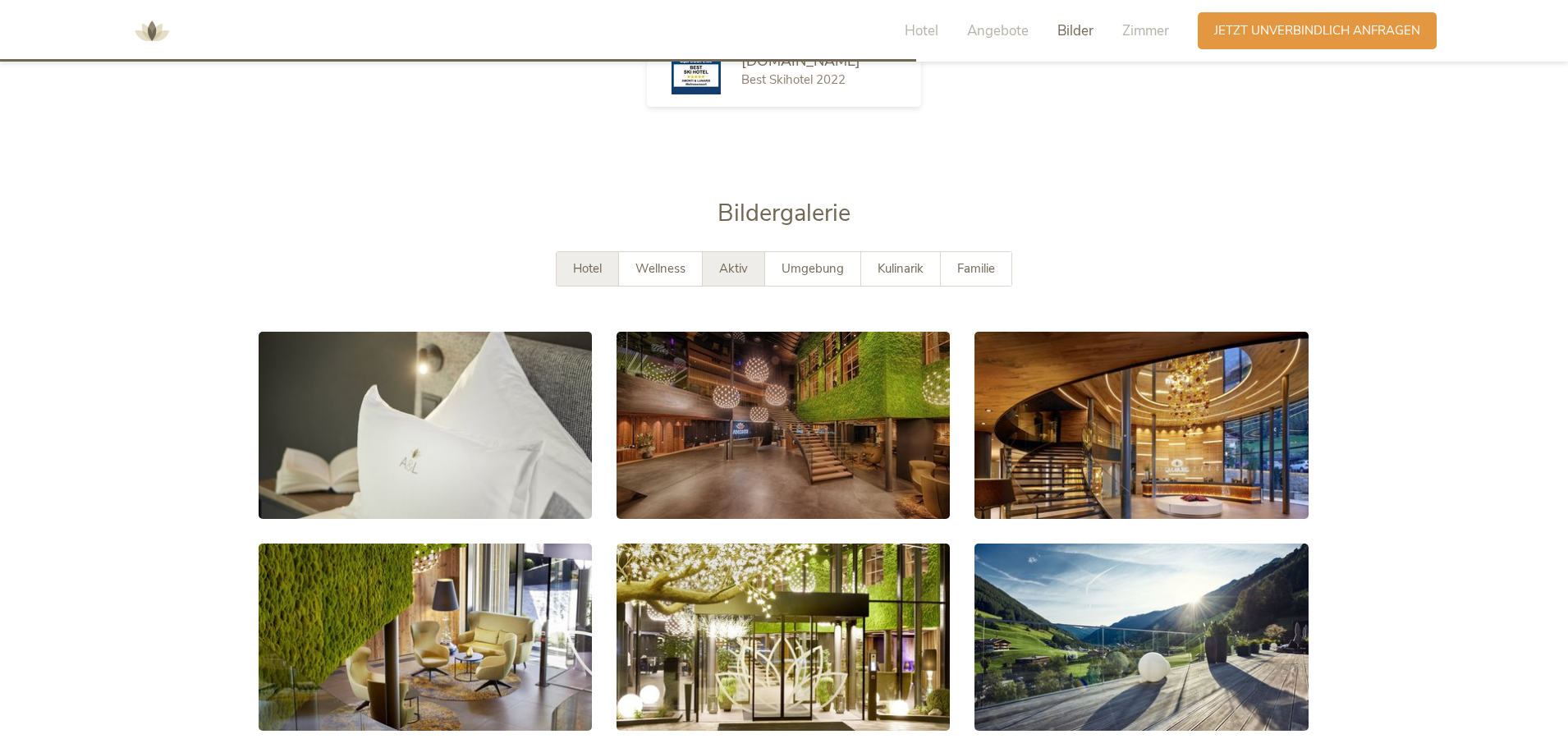
click at [730, 252] on div "Aktiv" at bounding box center [733, 269] width 62 height 33
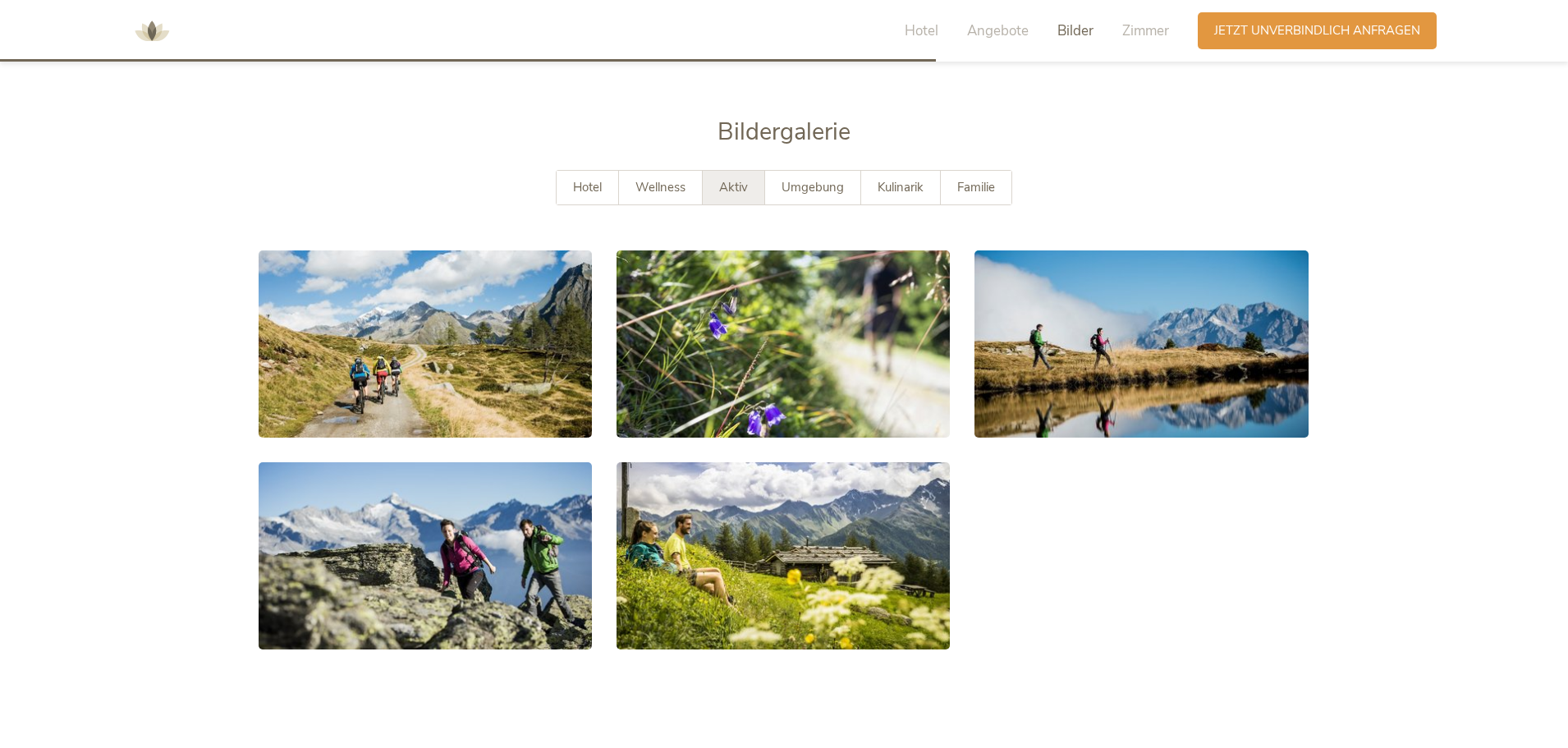
scroll to position [2963, 0]
click at [994, 178] on span "Familie" at bounding box center [976, 186] width 37 height 17
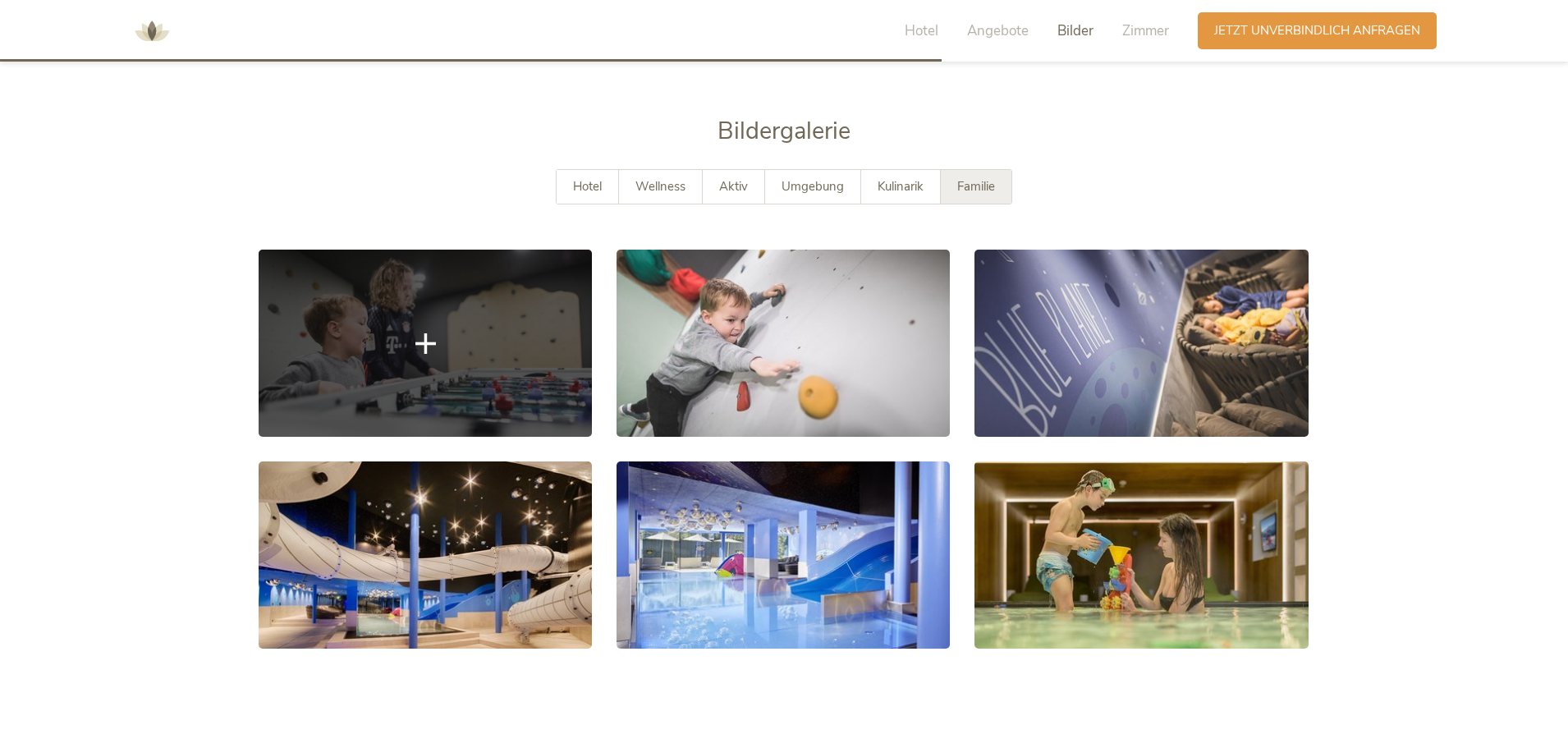
click at [448, 310] on link at bounding box center [425, 343] width 333 height 187
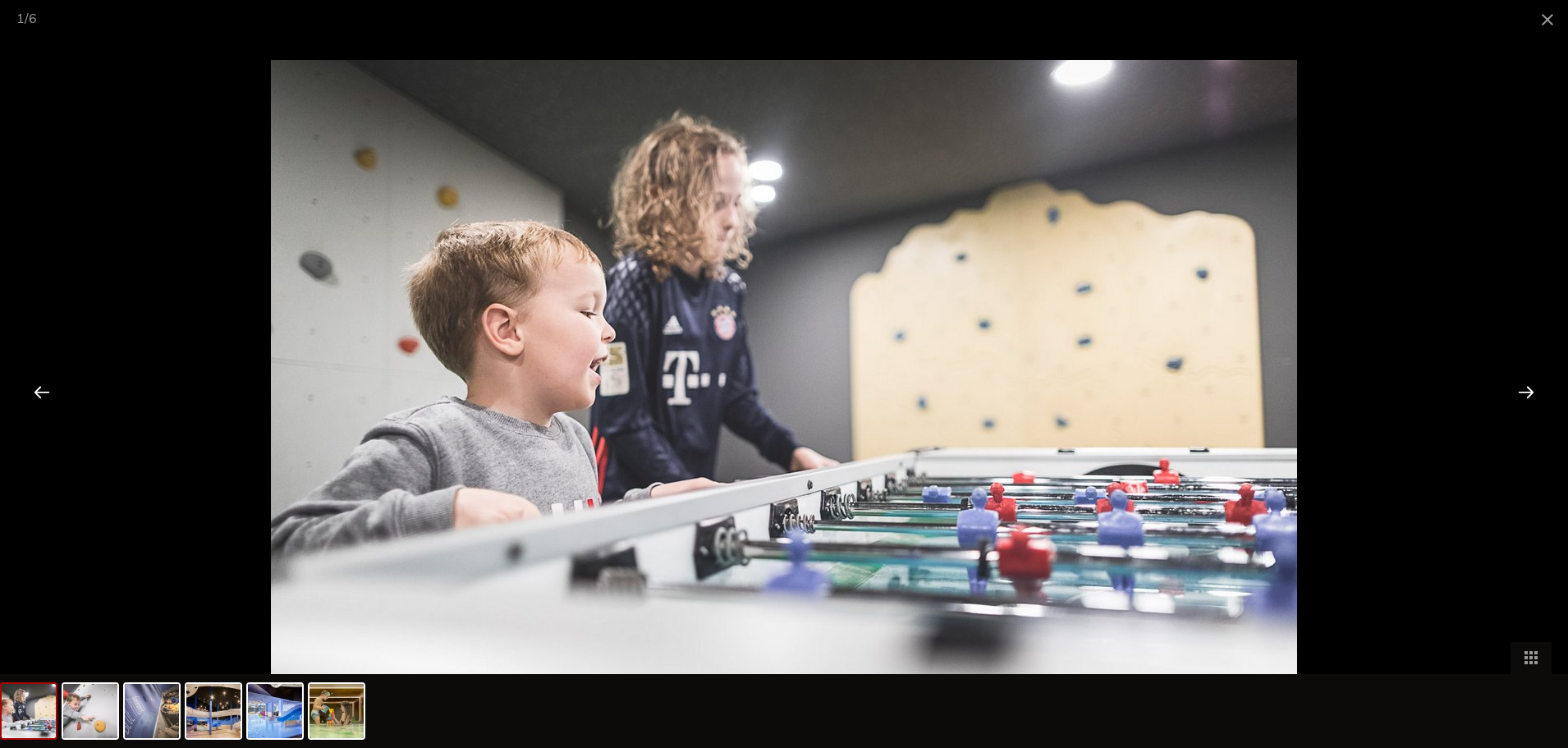
click at [1525, 394] on div at bounding box center [1526, 392] width 51 height 51
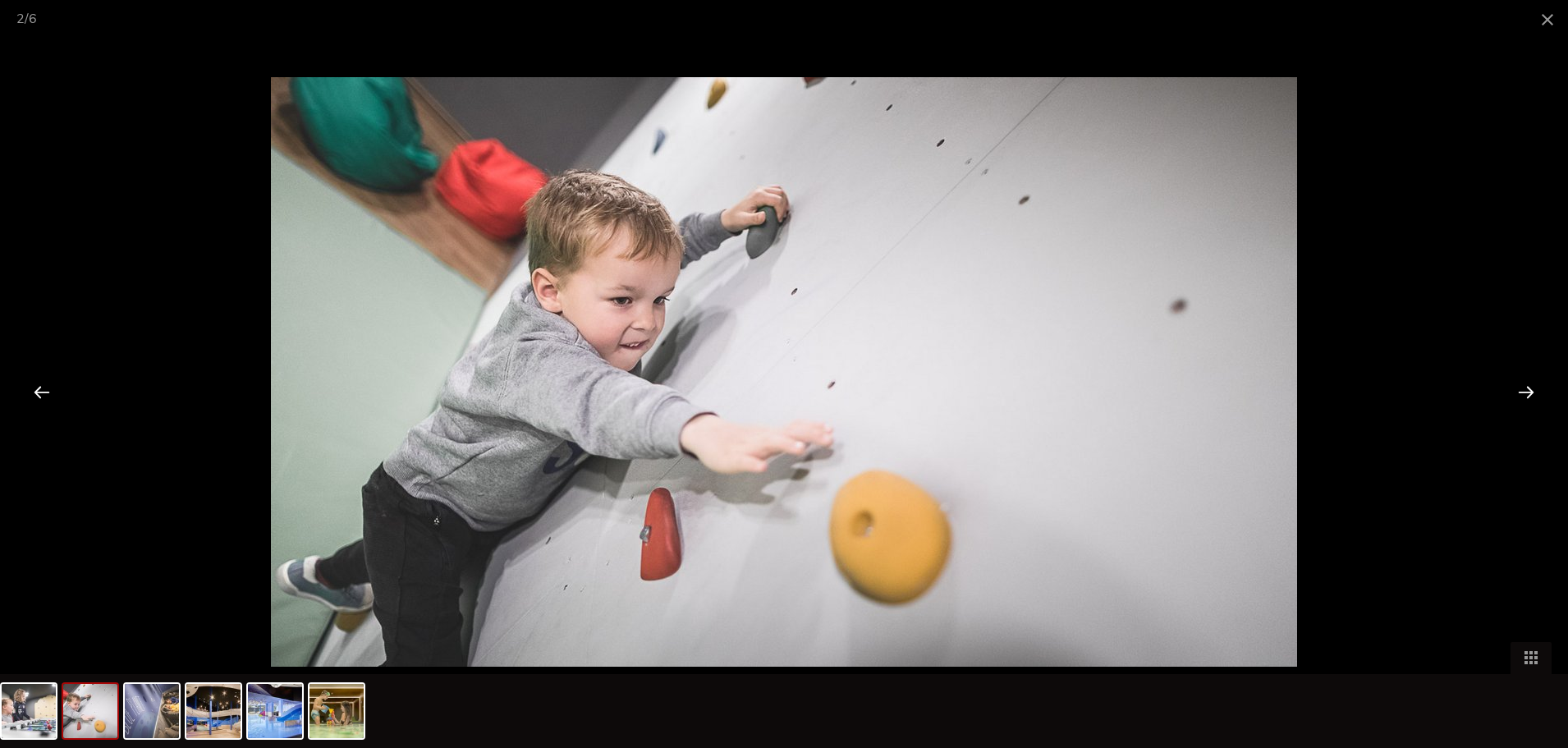
click at [1525, 394] on div at bounding box center [1526, 392] width 51 height 51
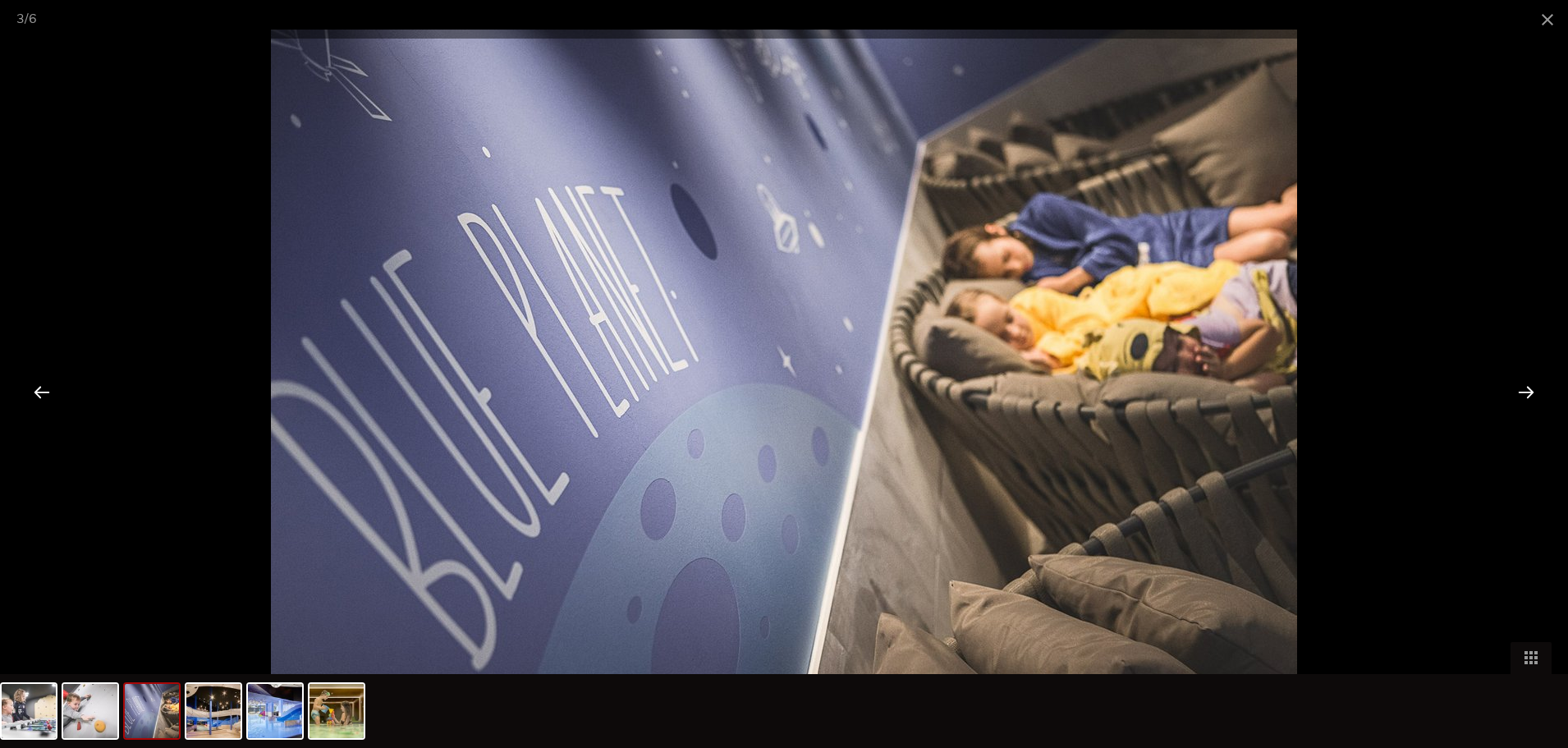
click at [1525, 394] on div at bounding box center [1526, 392] width 51 height 51
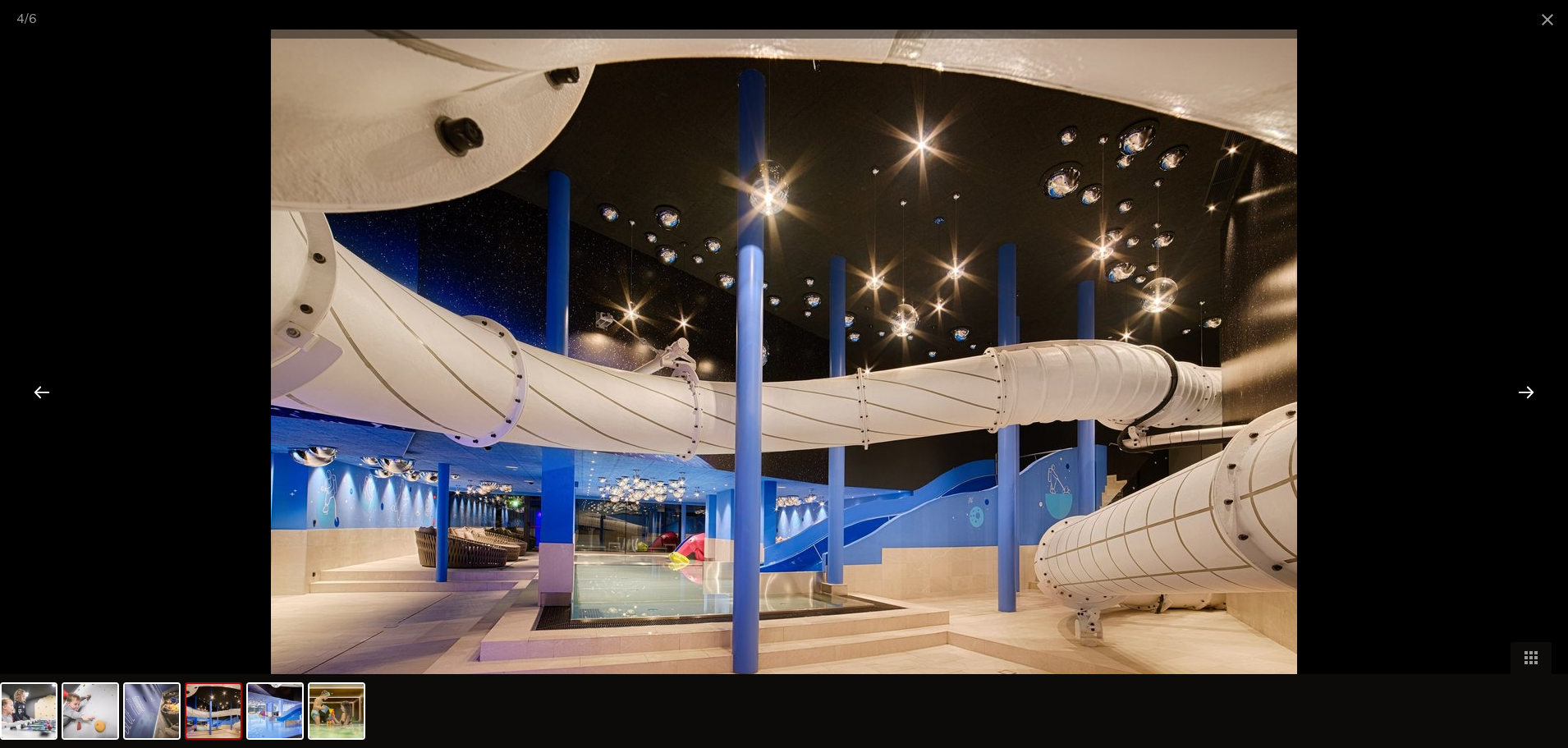
click at [1525, 394] on div at bounding box center [1526, 392] width 51 height 51
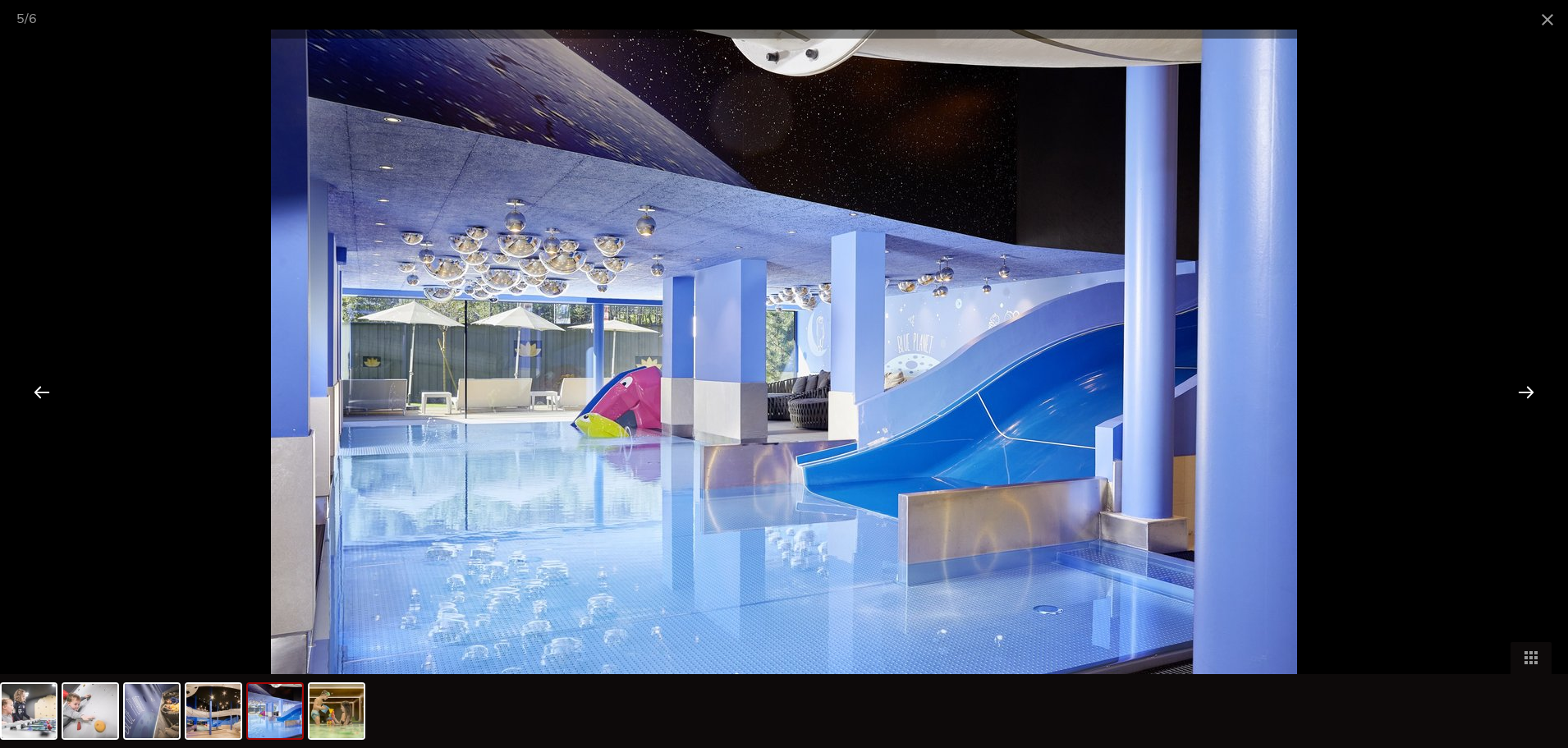
click at [1525, 394] on div at bounding box center [1526, 392] width 51 height 51
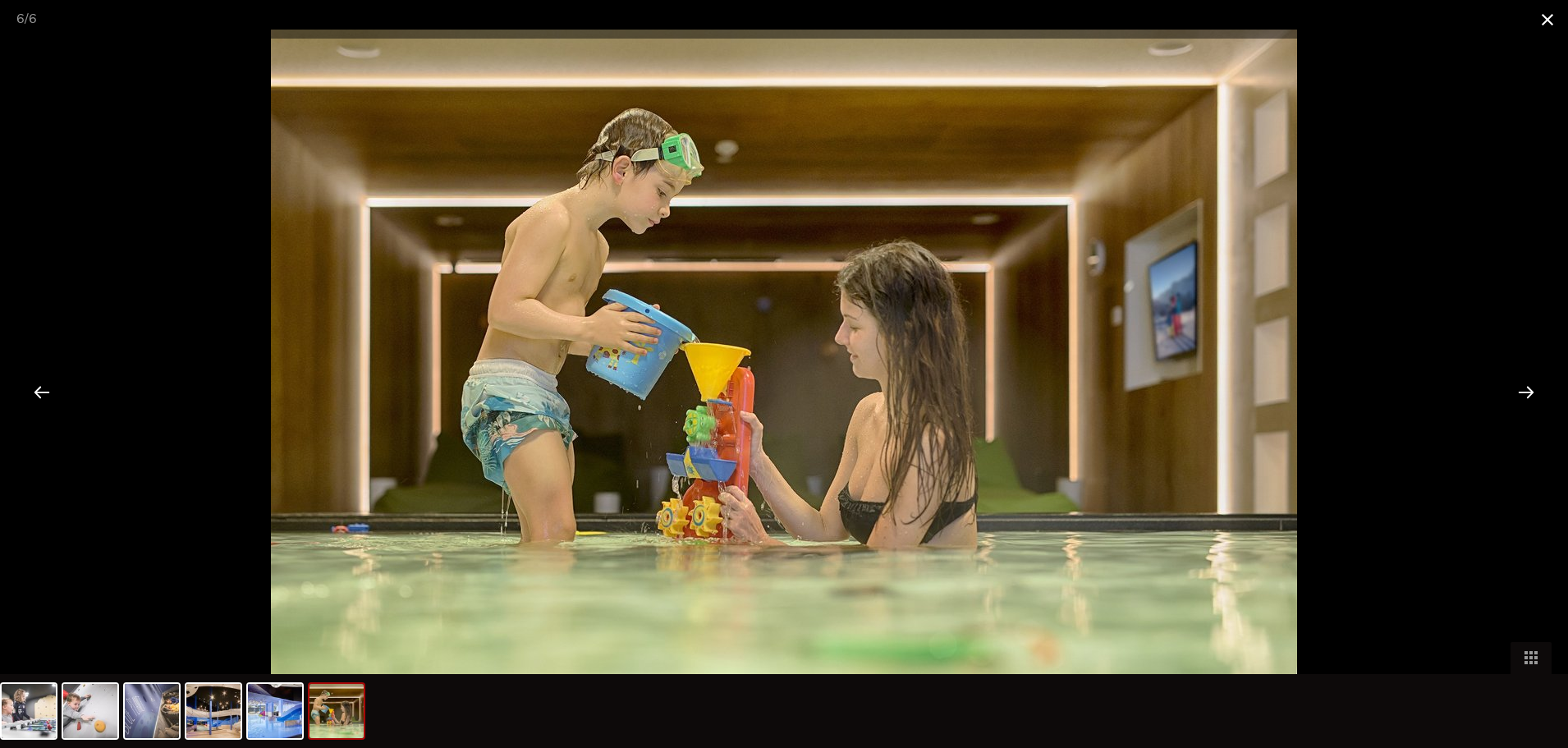
click at [1548, 18] on span at bounding box center [1547, 19] width 41 height 38
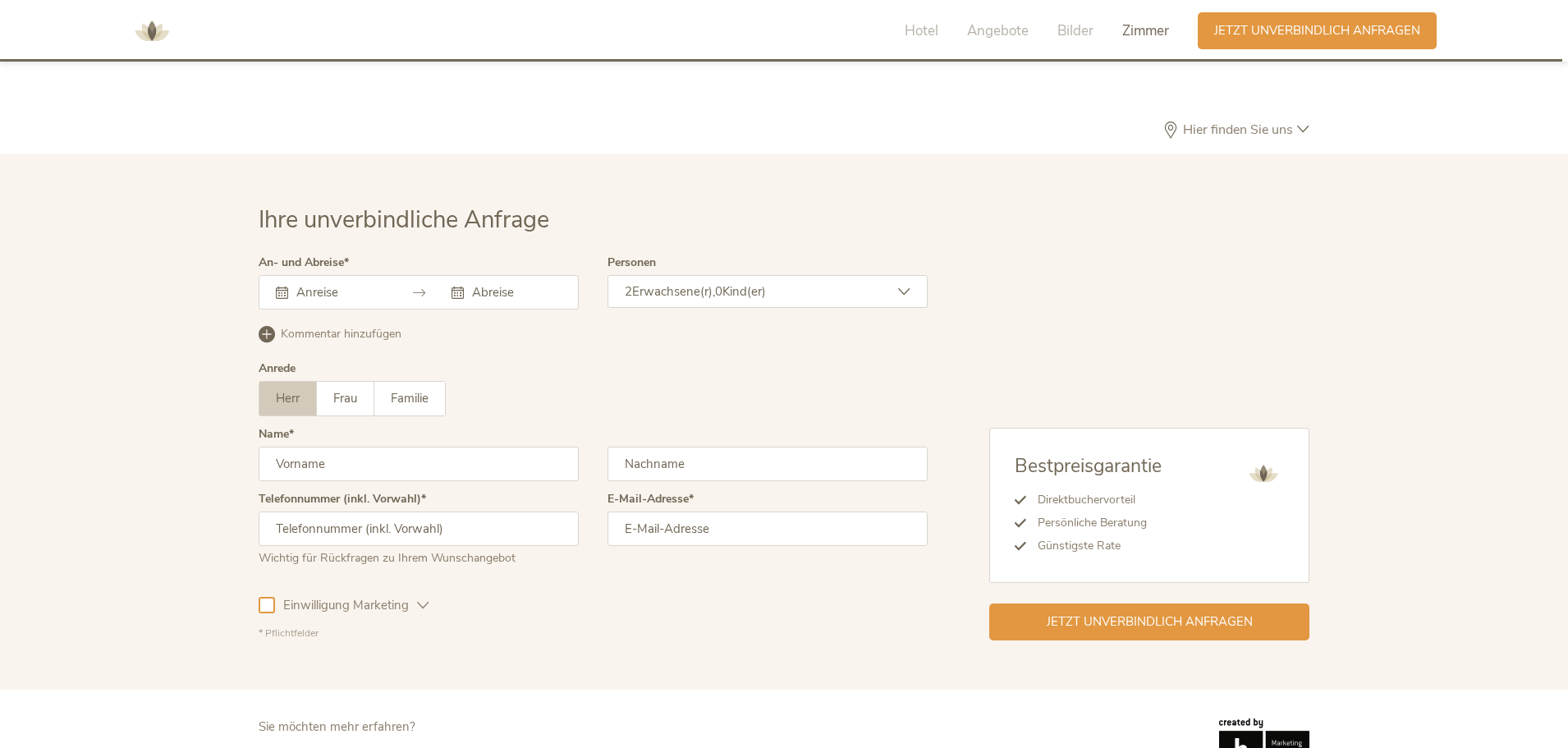
scroll to position [4934, 0]
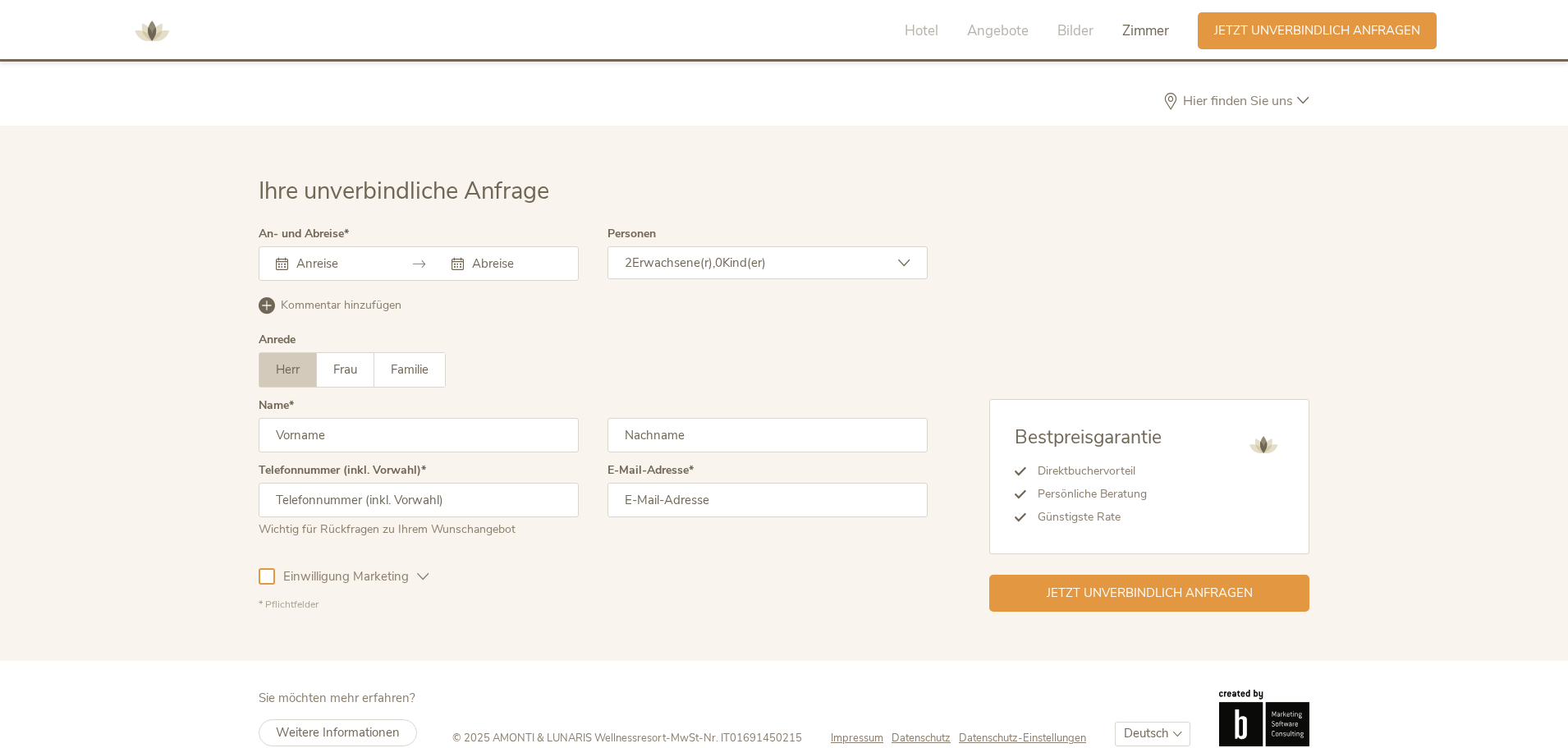
click at [1291, 94] on span "Hier finden Sie uns" at bounding box center [1237, 100] width 118 height 13
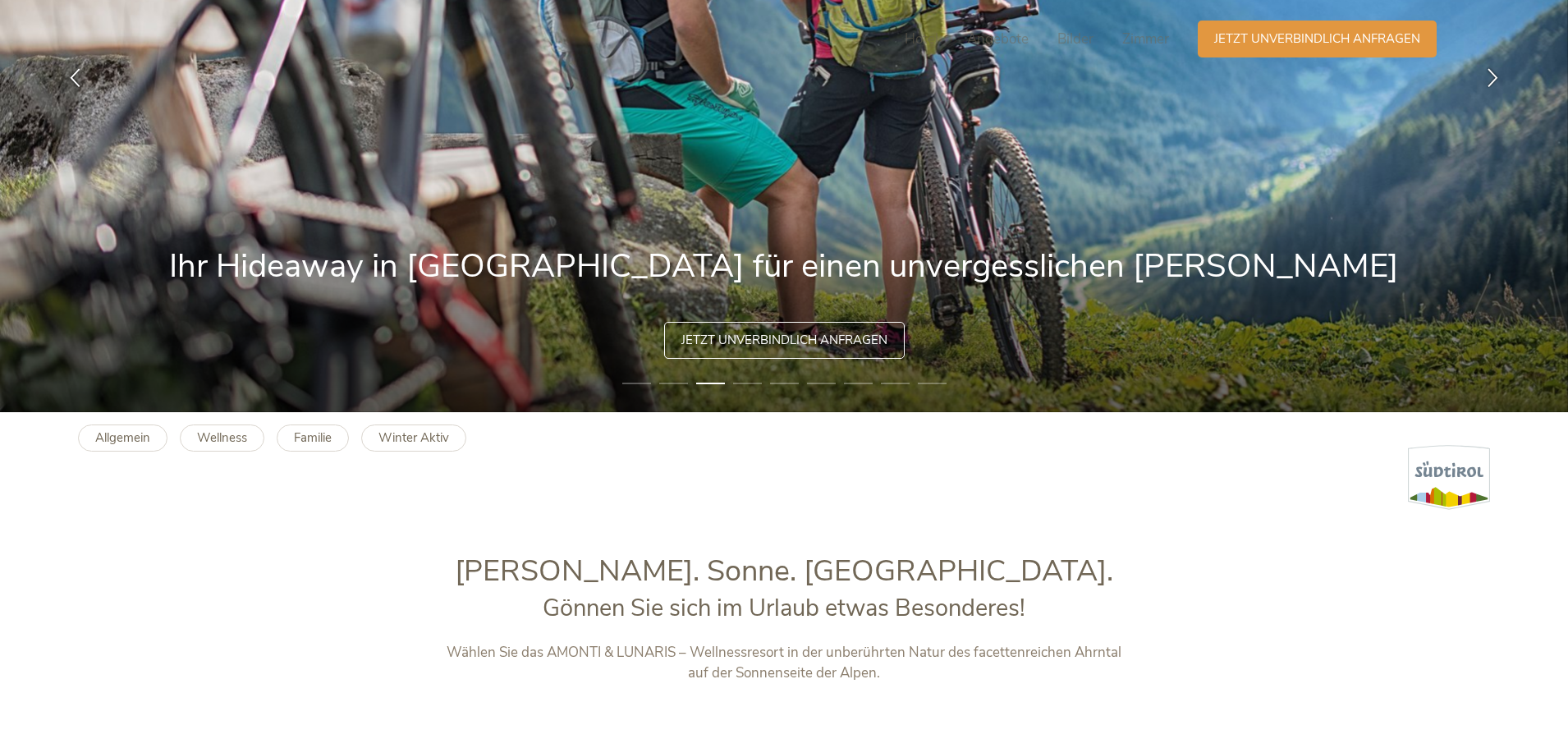
scroll to position [0, 0]
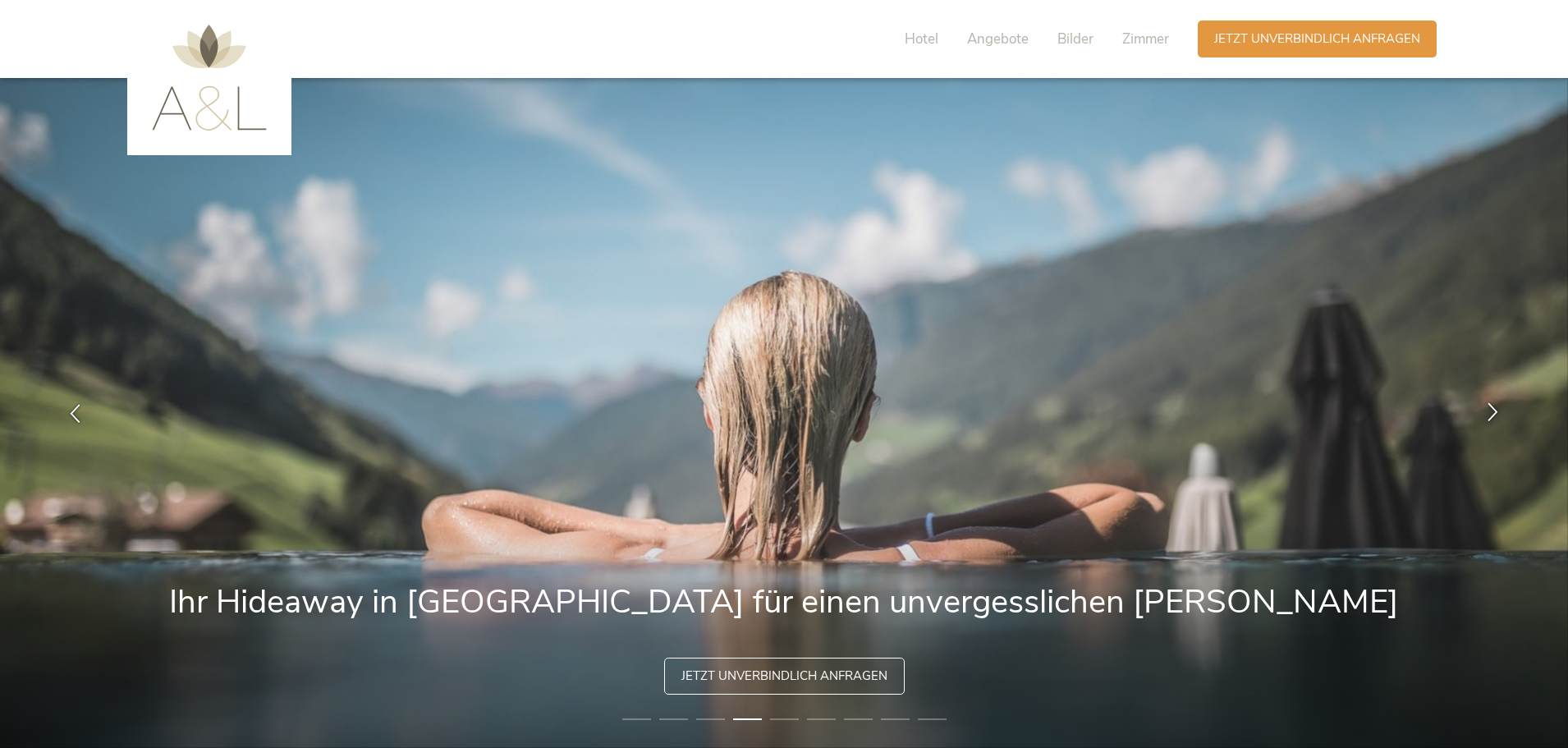
click at [1490, 409] on icon at bounding box center [1492, 411] width 19 height 19
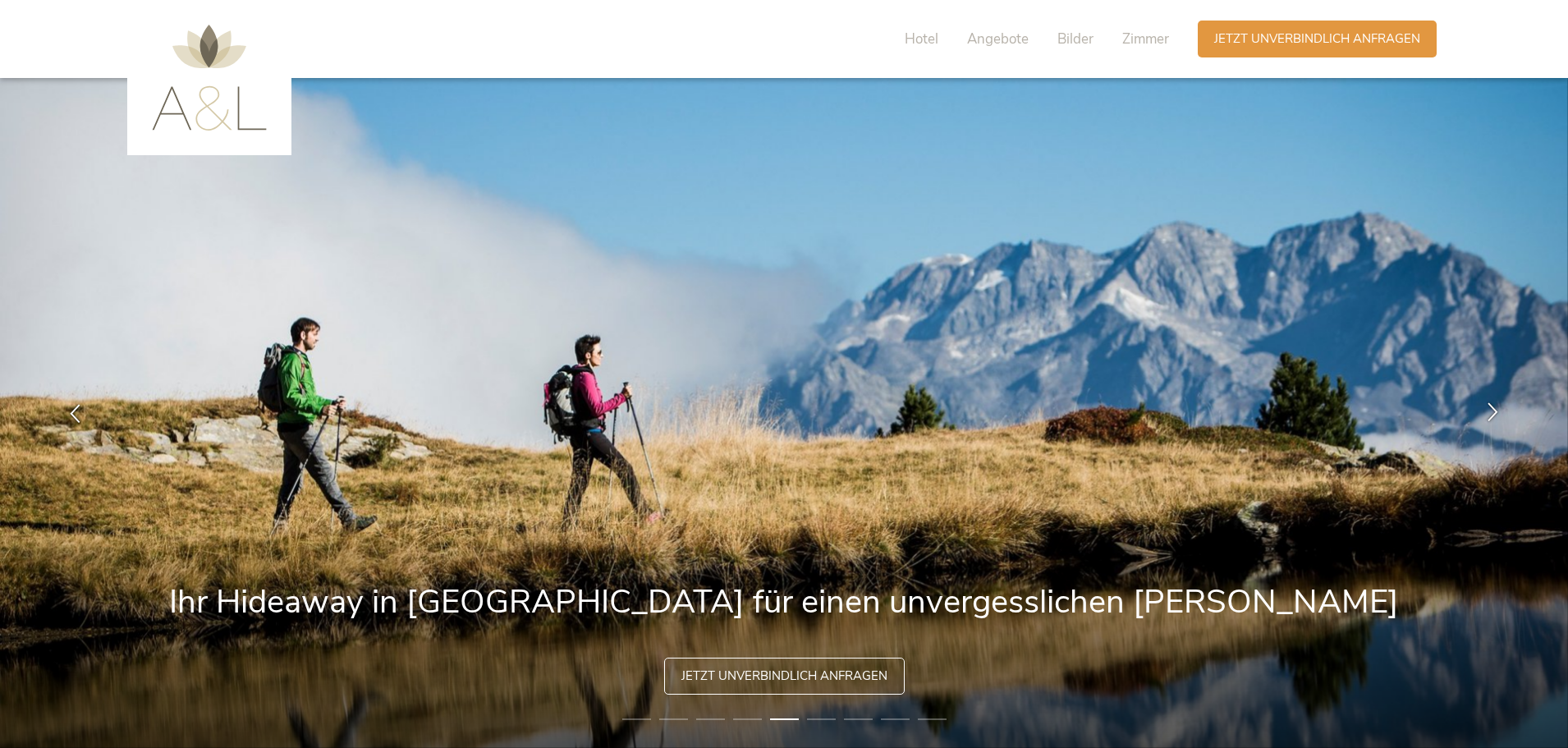
click at [1490, 409] on icon at bounding box center [1492, 411] width 19 height 19
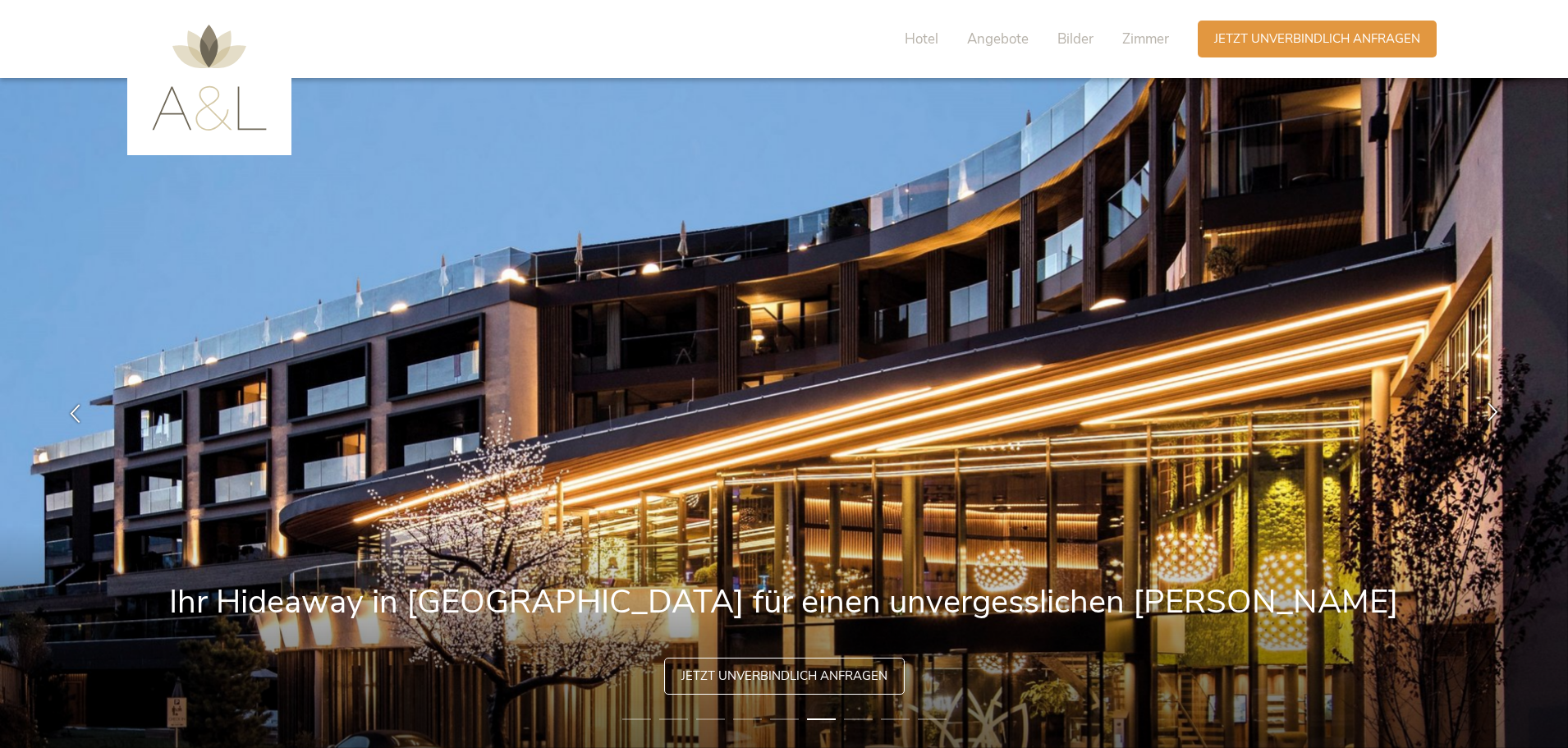
click at [1492, 410] on icon at bounding box center [1492, 411] width 19 height 19
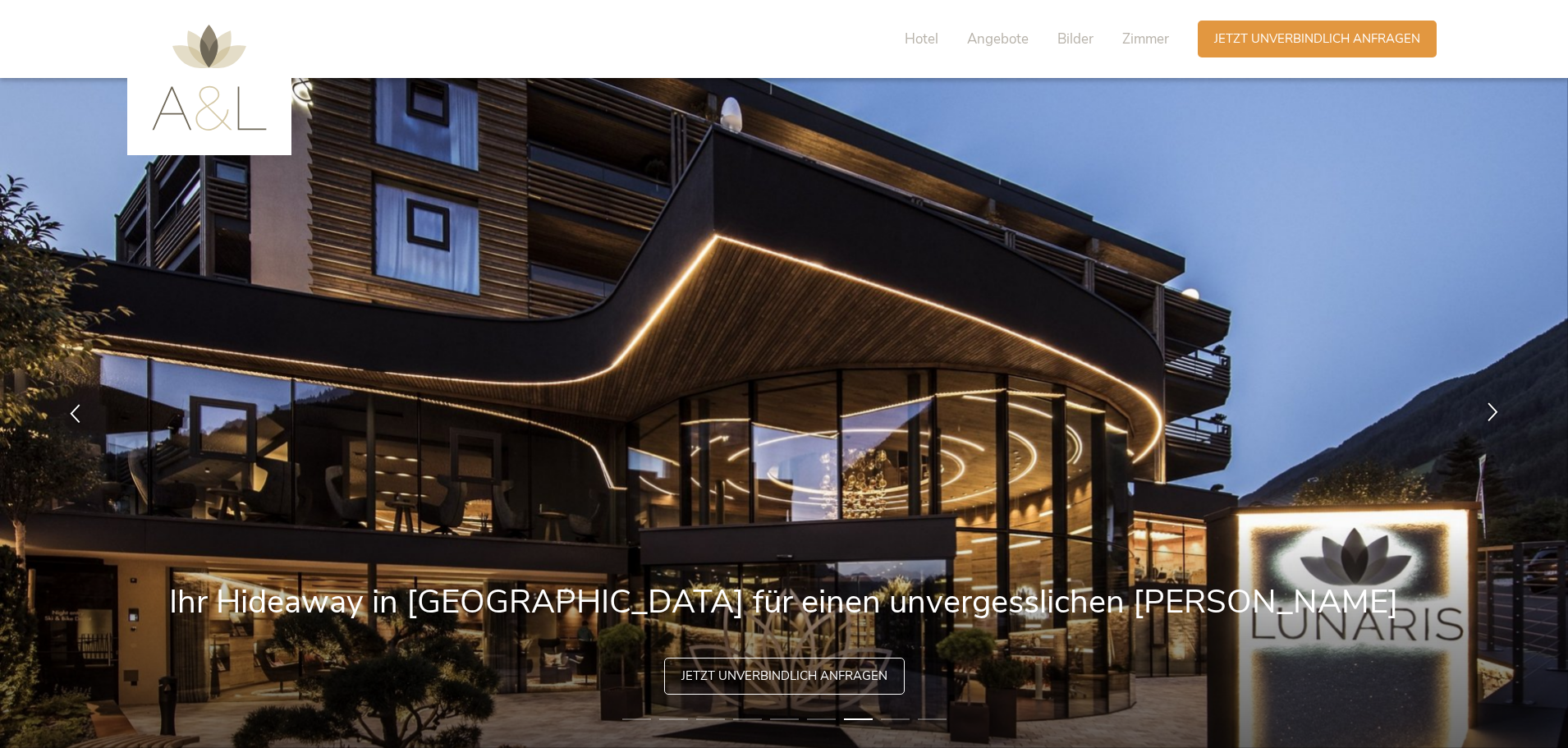
click at [1492, 410] on icon at bounding box center [1492, 411] width 19 height 19
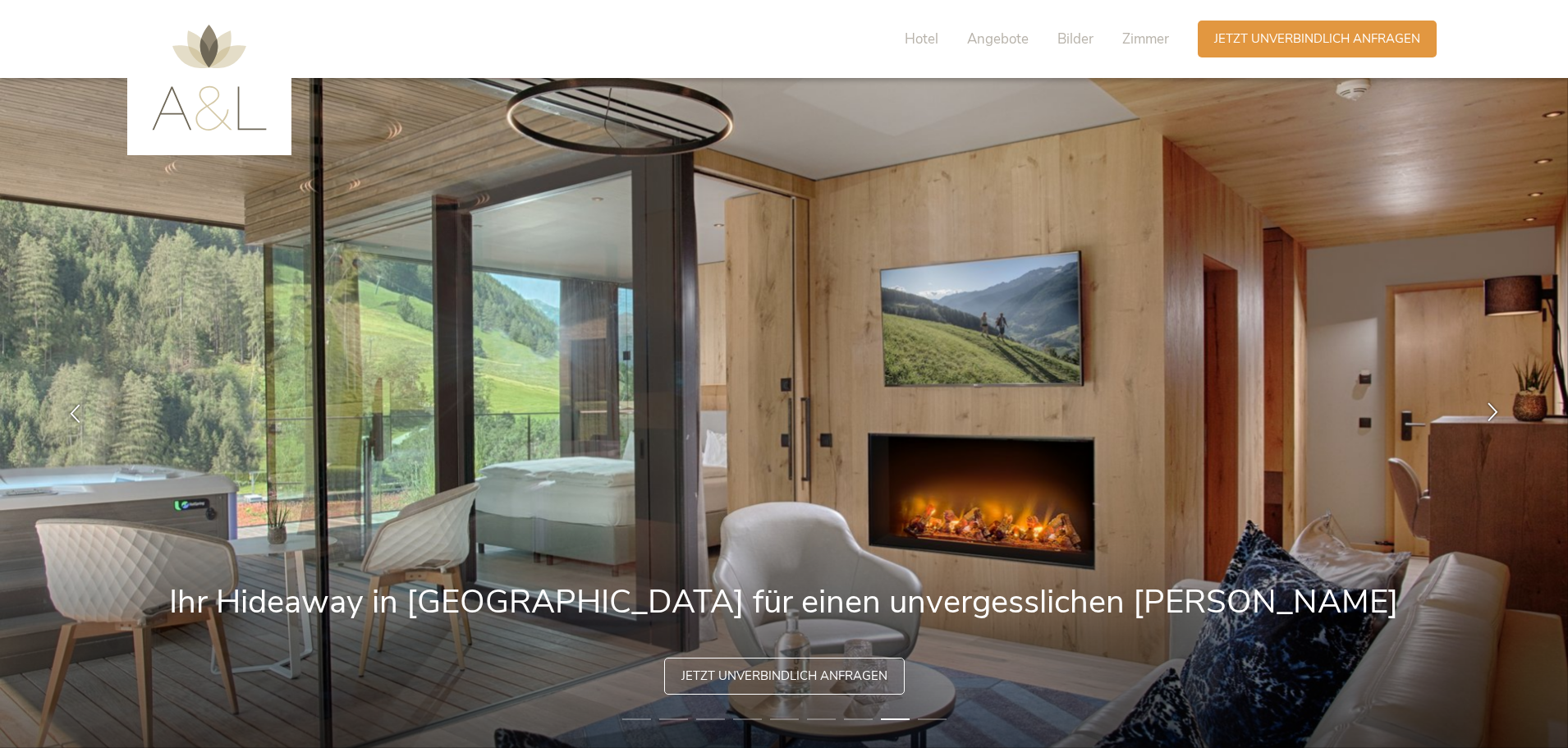
click at [1492, 410] on icon at bounding box center [1492, 411] width 19 height 19
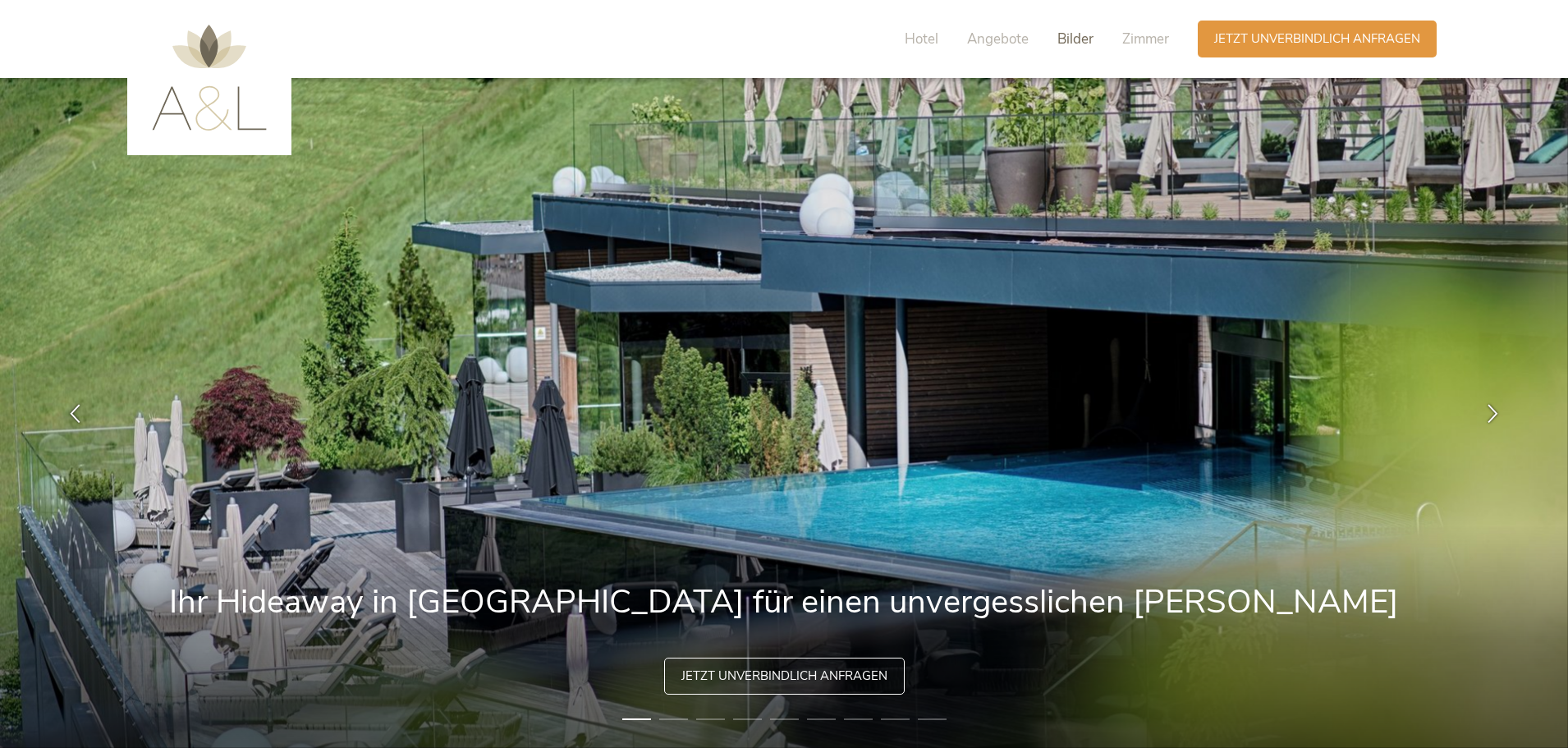
click at [1064, 35] on span "Bilder" at bounding box center [1075, 38] width 36 height 19
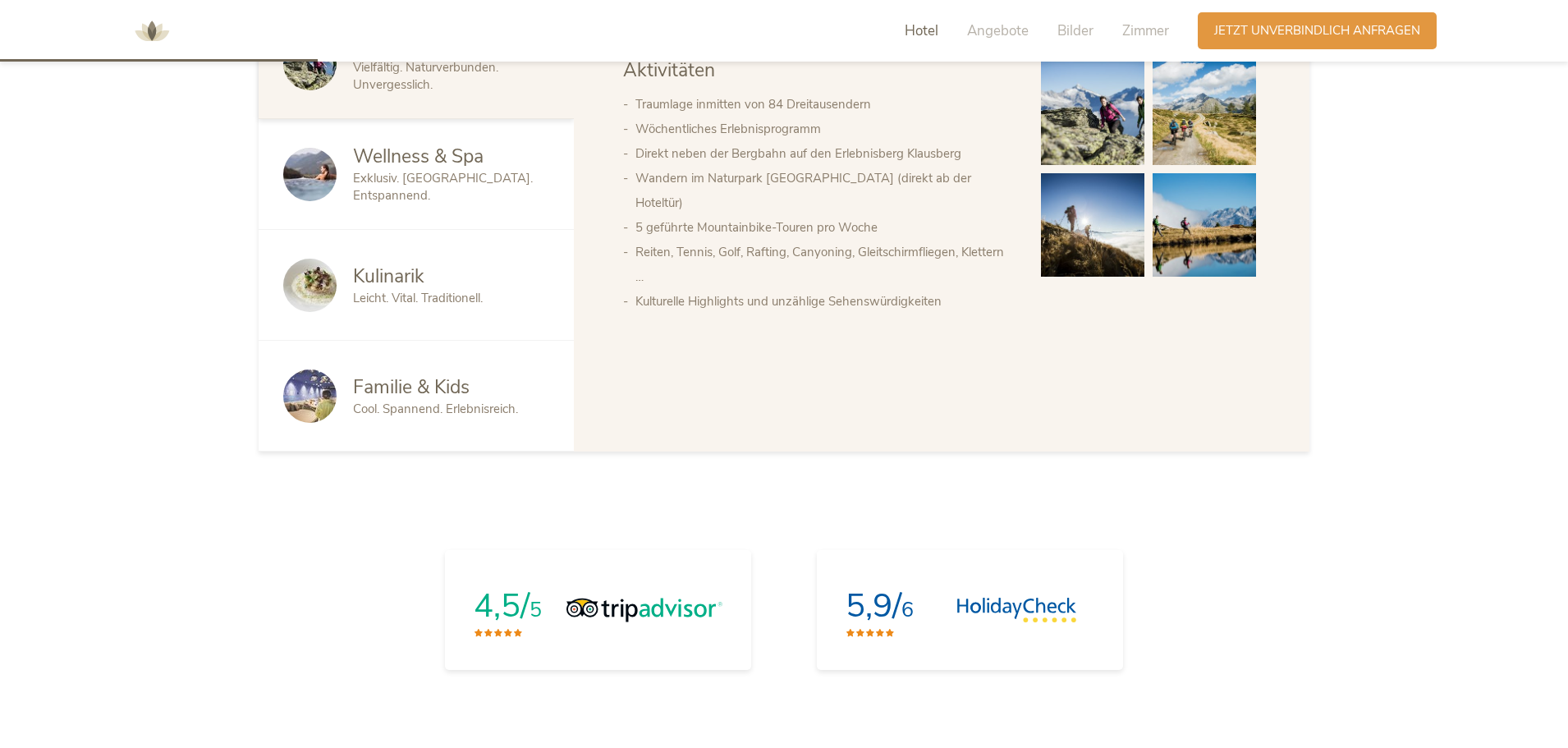
scroll to position [1088, 0]
